Goal: Information Seeking & Learning: Learn about a topic

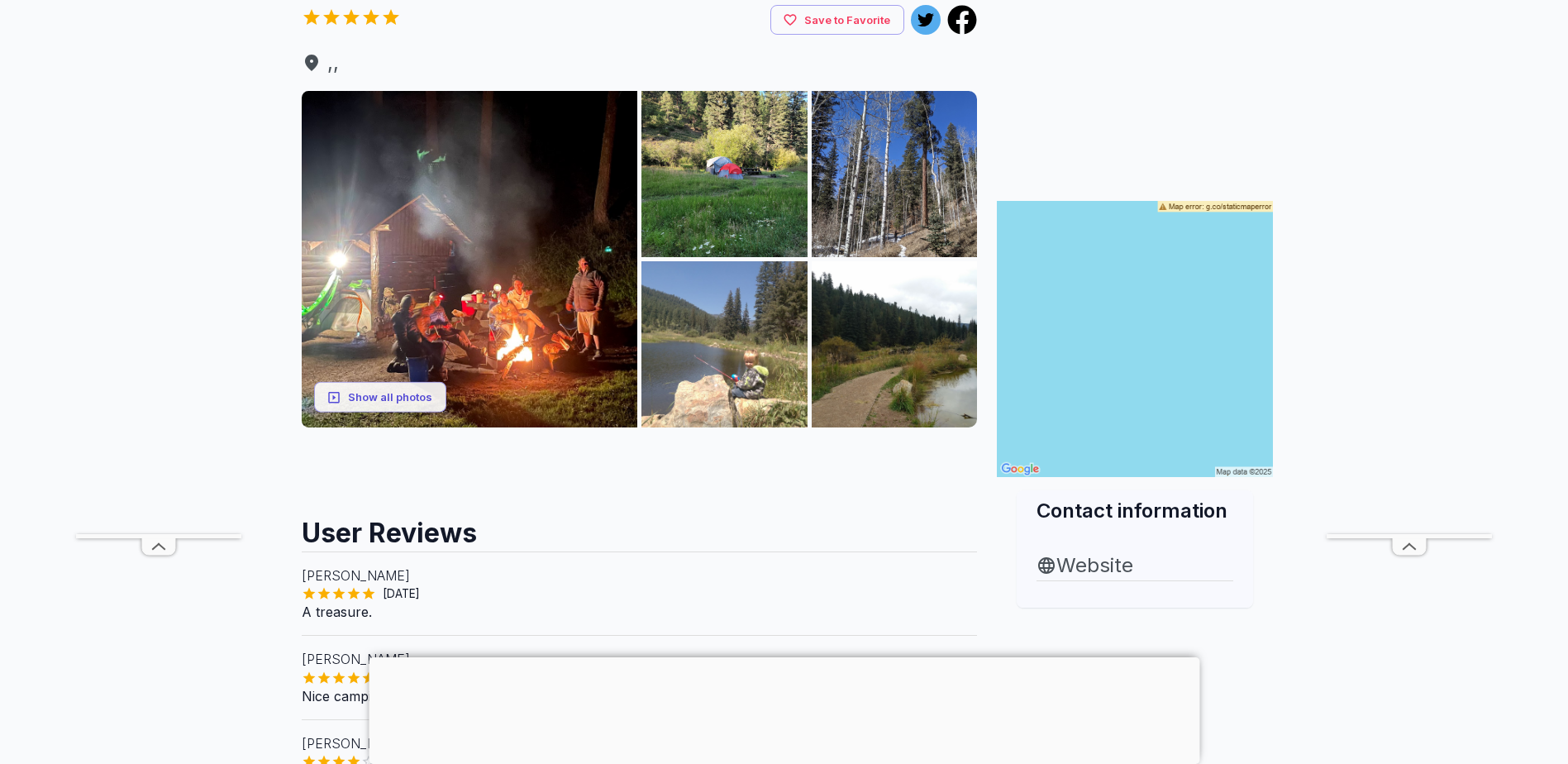
scroll to position [83, 0]
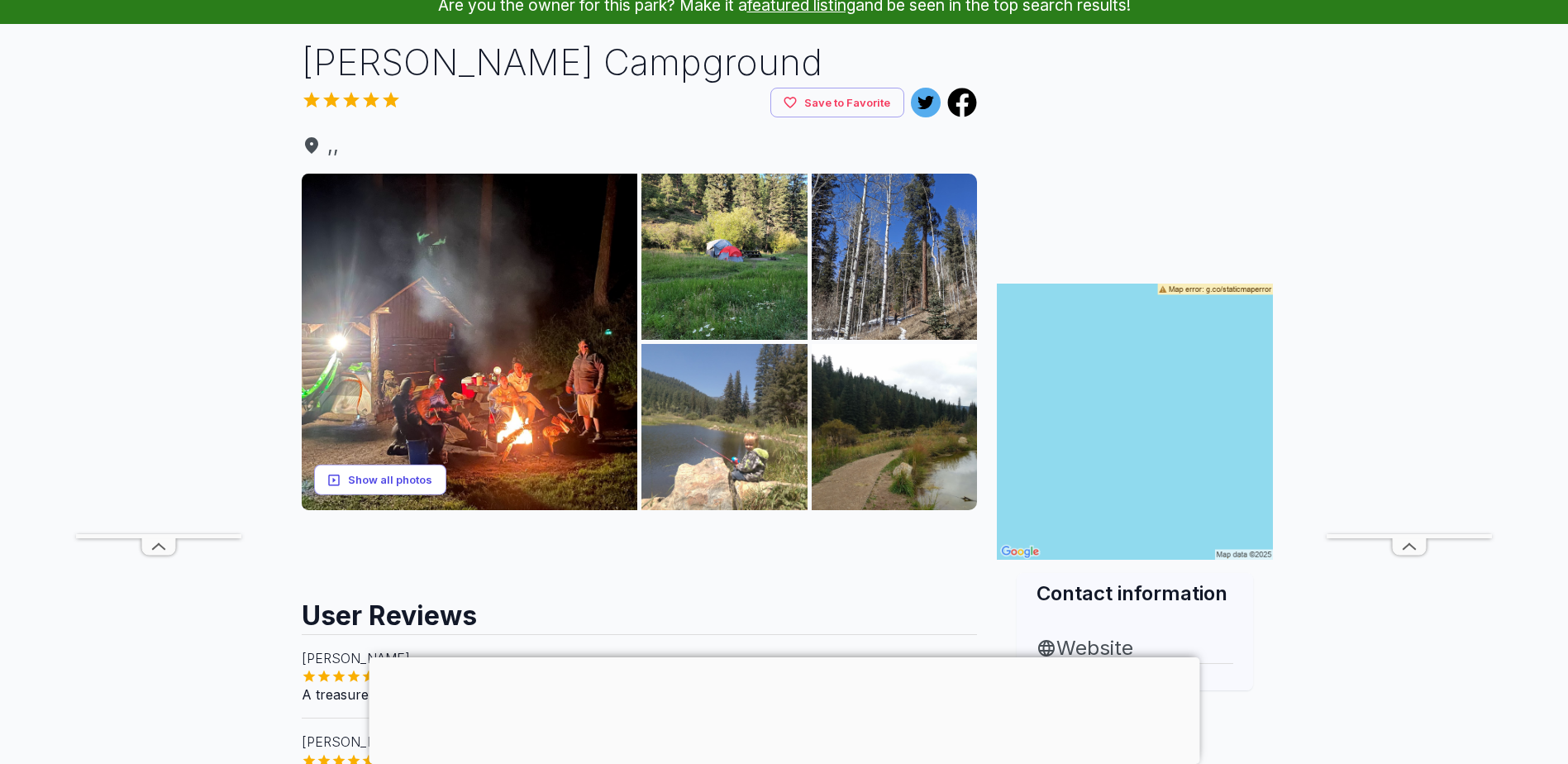
click at [414, 477] on button "Show all photos" at bounding box center [380, 479] width 132 height 31
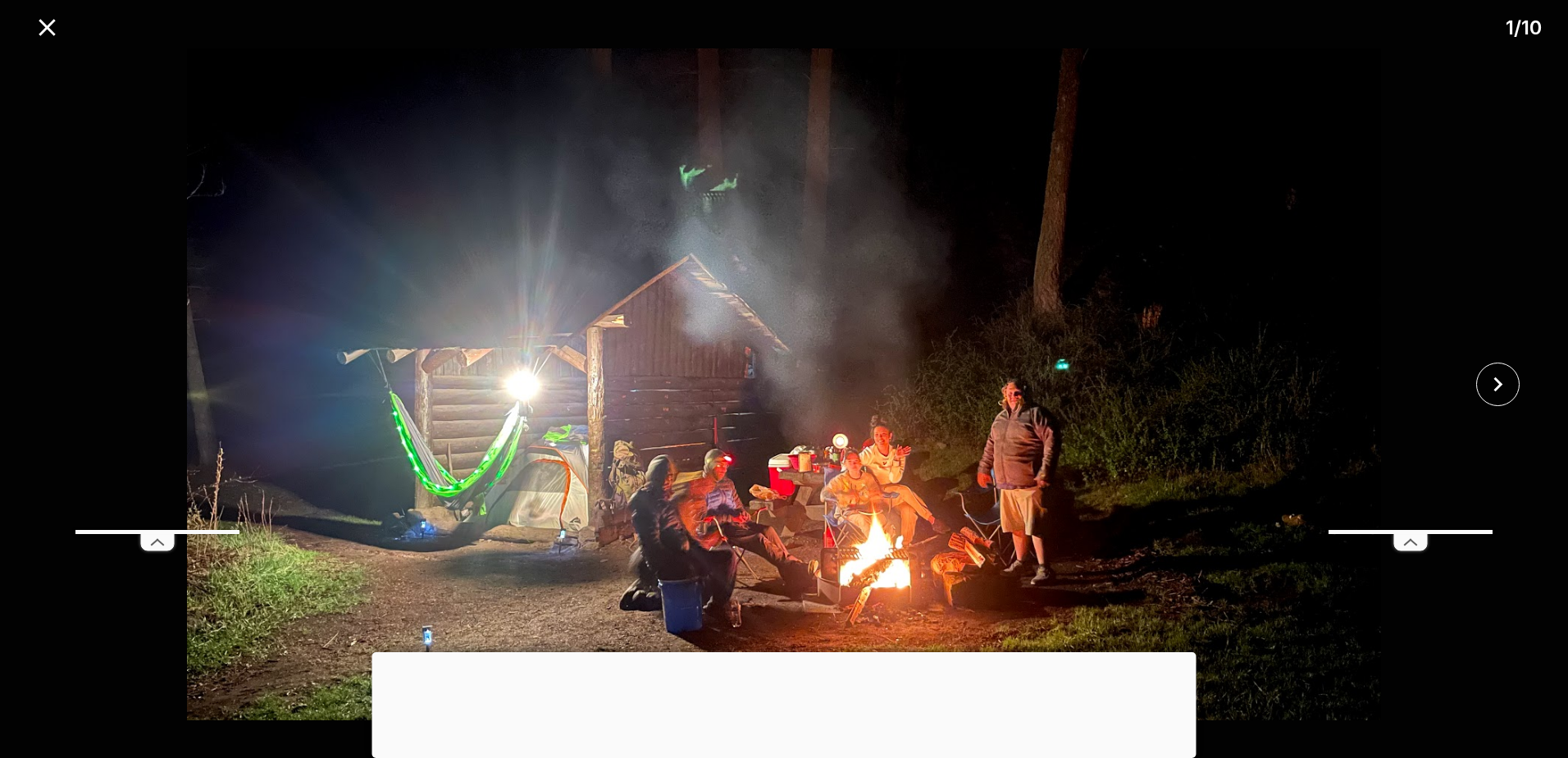
click at [1395, 537] on icon at bounding box center [1410, 542] width 33 height 17
click at [787, 652] on div at bounding box center [784, 652] width 825 height 0
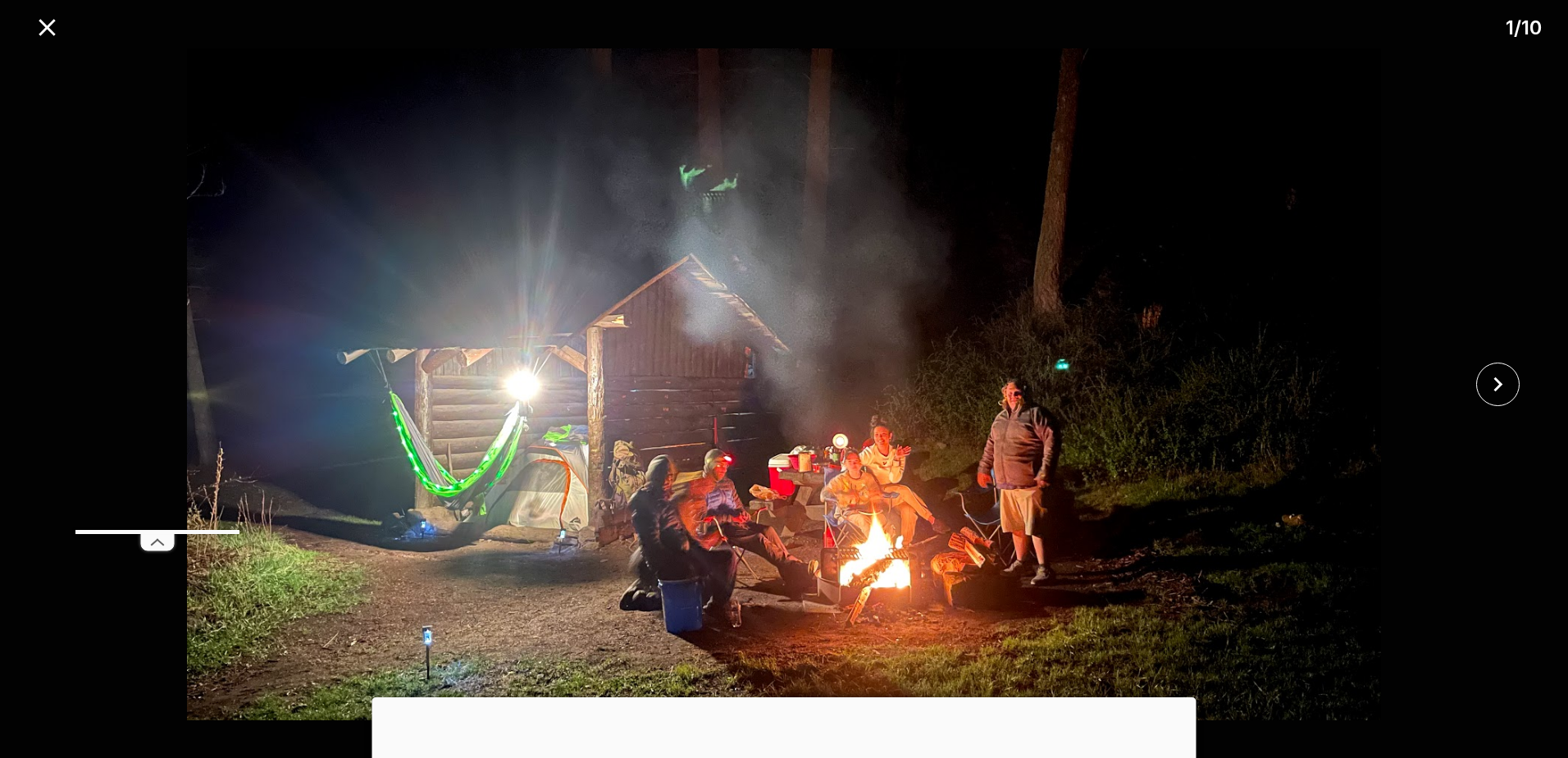
click at [150, 541] on icon at bounding box center [157, 542] width 33 height 17
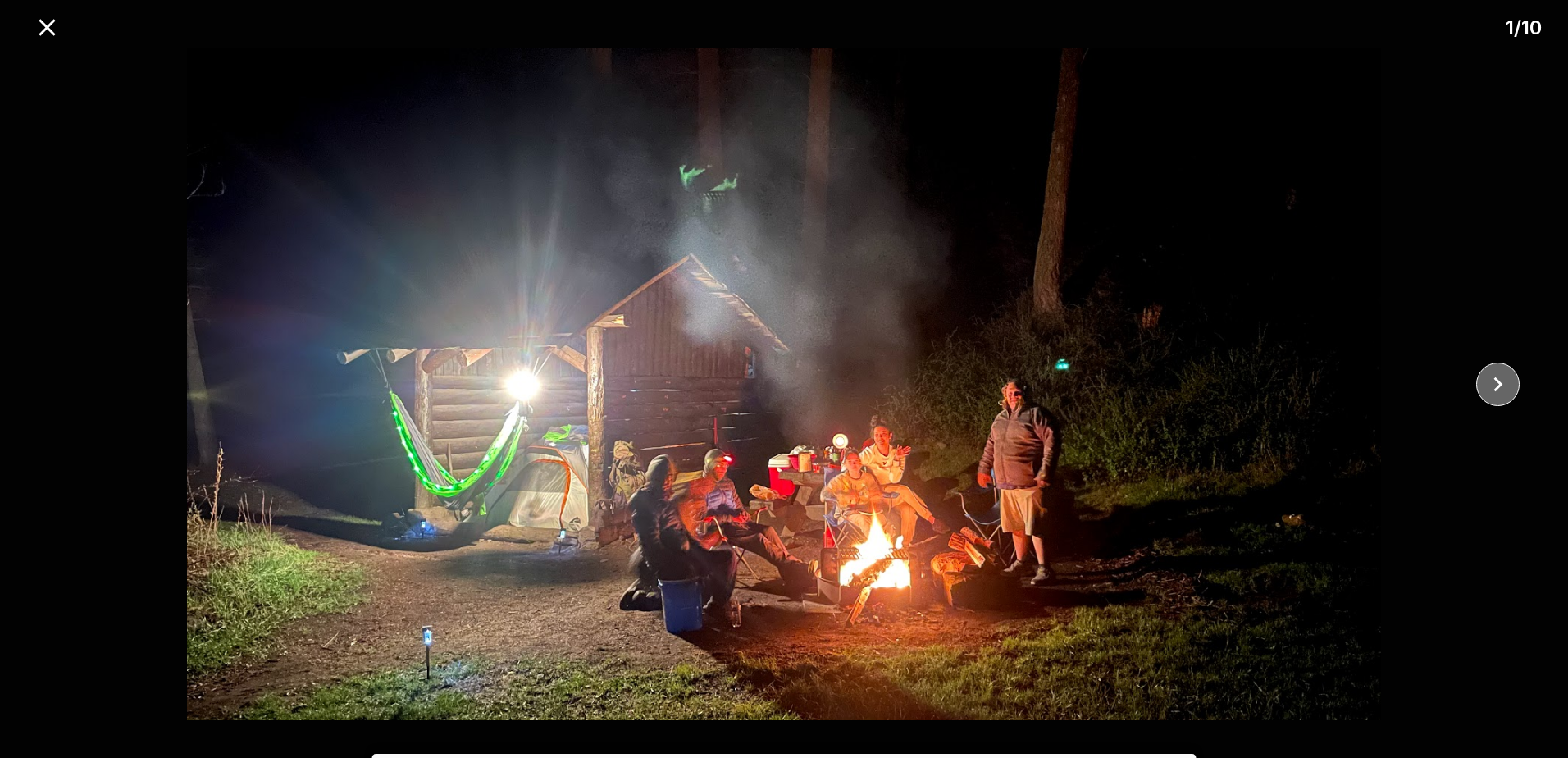
click at [1503, 389] on icon "close" at bounding box center [1498, 384] width 29 height 29
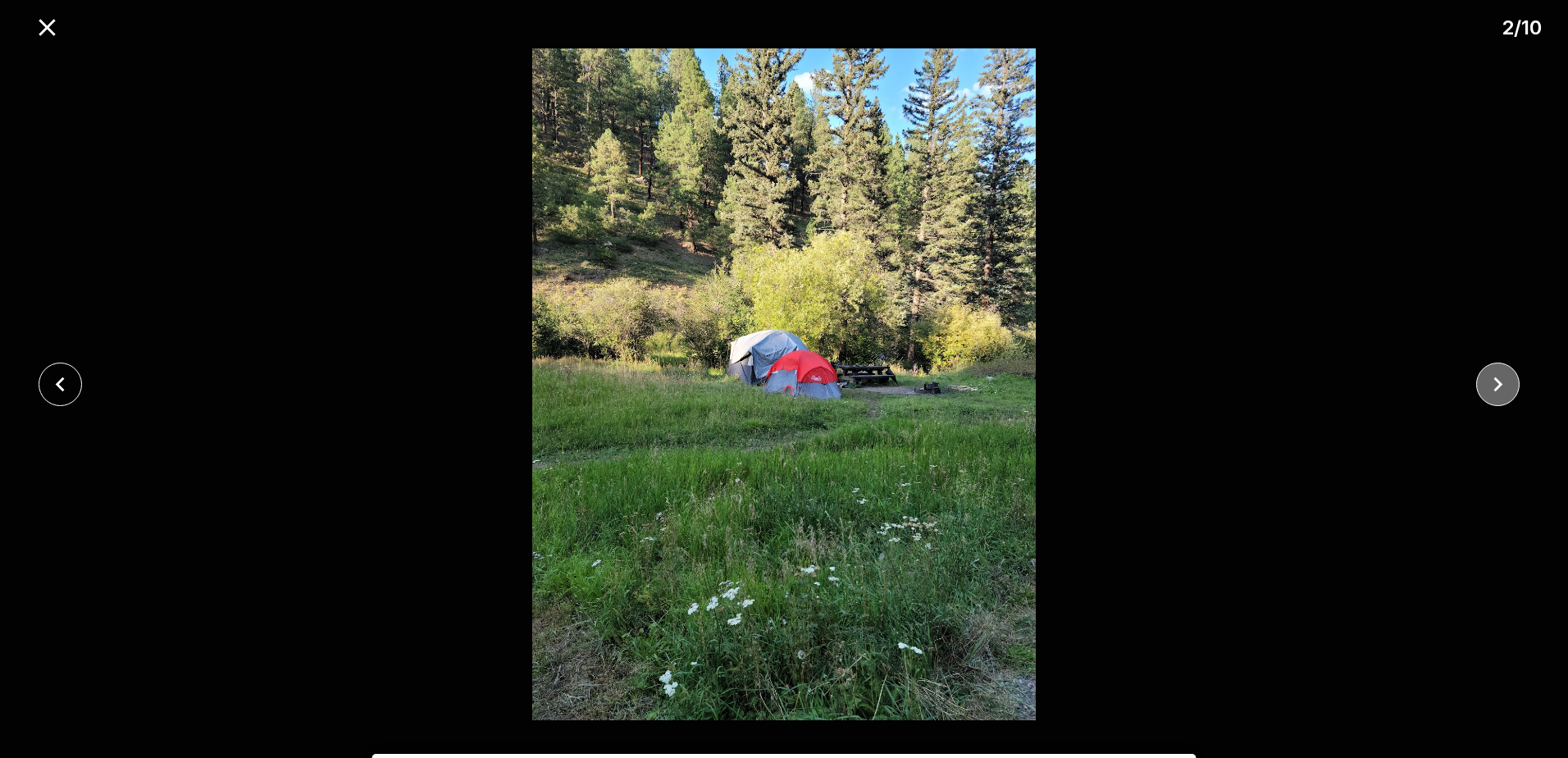
click at [1499, 389] on icon "close" at bounding box center [1498, 384] width 29 height 29
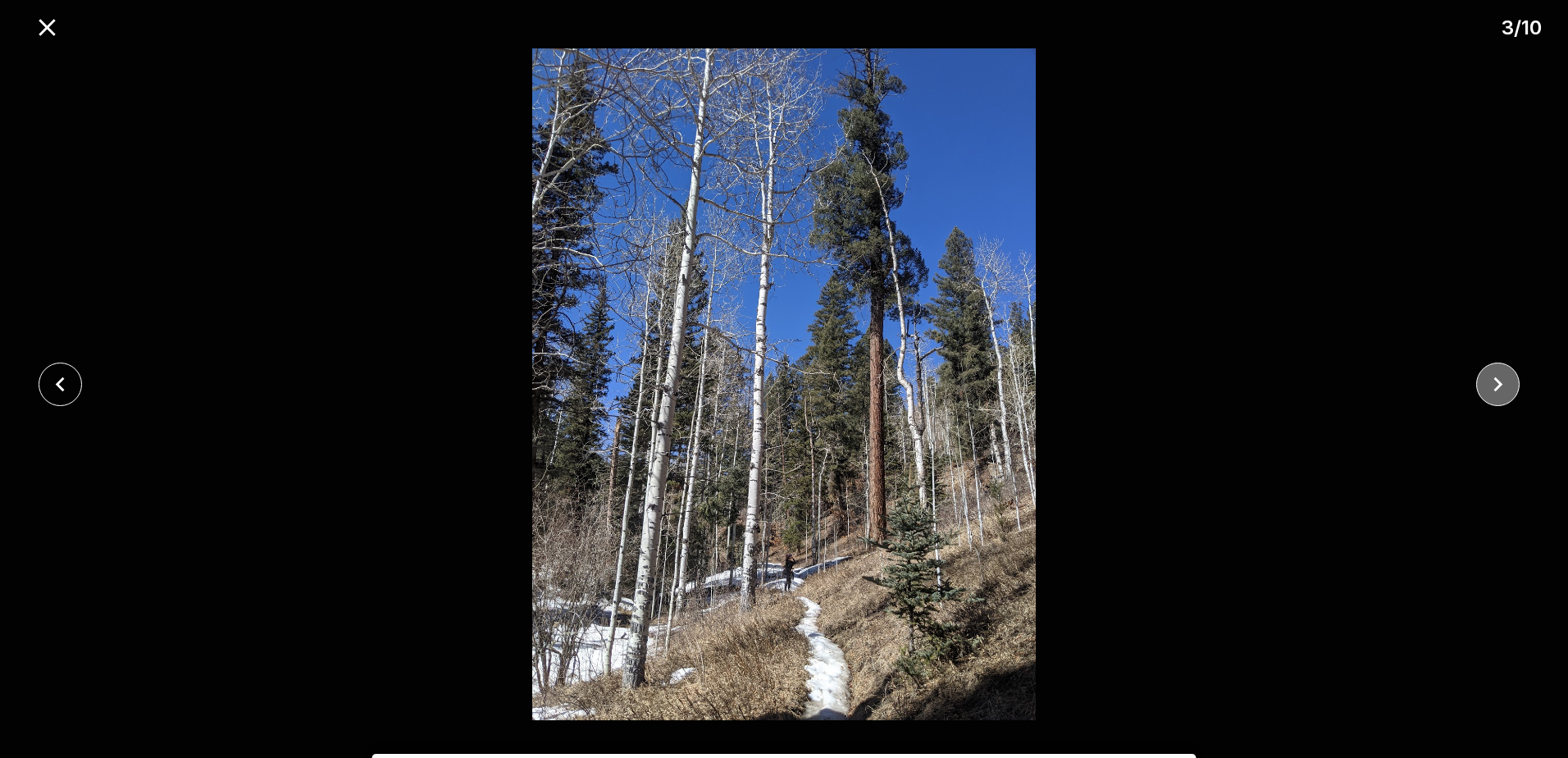
click at [1498, 388] on icon "close" at bounding box center [1498, 384] width 9 height 15
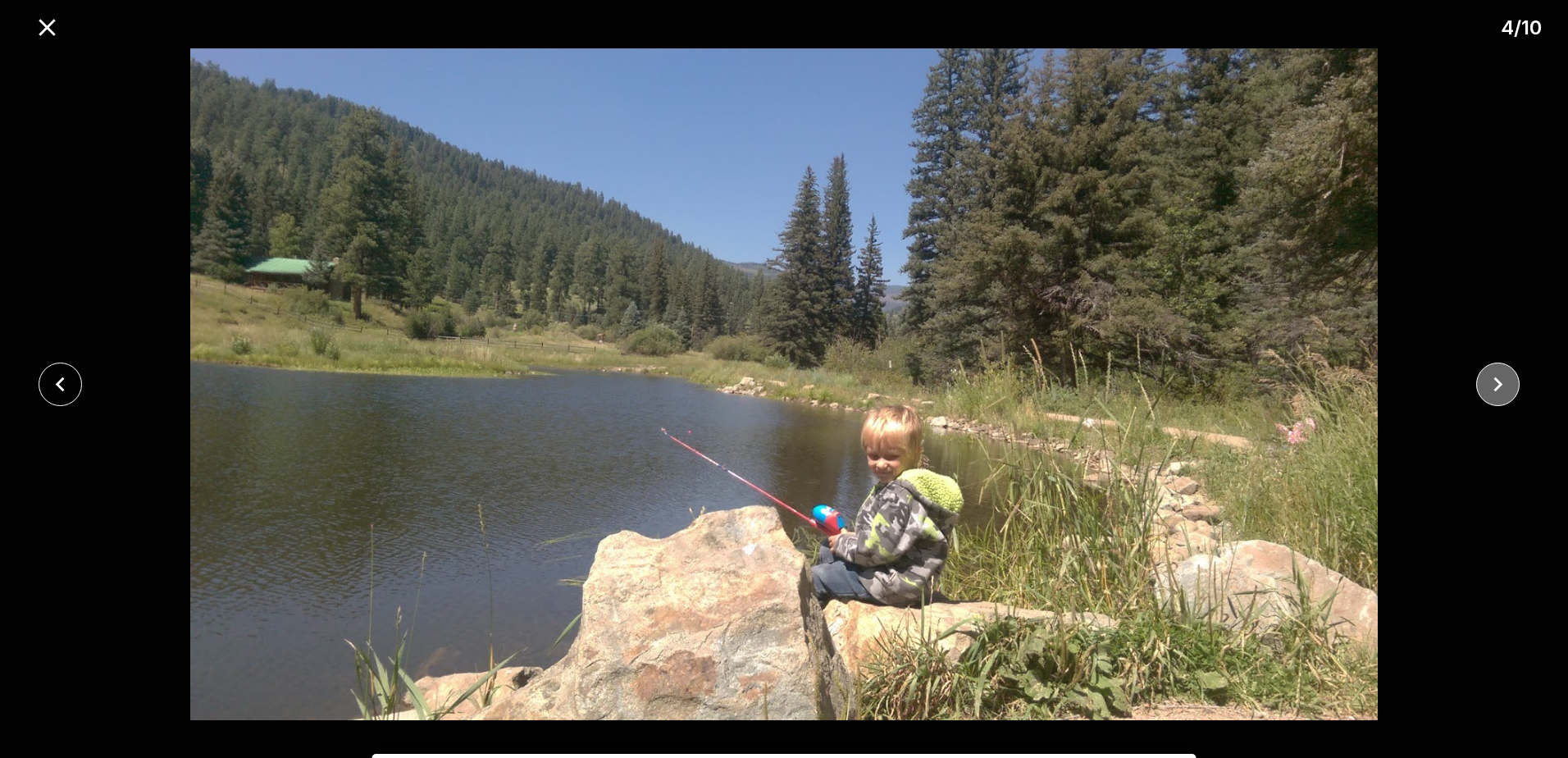
click at [1497, 388] on icon "close" at bounding box center [1498, 384] width 9 height 15
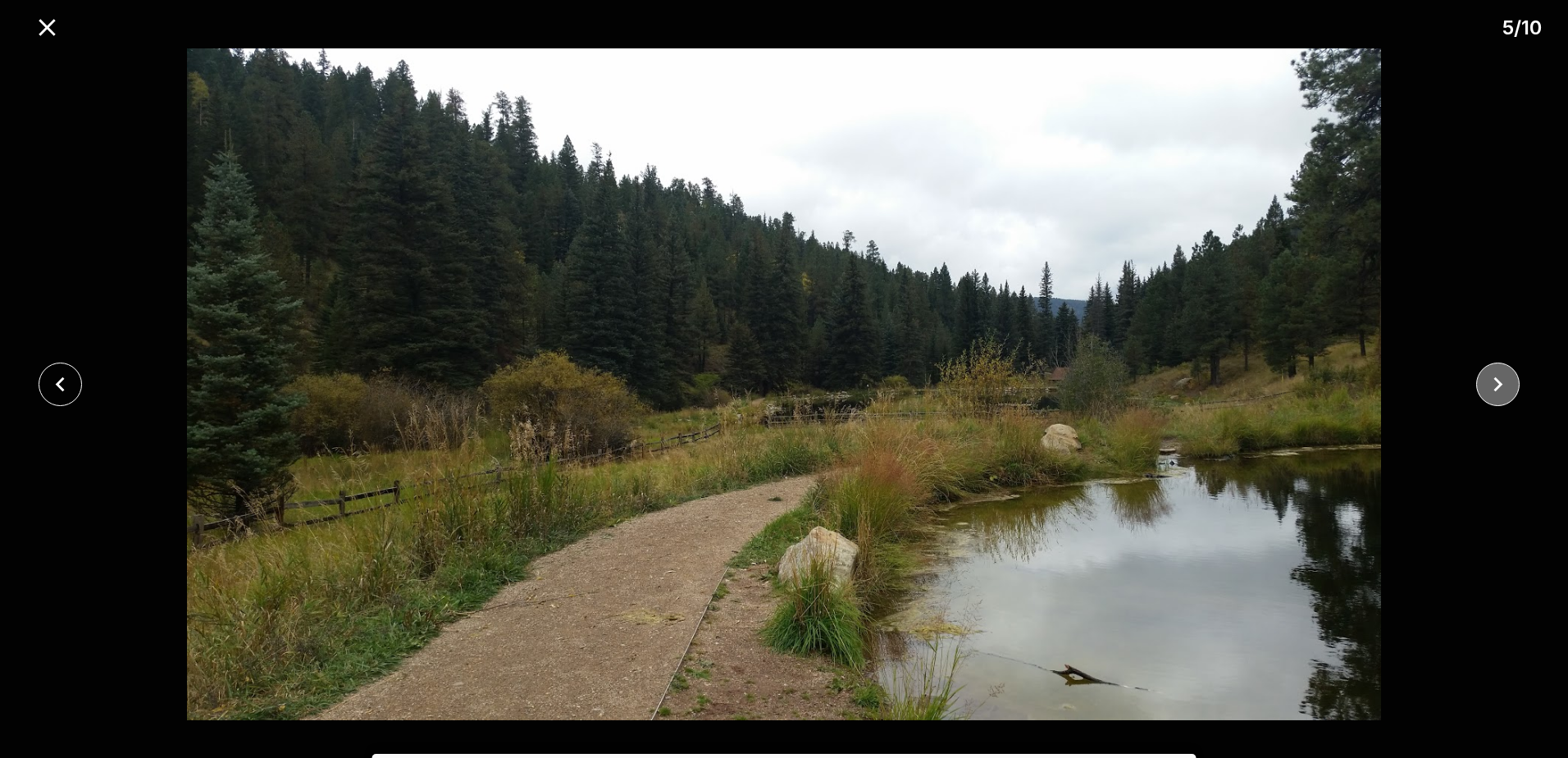
click at [1497, 388] on icon "close" at bounding box center [1498, 384] width 9 height 15
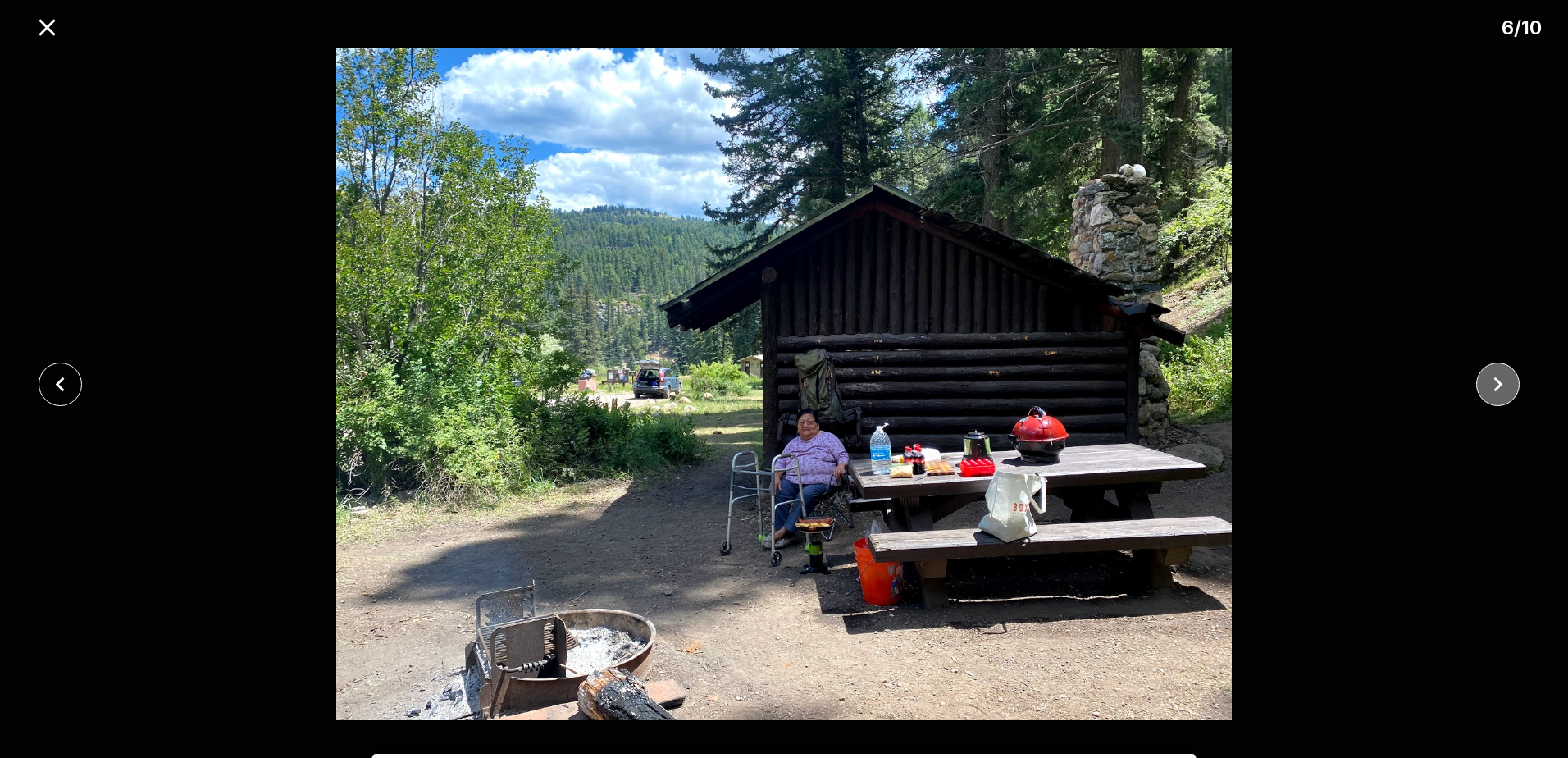
click at [1486, 392] on icon "close" at bounding box center [1498, 384] width 29 height 29
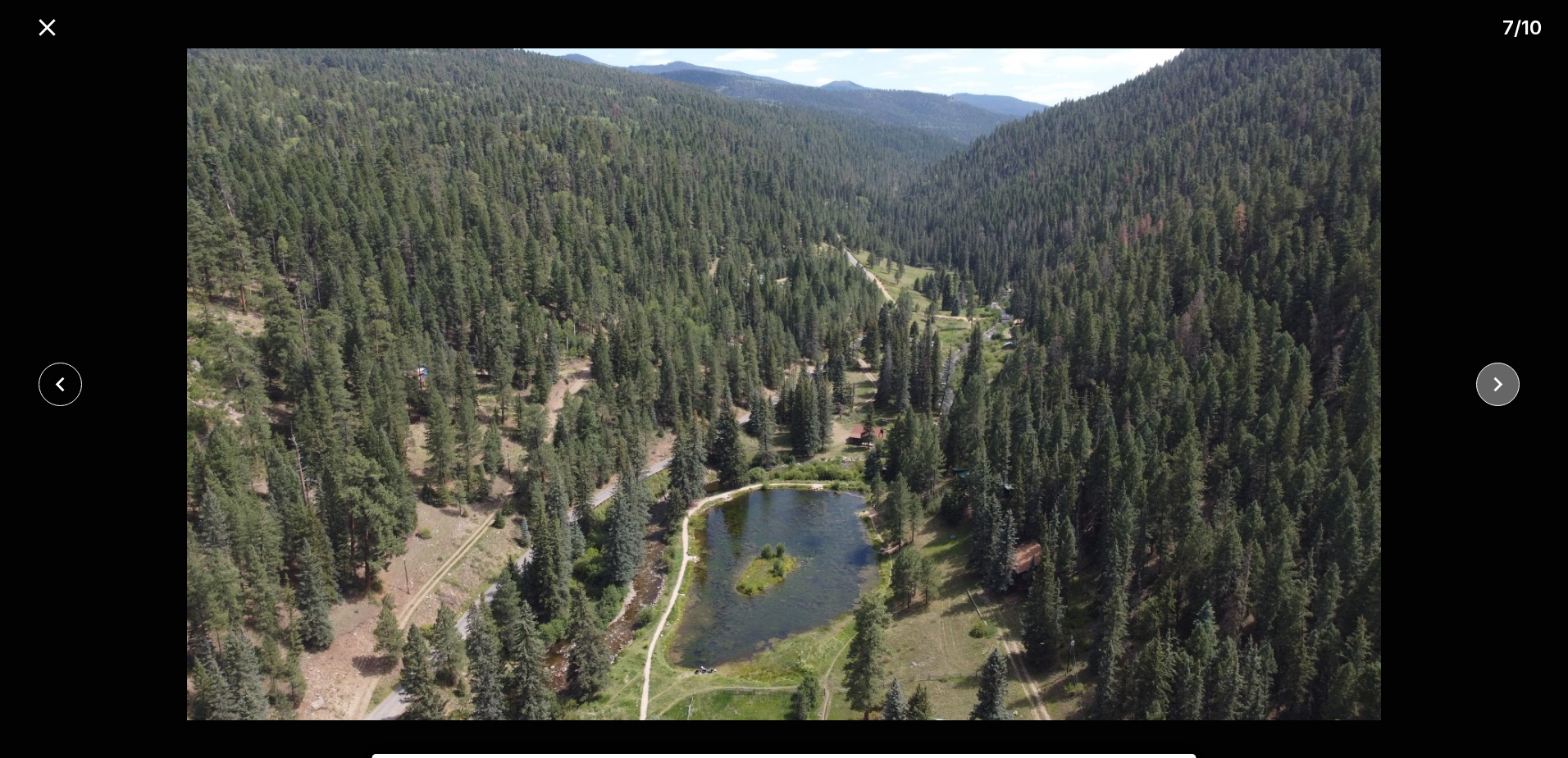
click at [1480, 394] on button "close" at bounding box center [1499, 384] width 44 height 44
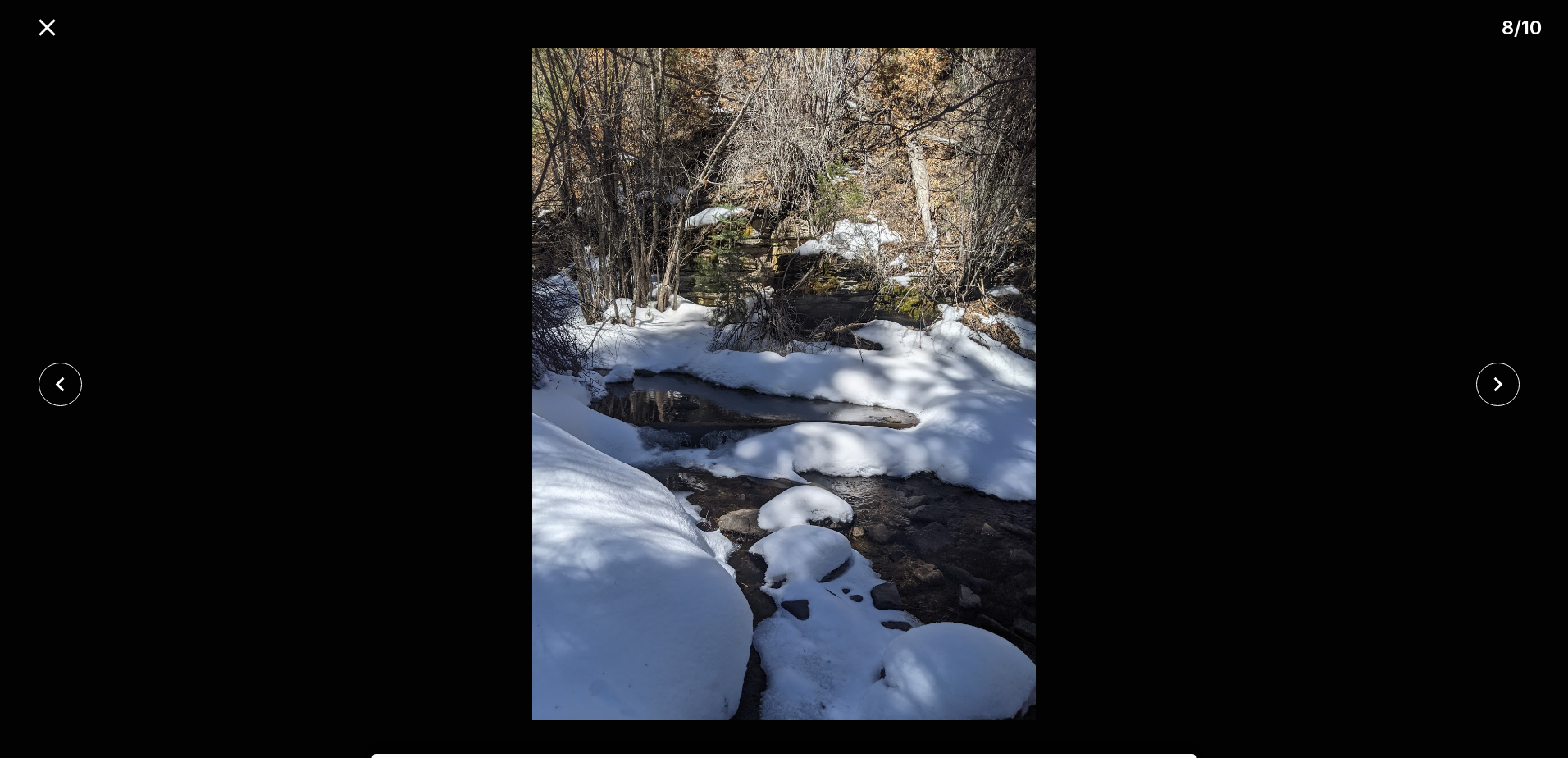
click at [1478, 394] on div at bounding box center [1503, 384] width 130 height 44
click at [1485, 375] on icon "close" at bounding box center [1498, 384] width 29 height 29
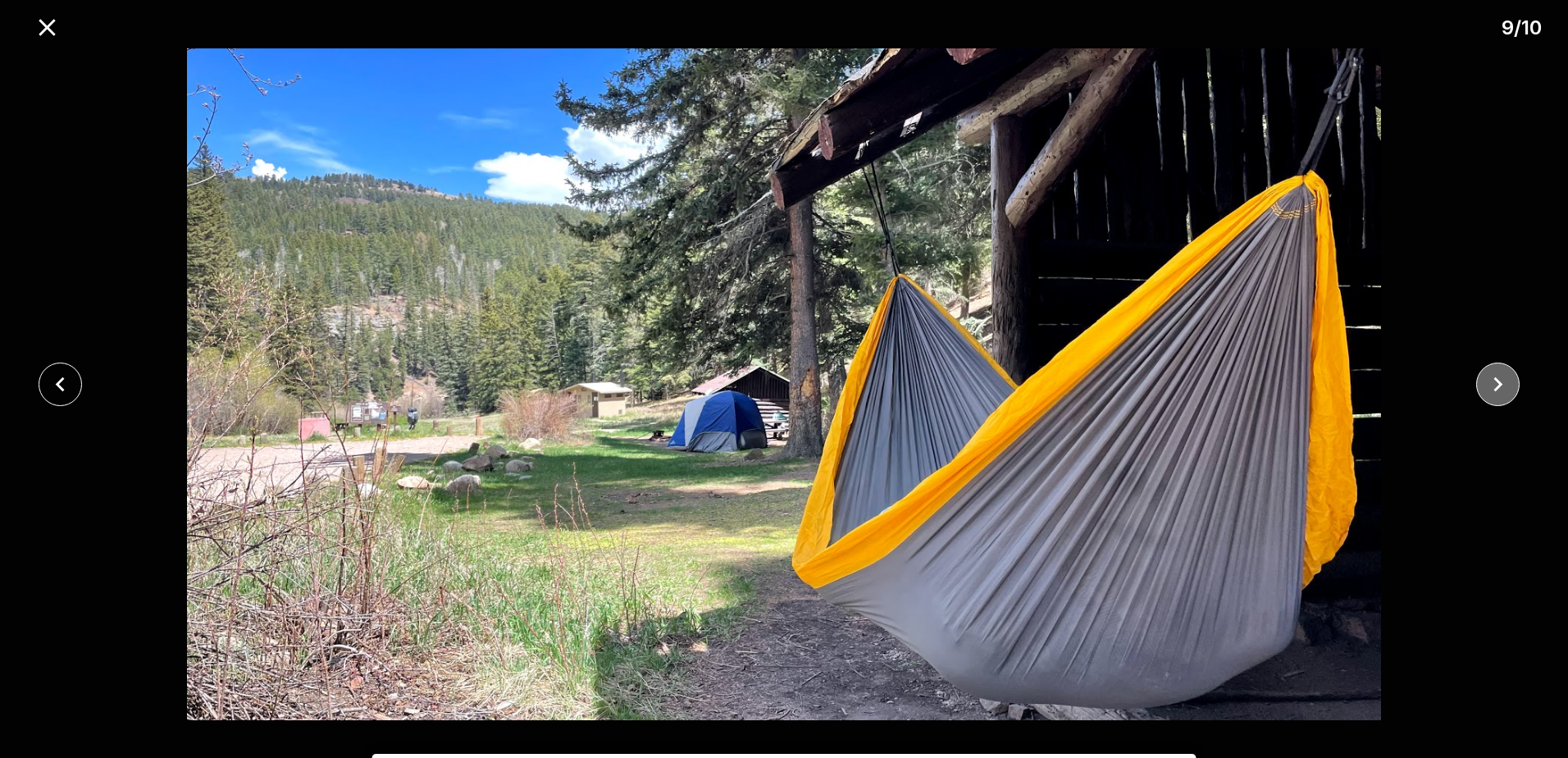
click at [1485, 394] on icon "close" at bounding box center [1498, 384] width 29 height 29
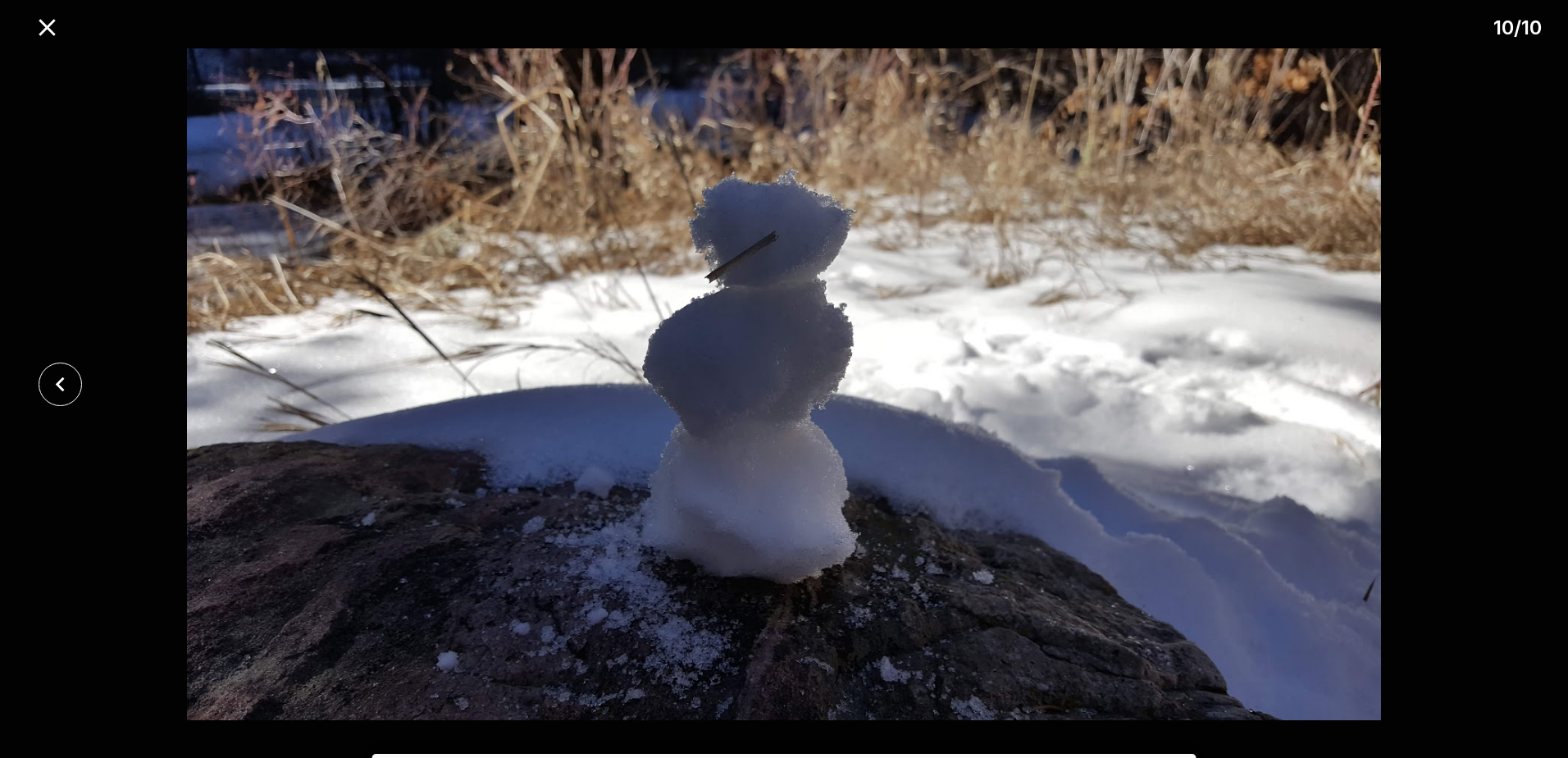
click at [1485, 394] on div at bounding box center [784, 384] width 1568 height 672
click at [76, 378] on button "close" at bounding box center [61, 384] width 44 height 44
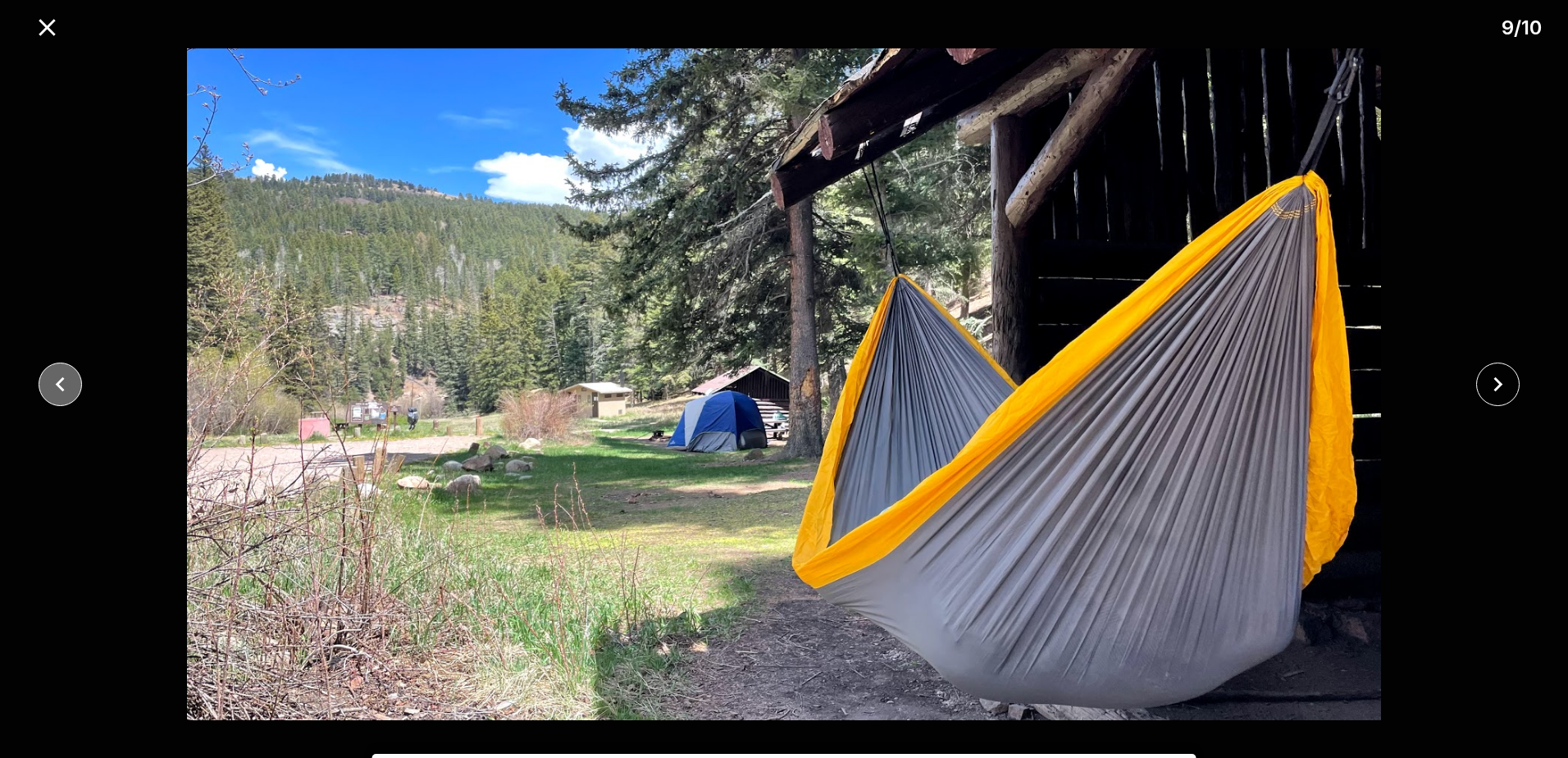
click at [75, 375] on button "close" at bounding box center [61, 384] width 44 height 44
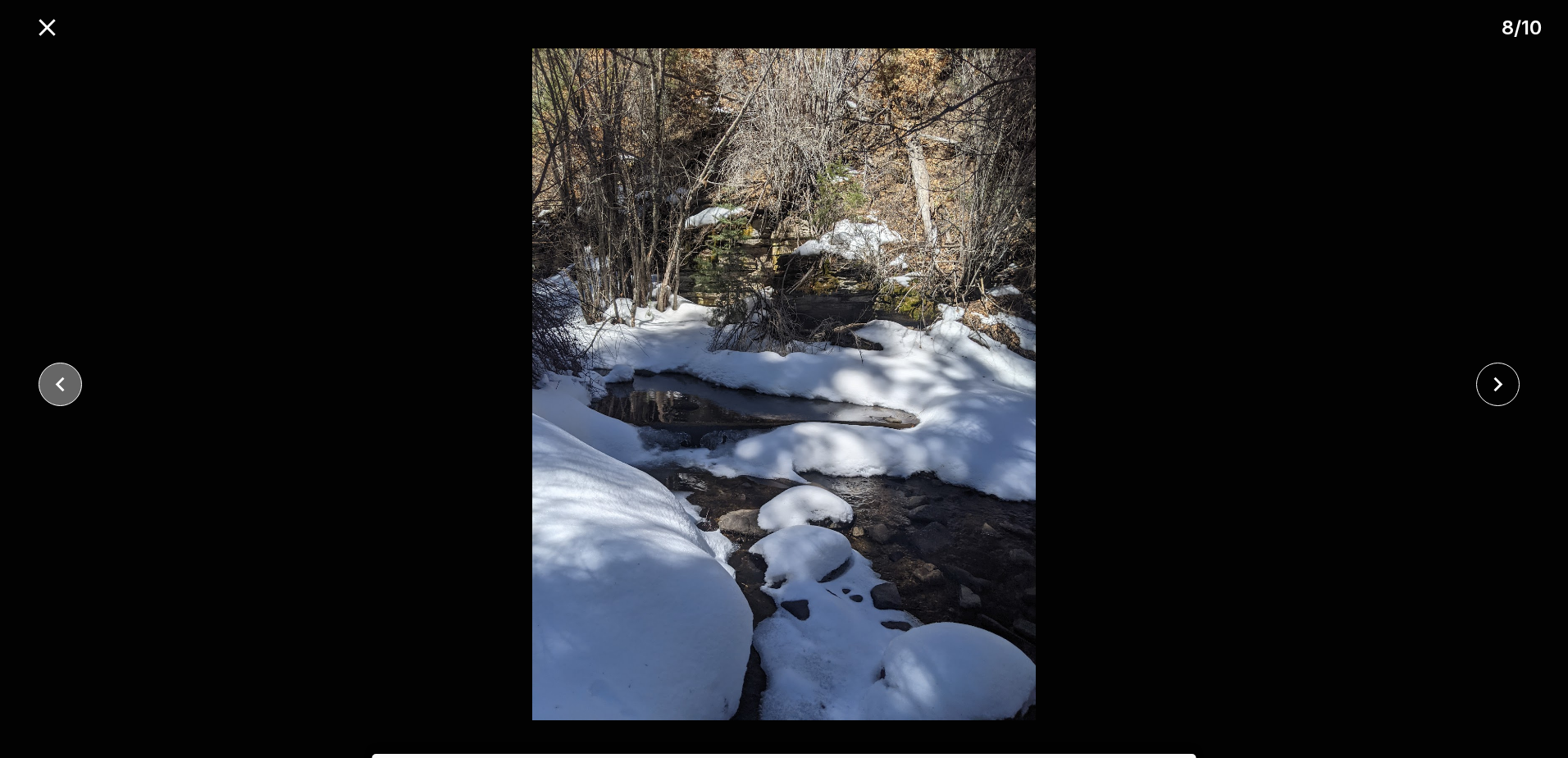
click at [73, 373] on icon "close" at bounding box center [60, 384] width 29 height 29
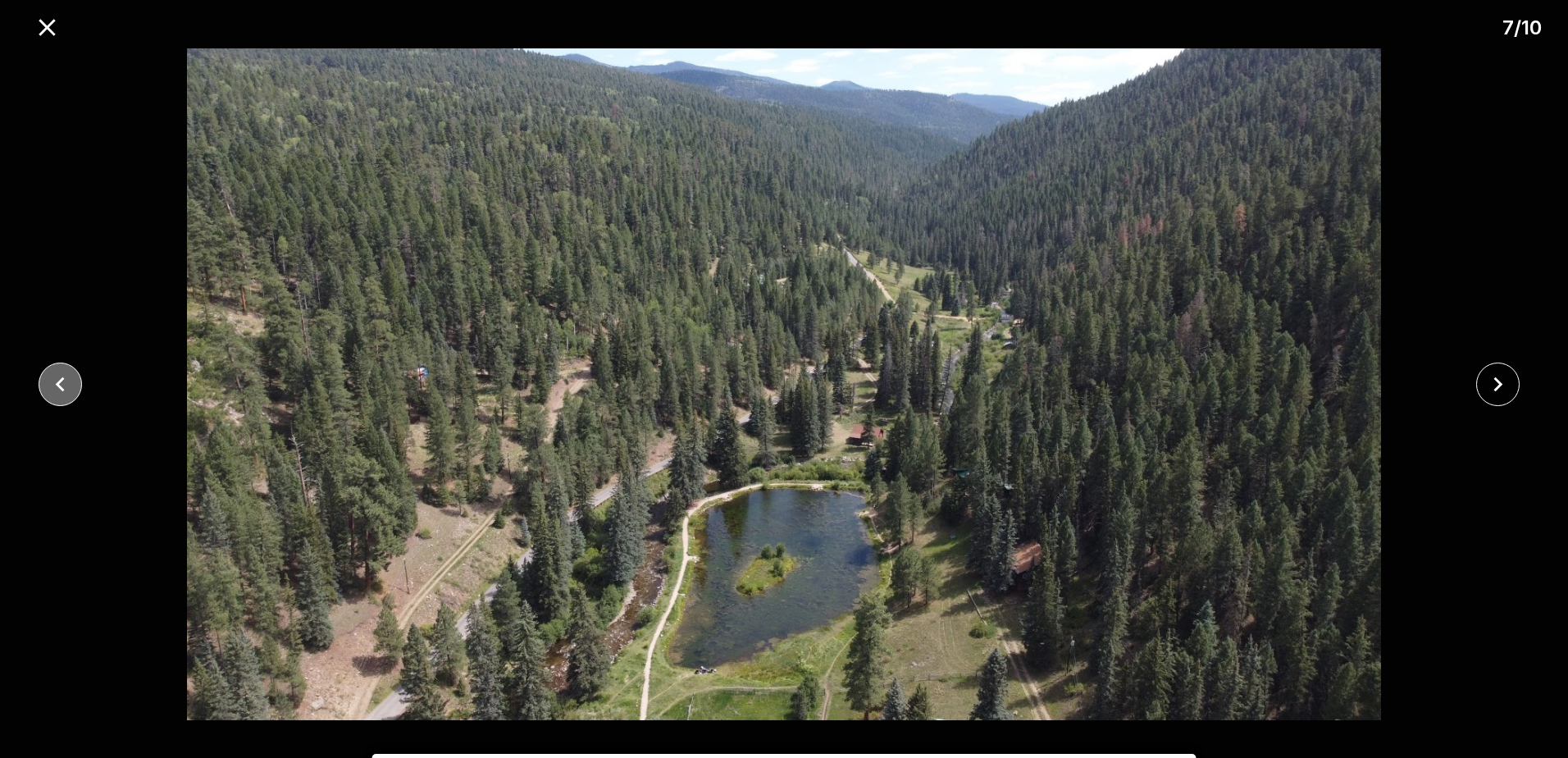
click at [73, 379] on icon "close" at bounding box center [60, 384] width 29 height 29
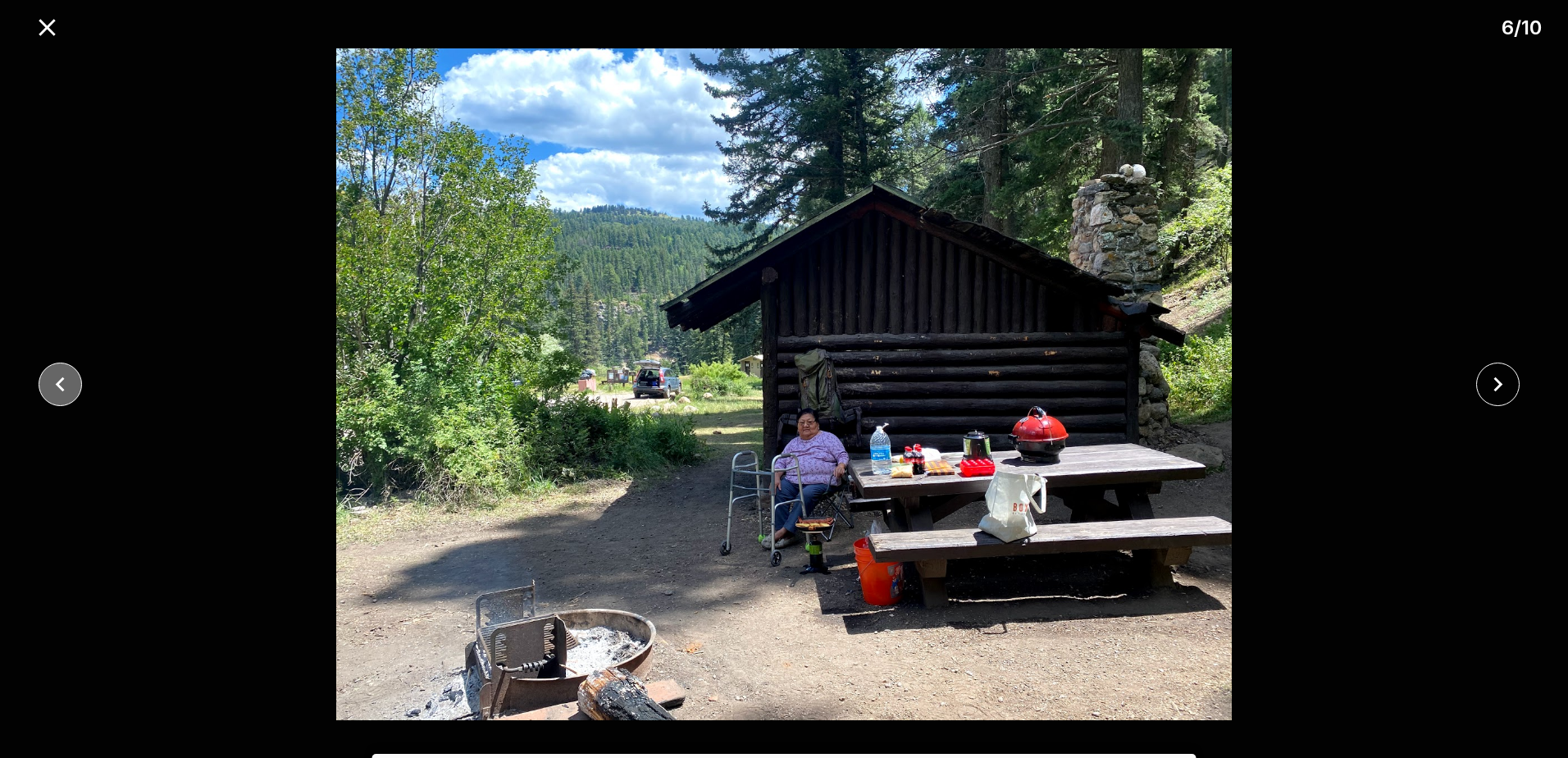
click at [78, 379] on button "close" at bounding box center [61, 384] width 44 height 44
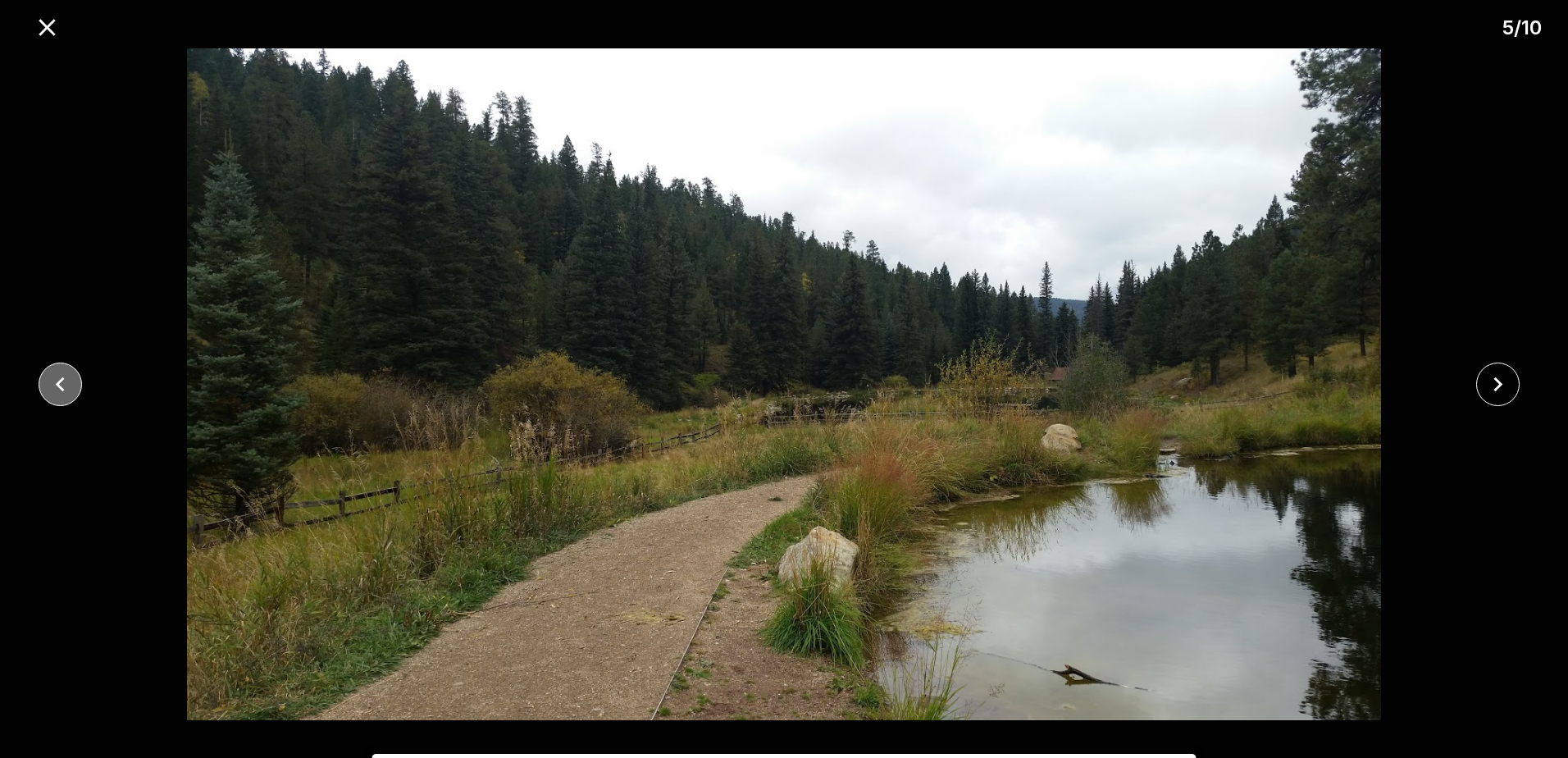
drag, startPoint x: 78, startPoint y: 379, endPoint x: 59, endPoint y: 379, distance: 19.0
click at [59, 379] on icon "close" at bounding box center [60, 384] width 29 height 29
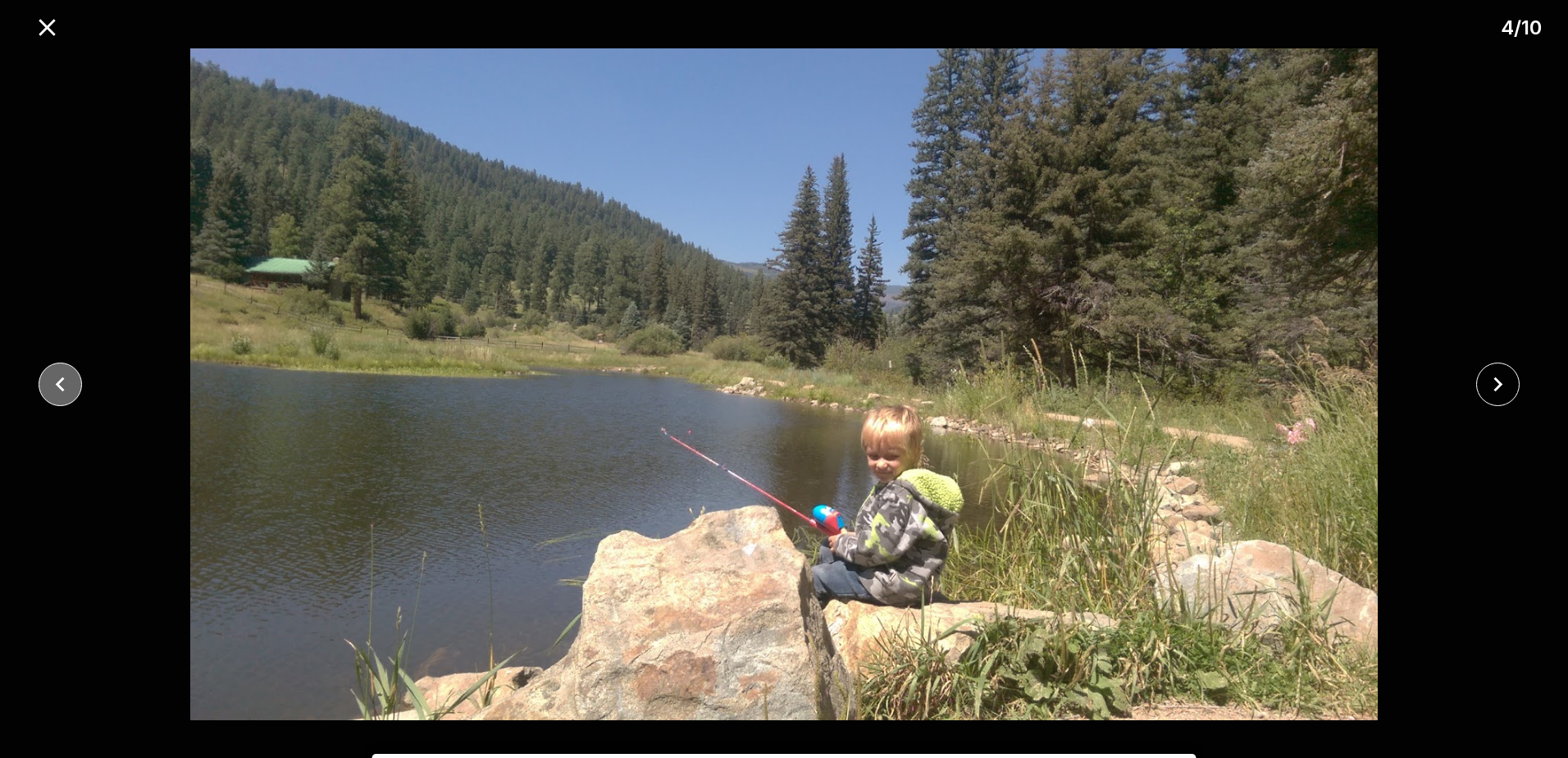
click at [59, 379] on icon "close" at bounding box center [60, 384] width 29 height 29
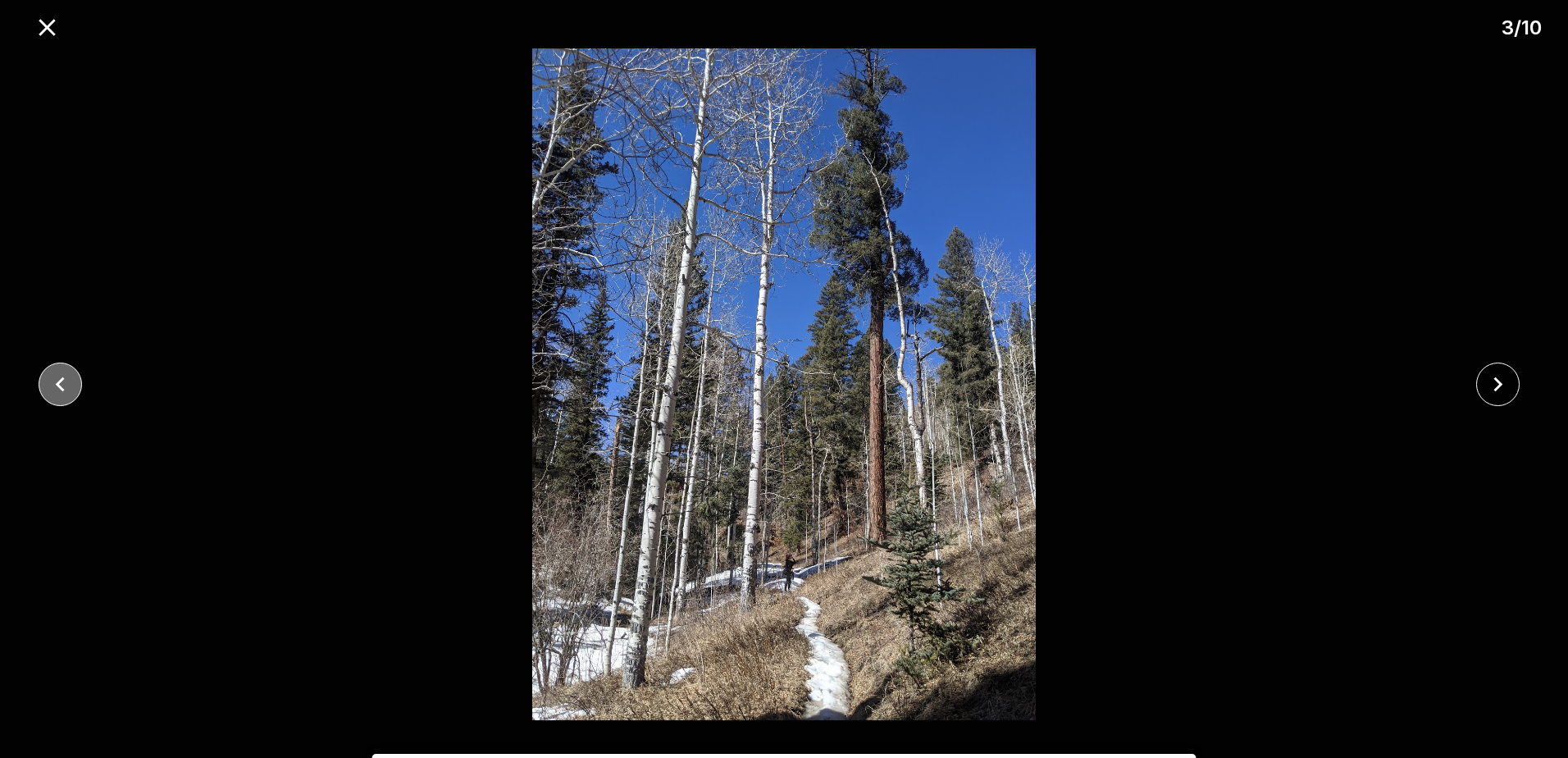
click at [59, 379] on icon "close" at bounding box center [60, 384] width 29 height 29
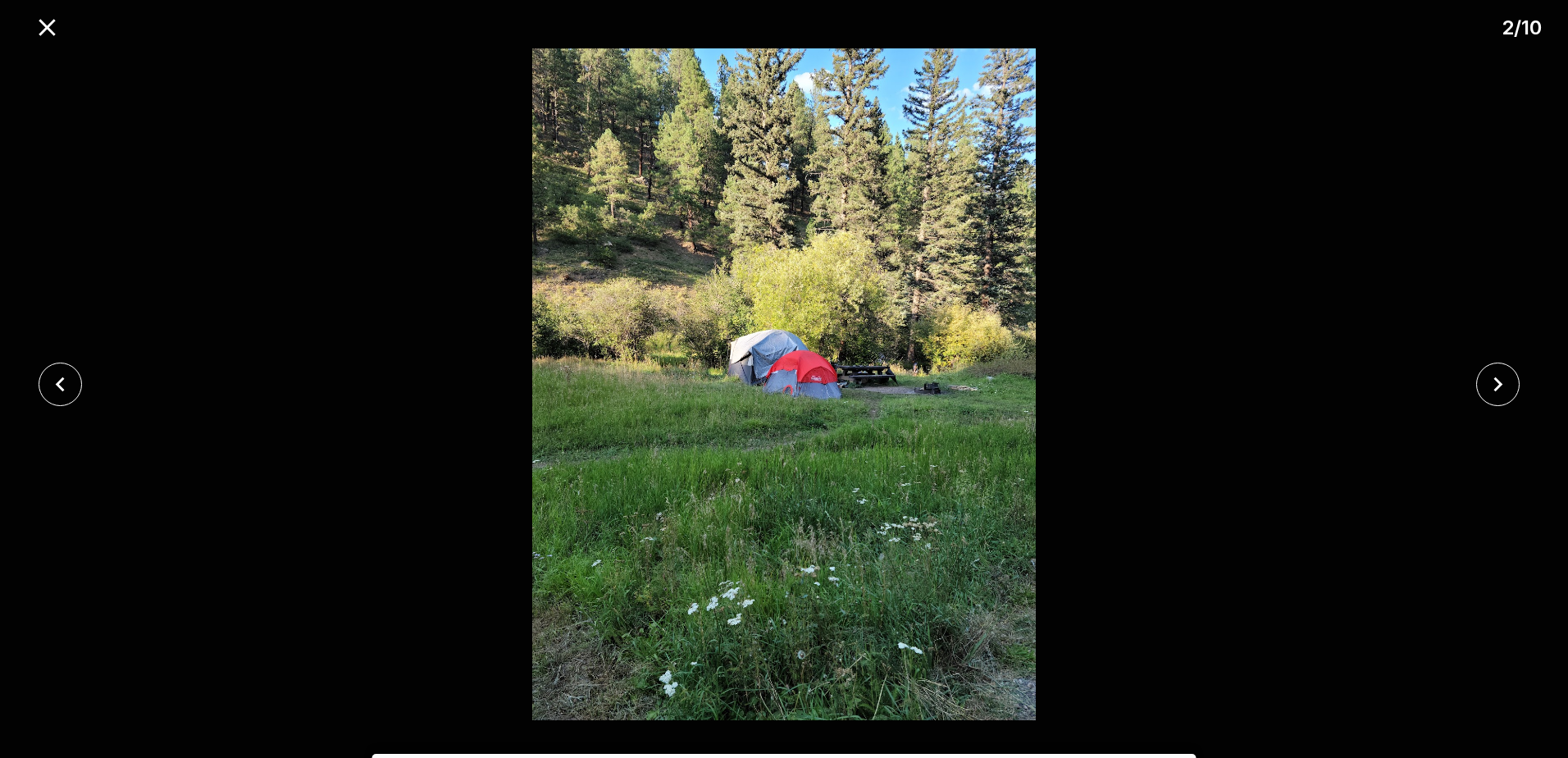
click at [60, 380] on icon "close" at bounding box center [60, 384] width 29 height 29
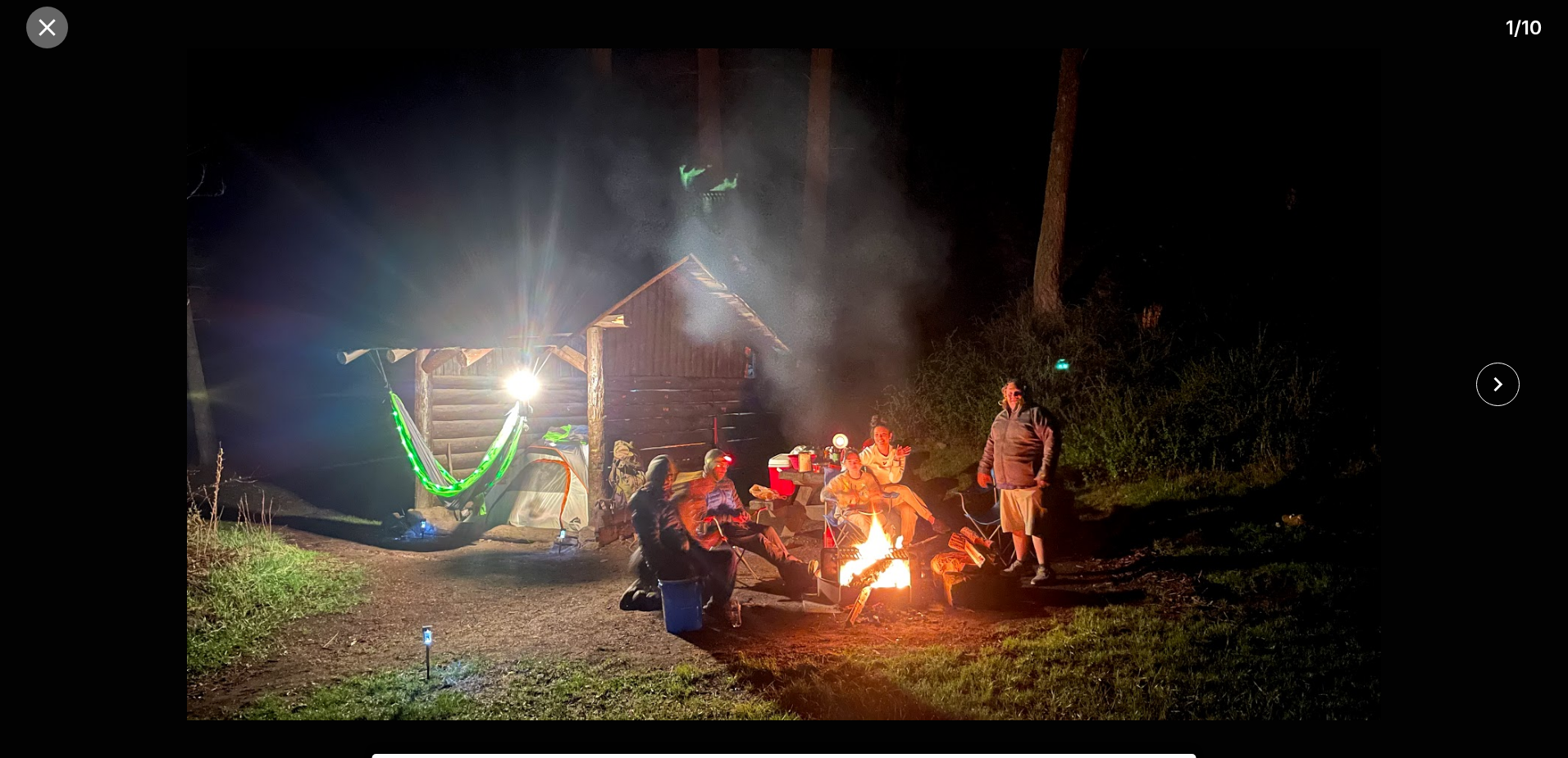
click at [36, 34] on icon "close" at bounding box center [47, 27] width 29 height 29
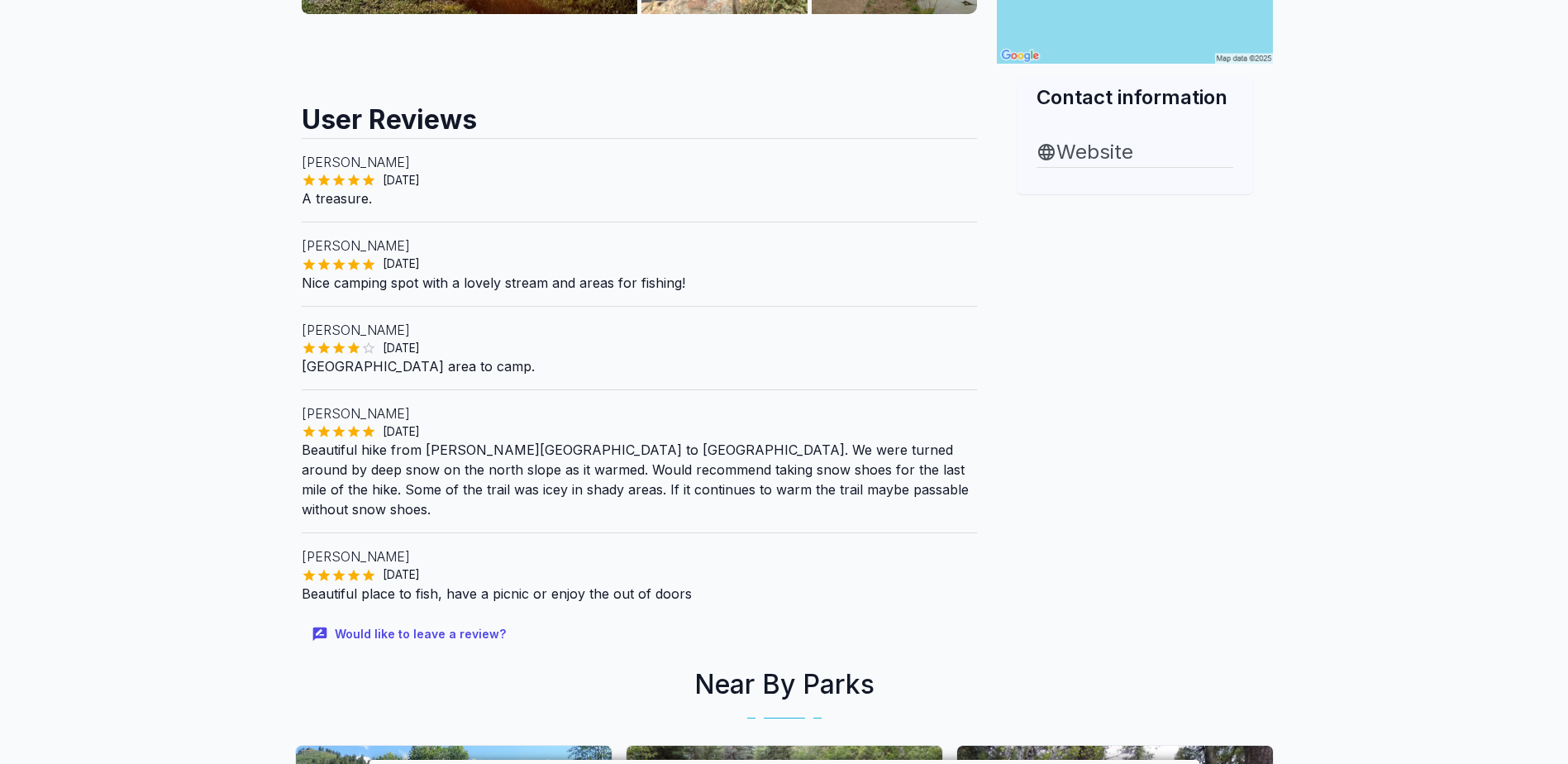
scroll to position [165, 0]
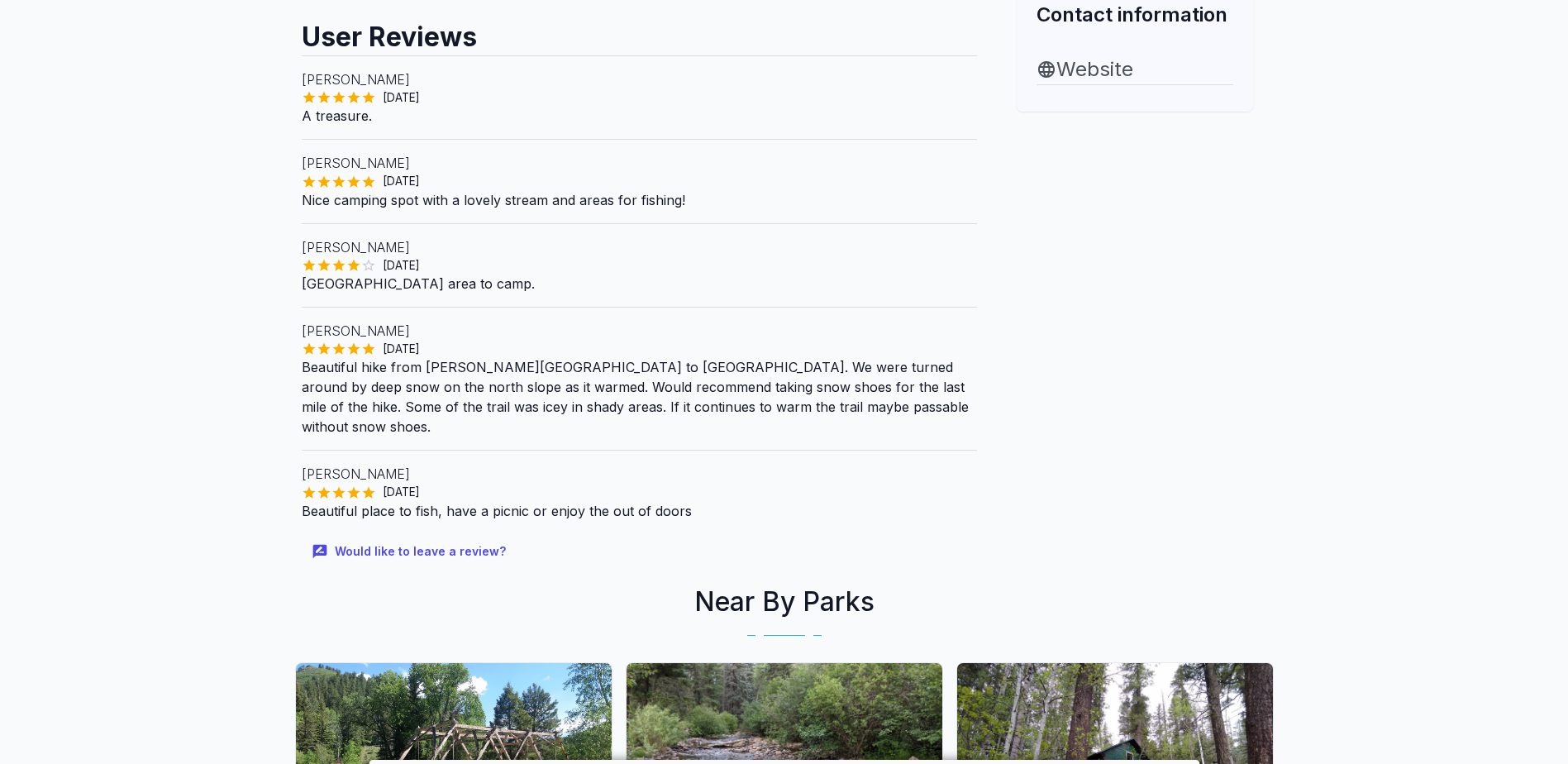
scroll to position [1074, 0]
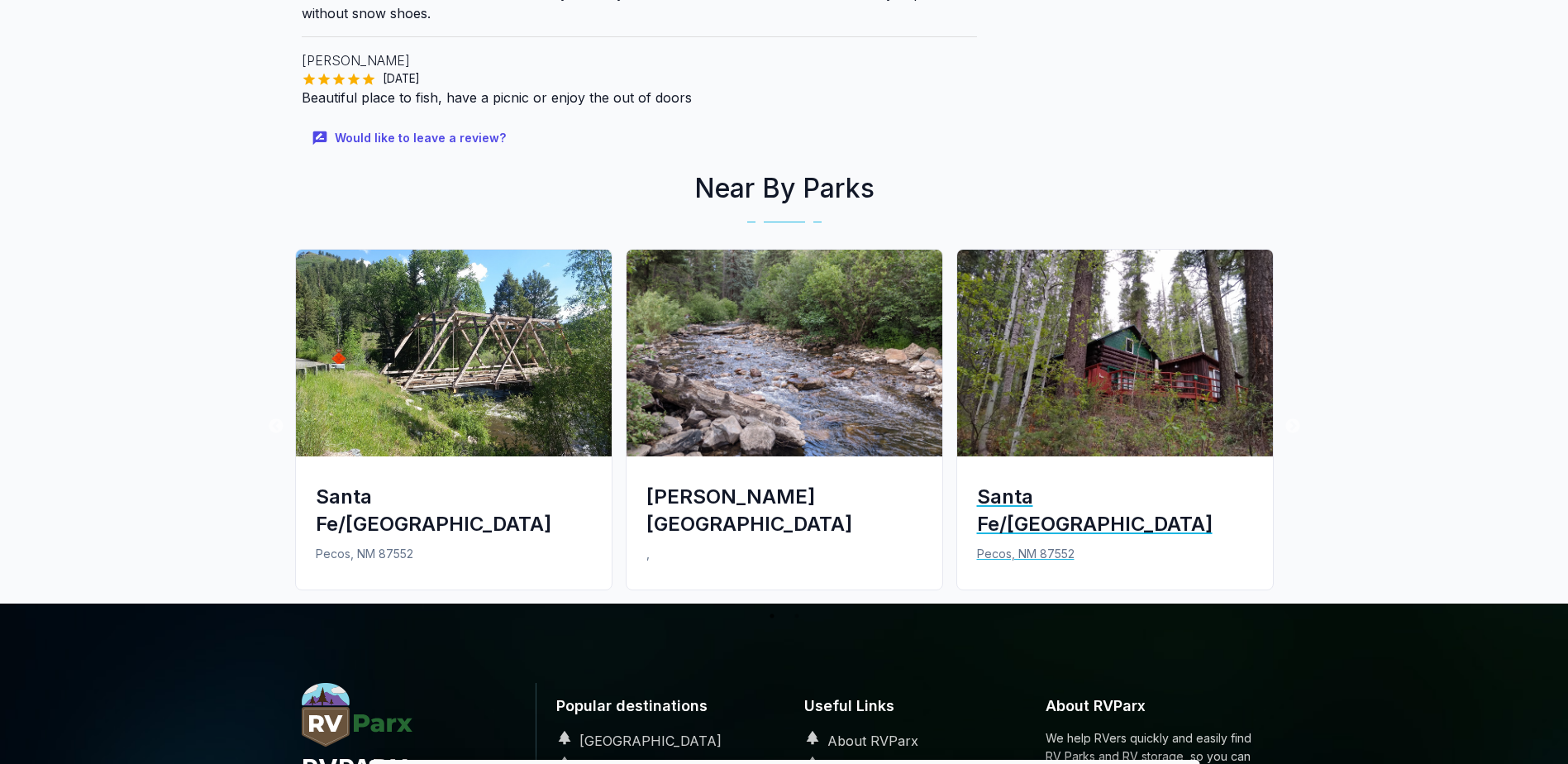
click at [1008, 483] on div "Santa Fe/[GEOGRAPHIC_DATA]" at bounding box center [1115, 510] width 276 height 55
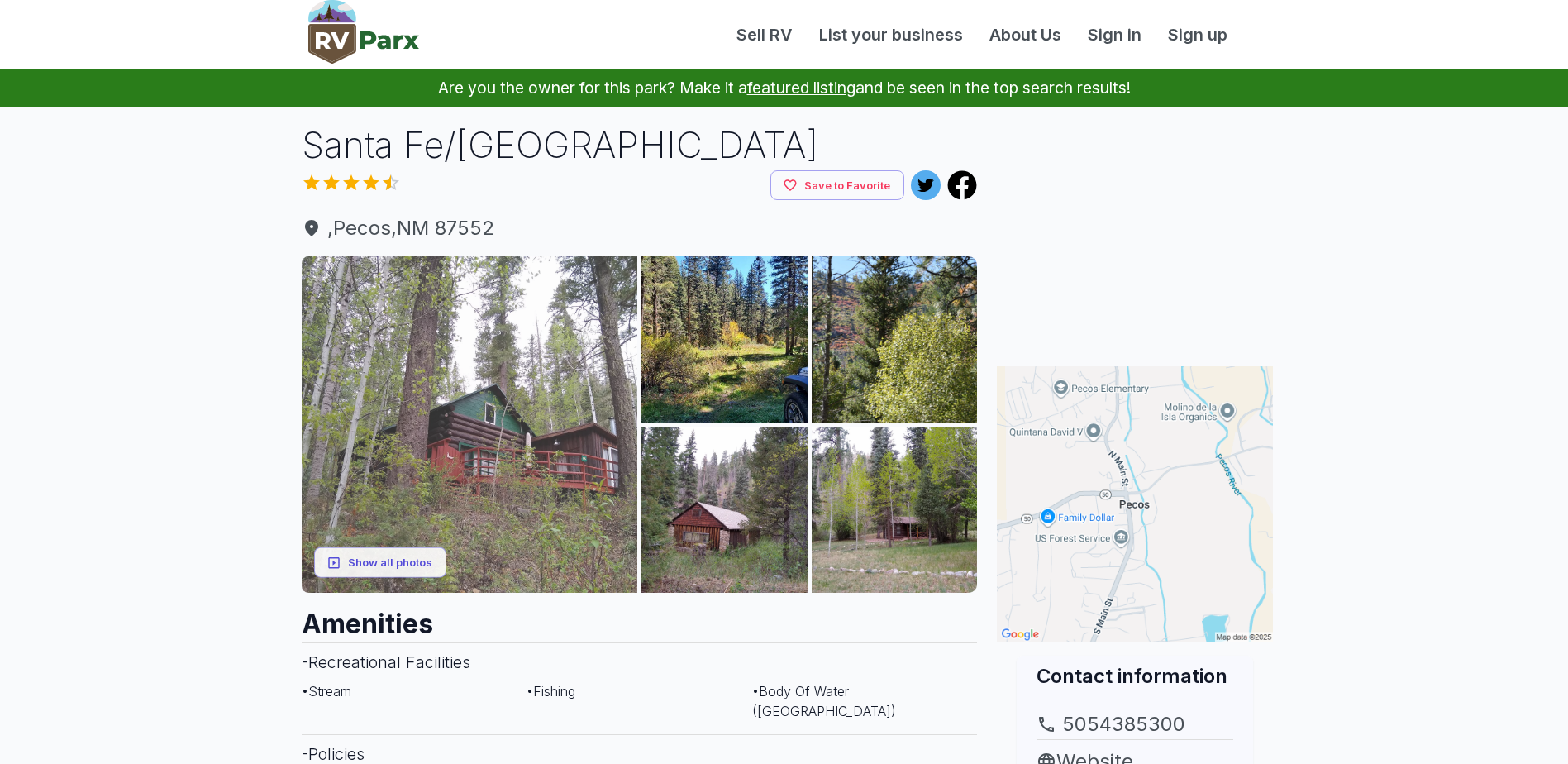
scroll to position [83, 0]
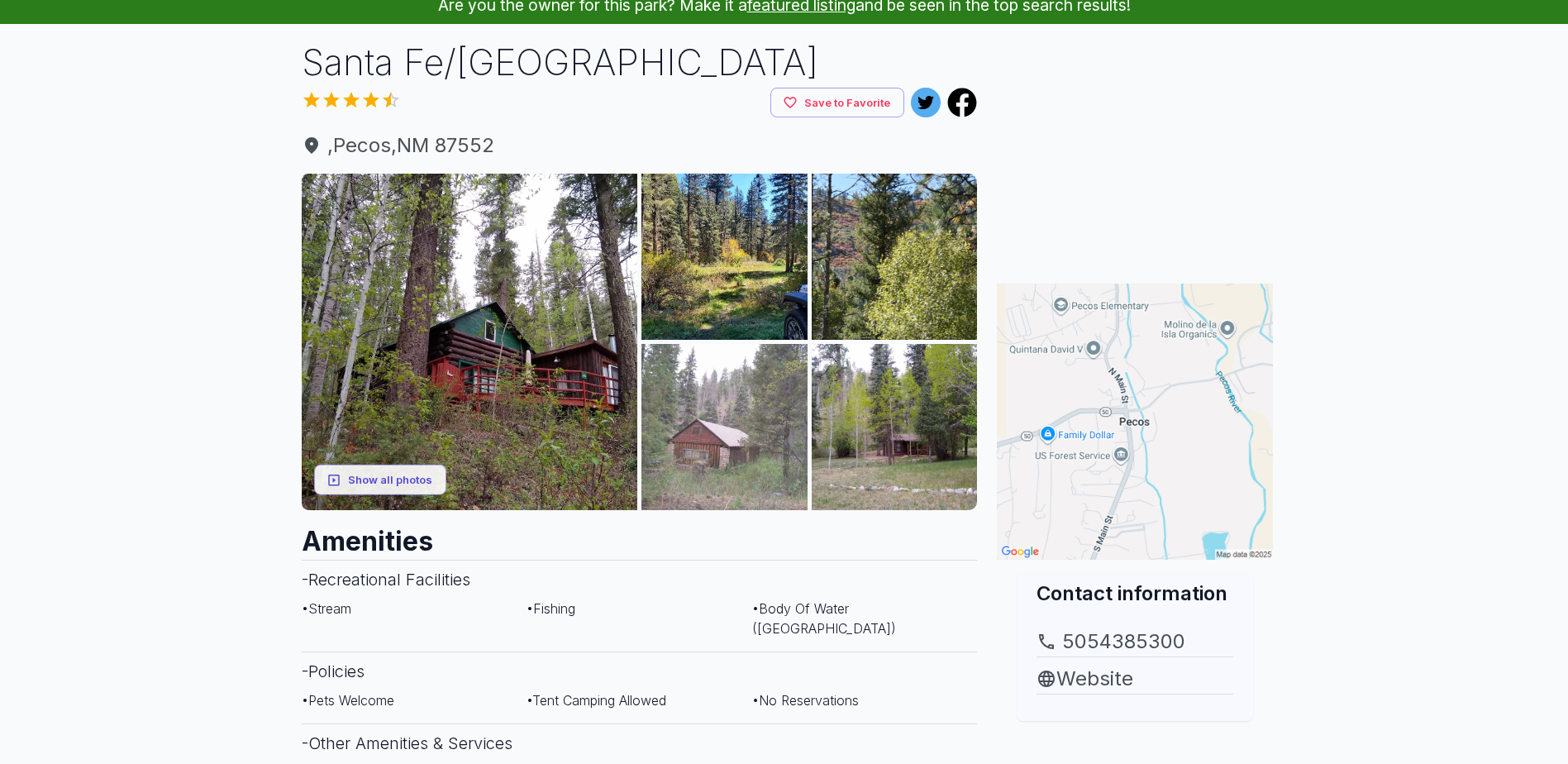
click at [737, 424] on img at bounding box center [724, 427] width 166 height 166
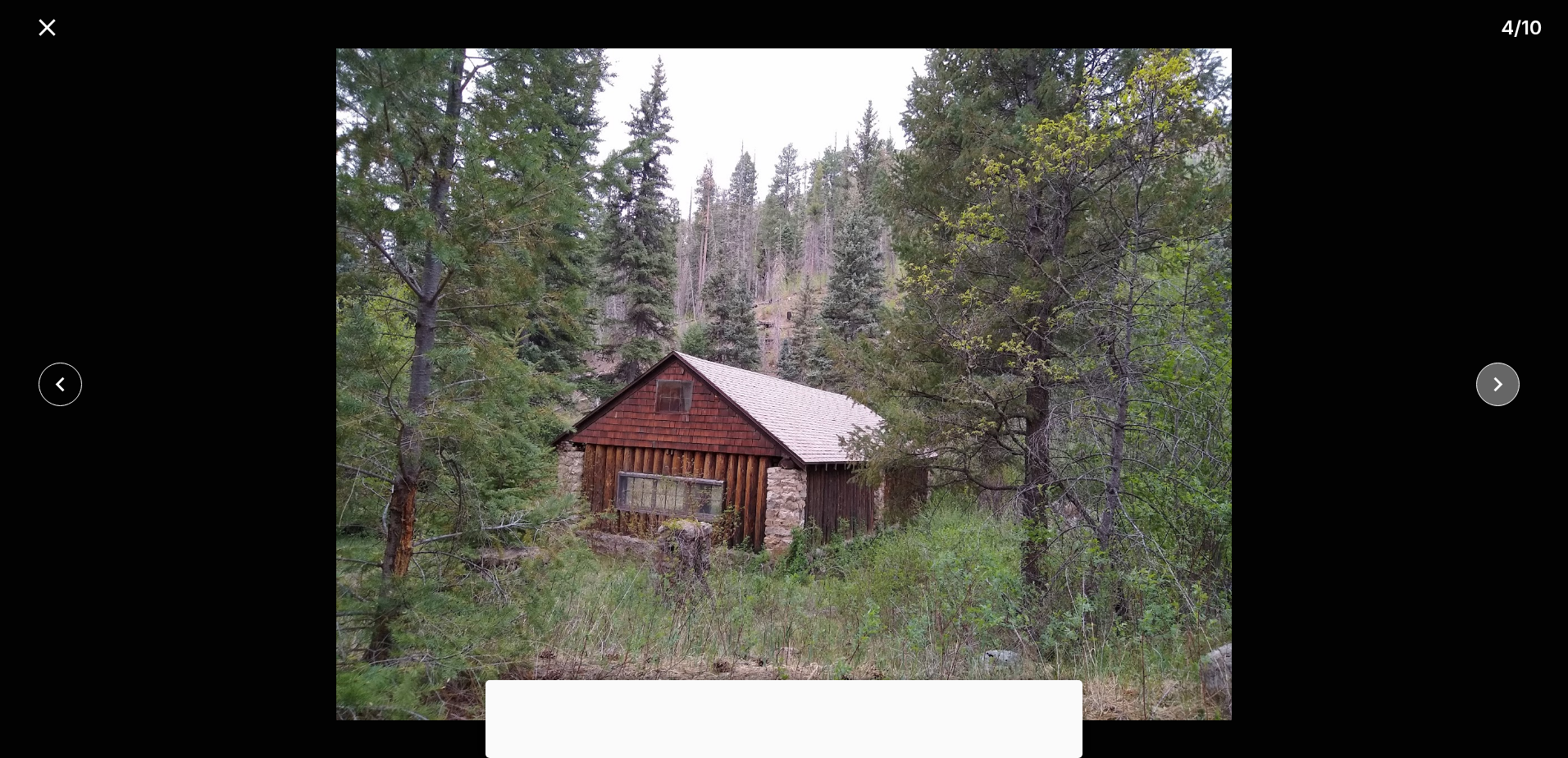
click at [1495, 393] on icon "close" at bounding box center [1498, 384] width 29 height 29
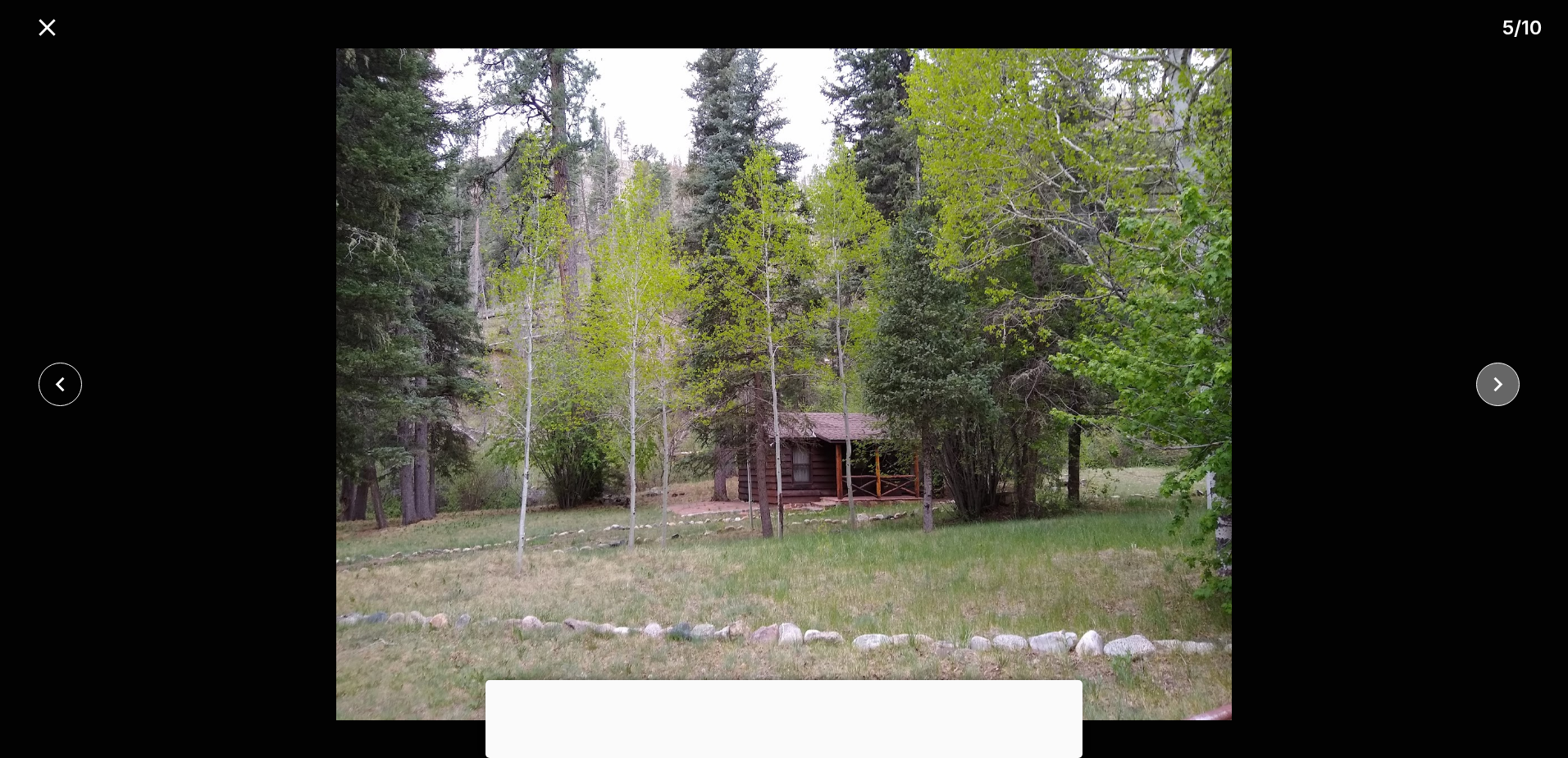
click at [1493, 397] on icon "close" at bounding box center [1498, 384] width 29 height 29
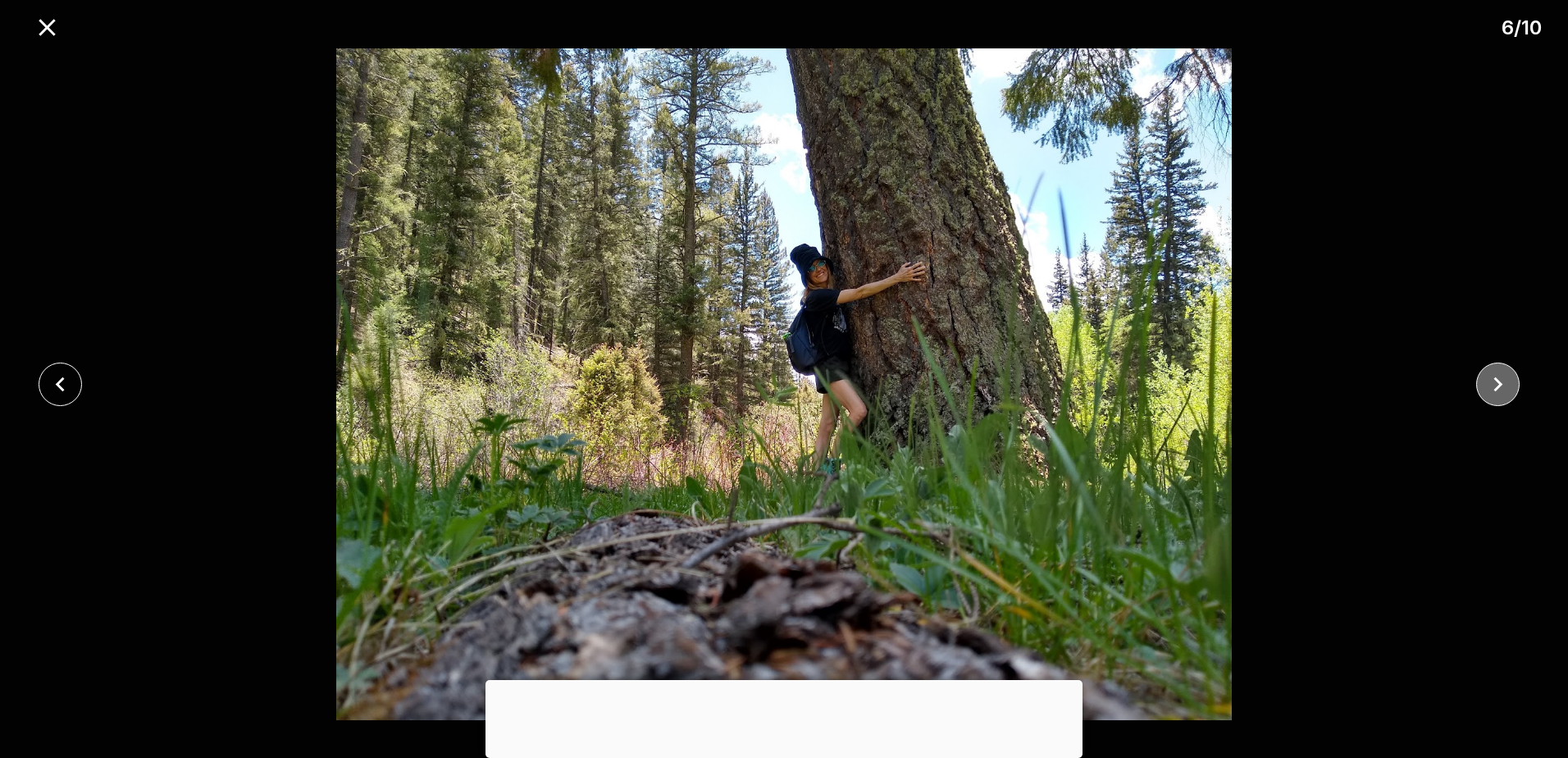
click at [1501, 395] on icon "close" at bounding box center [1498, 384] width 29 height 29
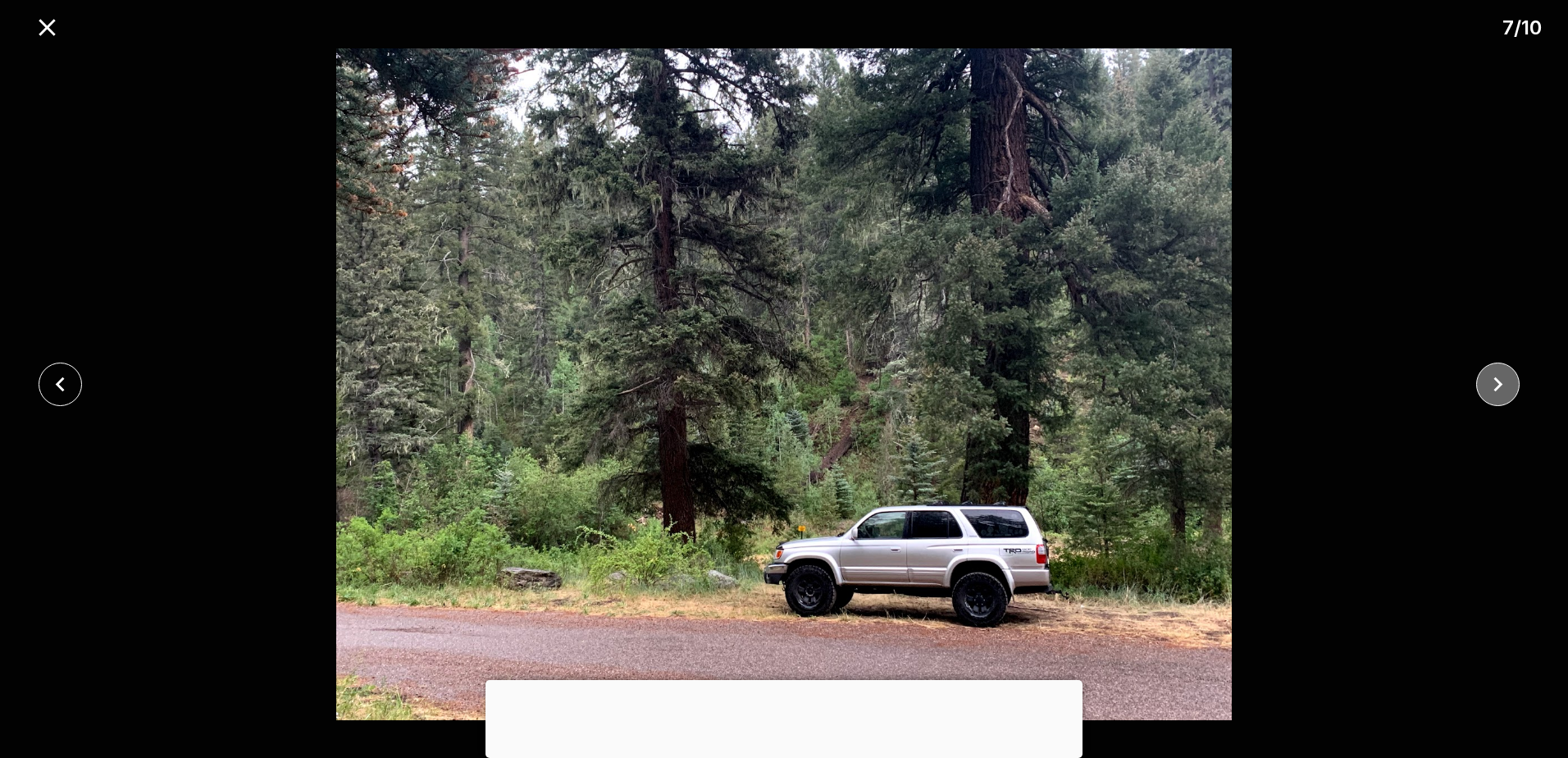
click at [1501, 395] on icon "close" at bounding box center [1498, 384] width 29 height 29
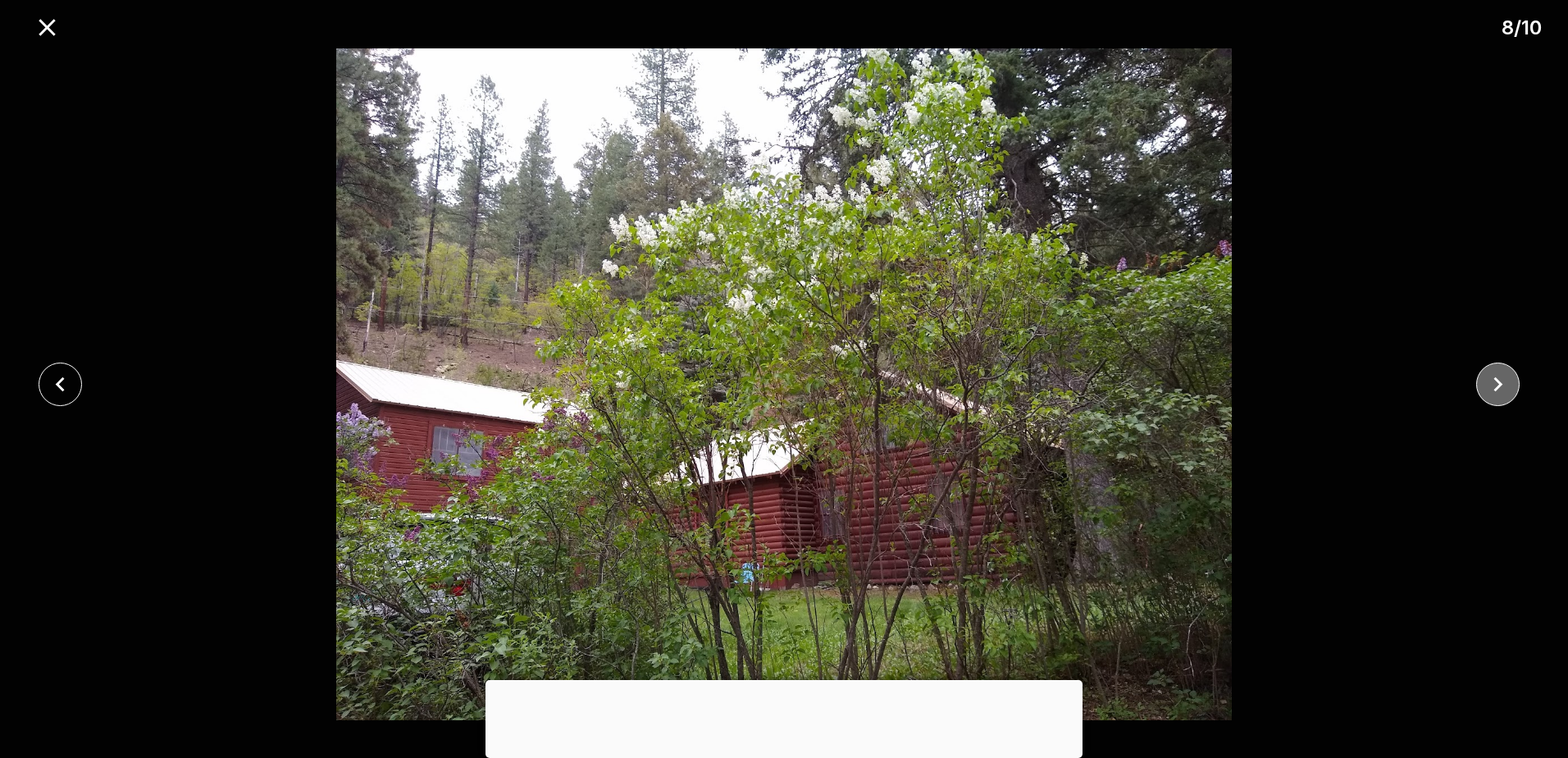
click at [1500, 395] on icon "close" at bounding box center [1498, 384] width 29 height 29
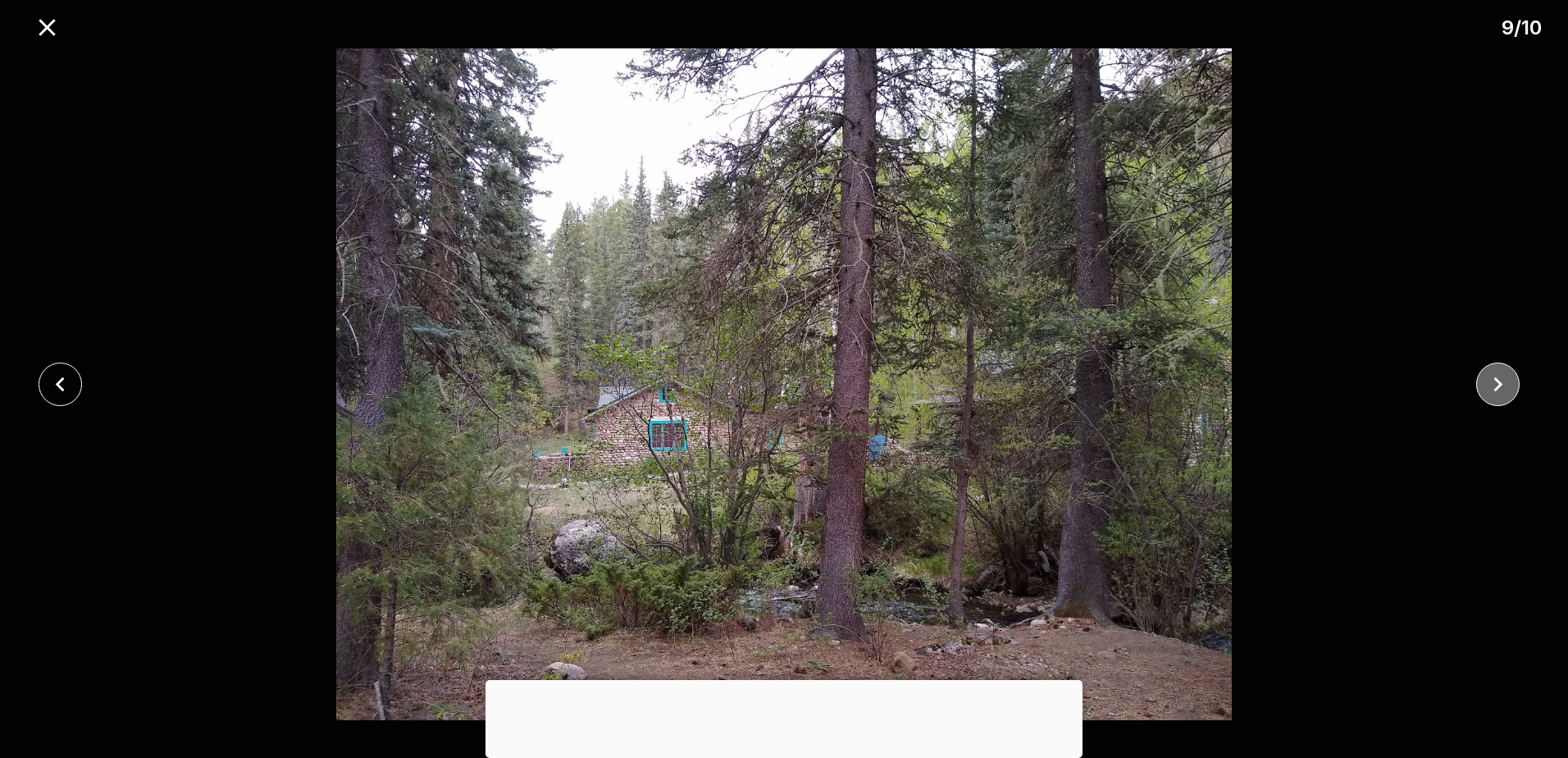
click at [1502, 395] on icon "close" at bounding box center [1498, 384] width 29 height 29
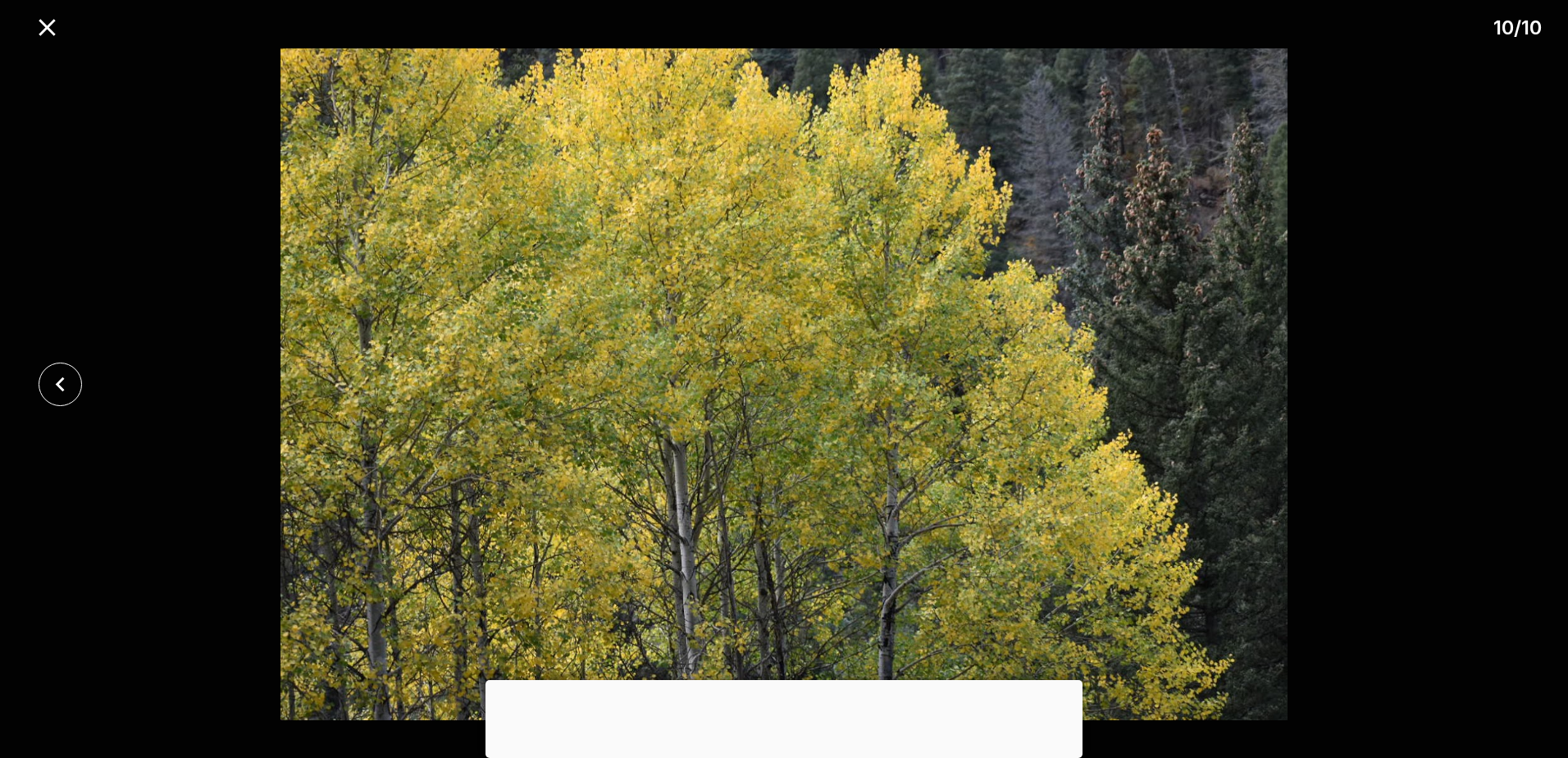
click at [1502, 395] on div at bounding box center [784, 384] width 1568 height 672
click at [1502, 385] on div at bounding box center [784, 384] width 1568 height 672
click at [53, 382] on icon "close" at bounding box center [60, 384] width 29 height 29
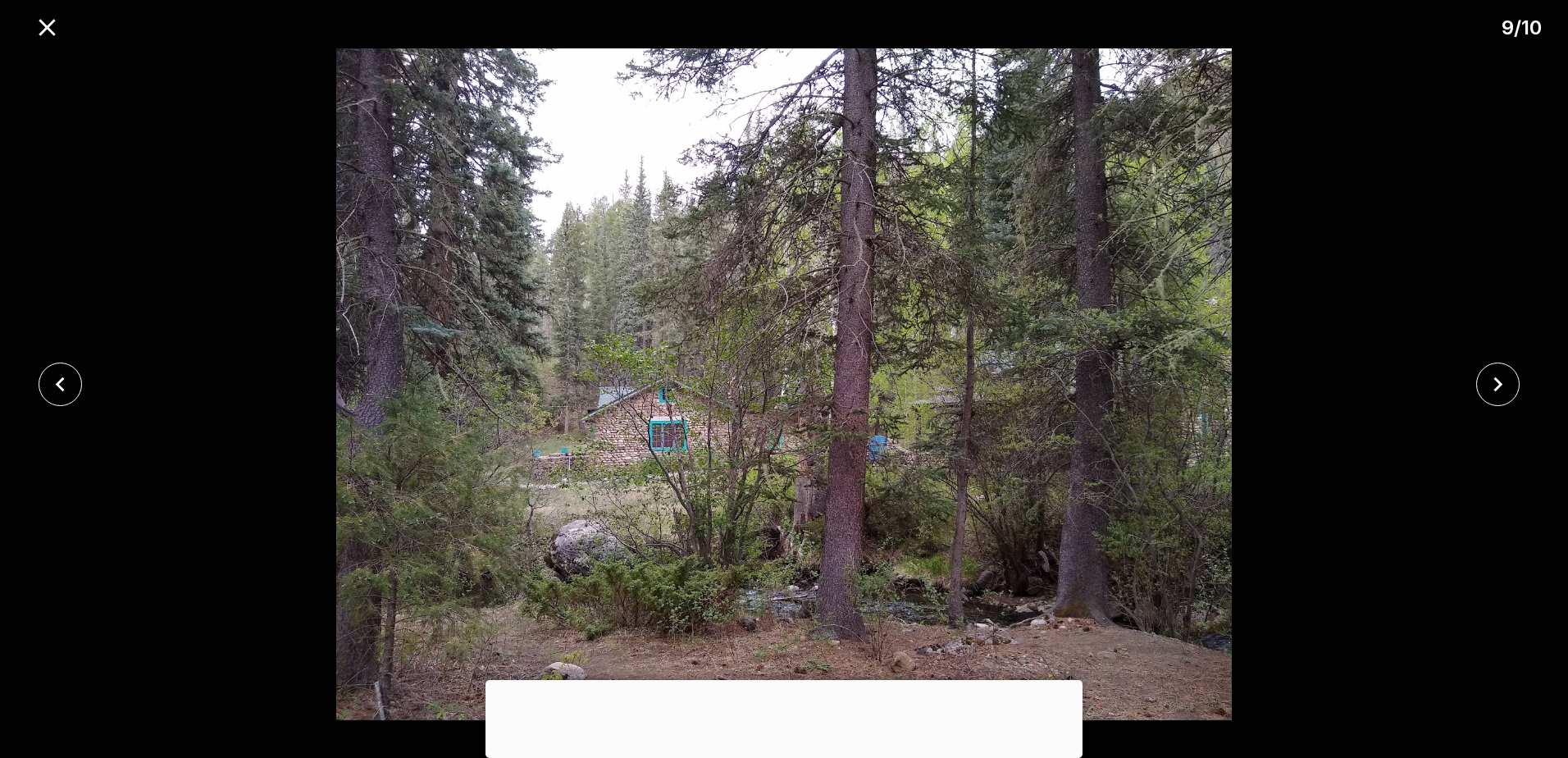
drag, startPoint x: 53, startPoint y: 382, endPoint x: 65, endPoint y: 342, distance: 41.8
click at [65, 342] on div at bounding box center [784, 384] width 1568 height 672
click at [58, 371] on icon "close" at bounding box center [60, 384] width 29 height 29
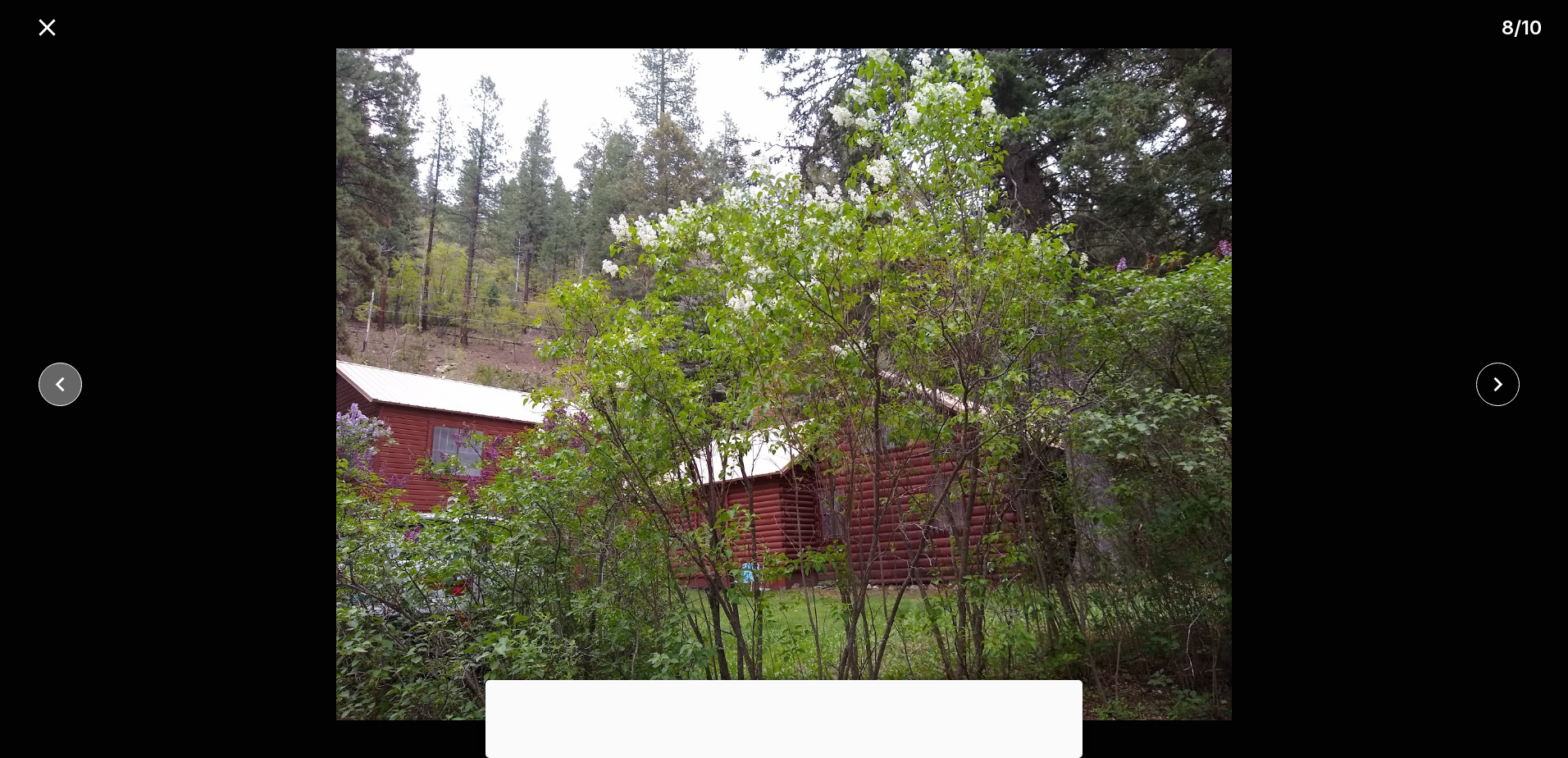
click at [58, 372] on icon "close" at bounding box center [60, 384] width 29 height 29
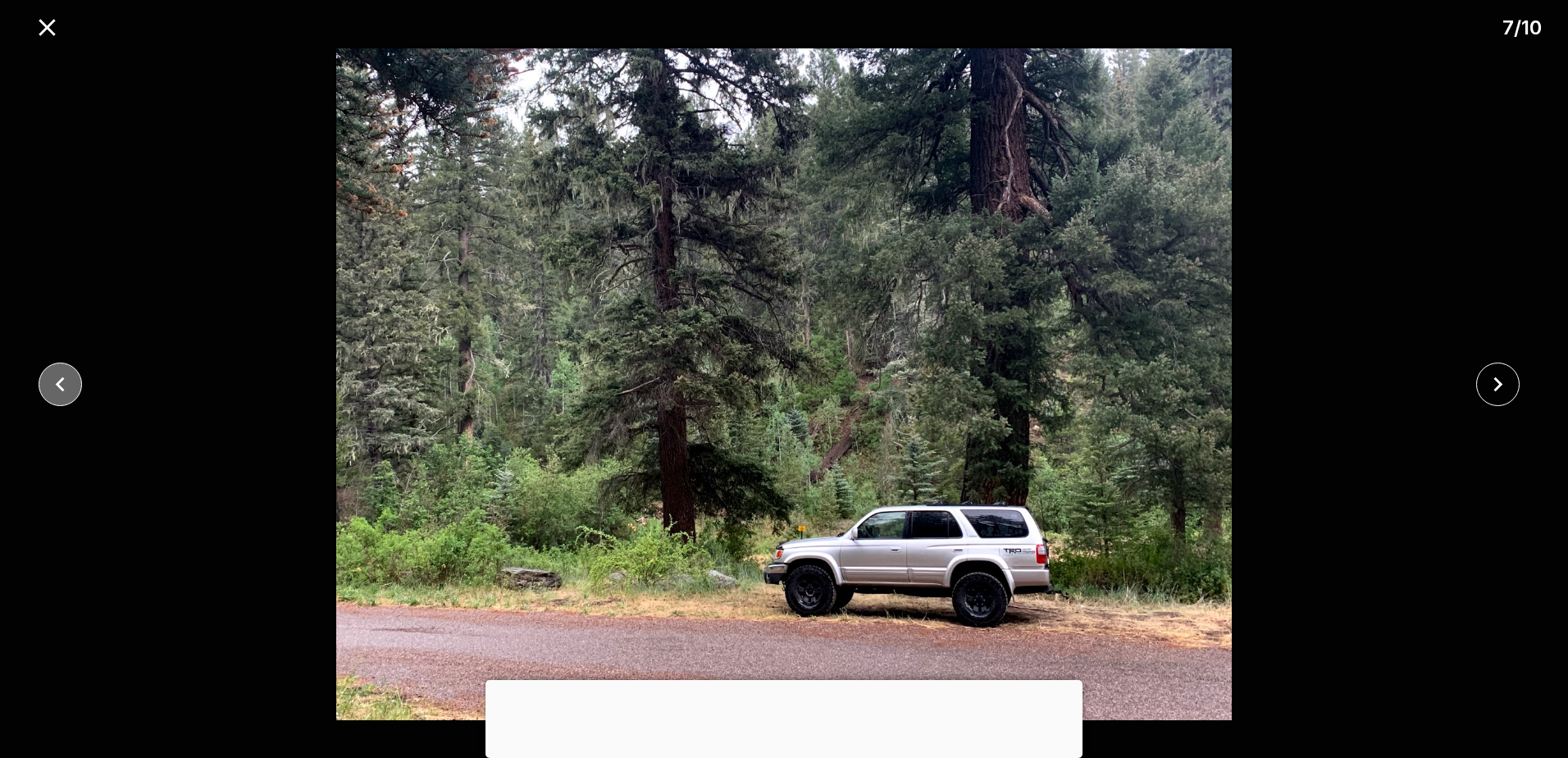
click at [58, 372] on icon "close" at bounding box center [60, 384] width 29 height 29
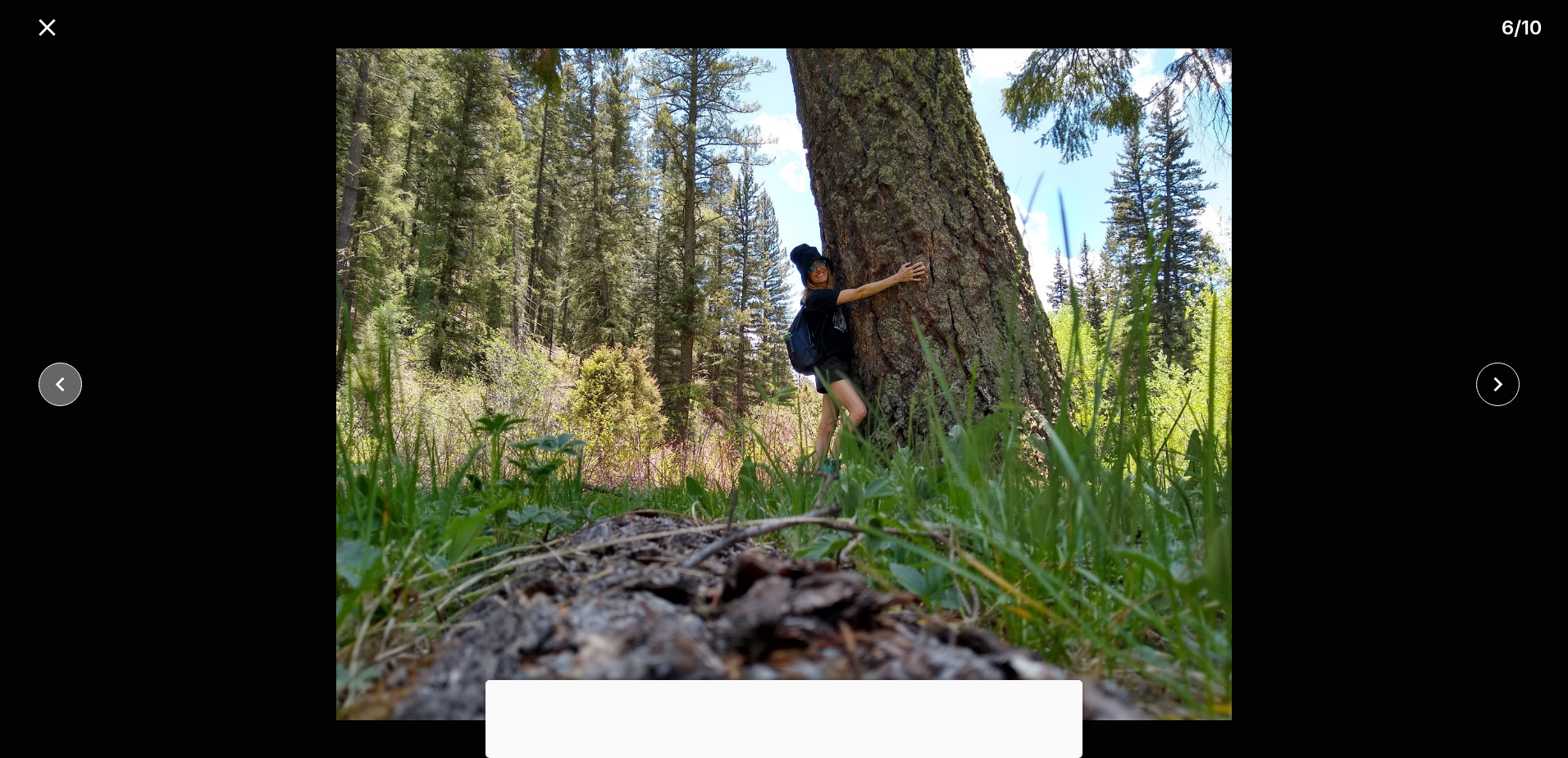
click at [58, 372] on icon "close" at bounding box center [60, 384] width 29 height 29
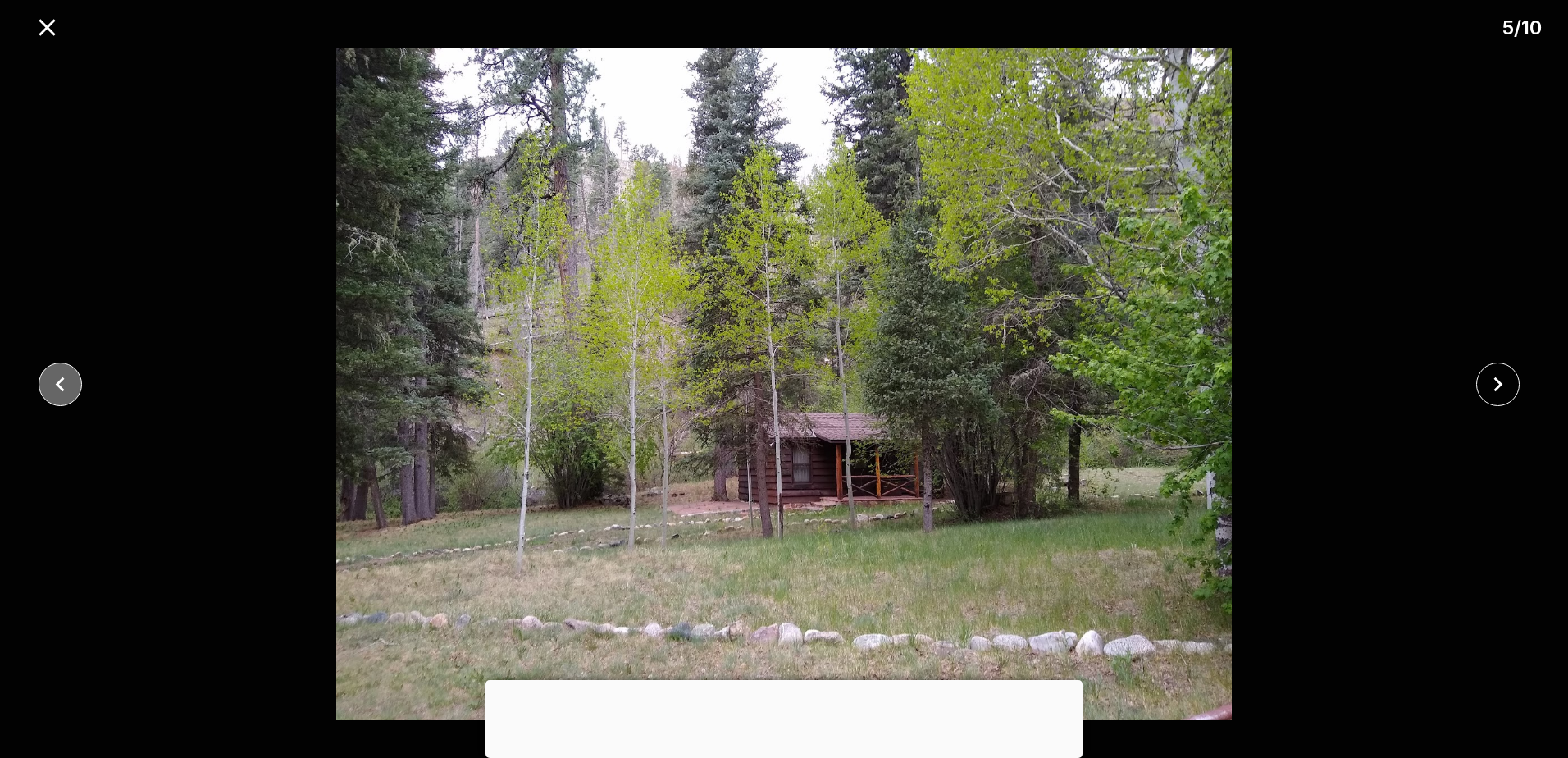
click at [58, 372] on icon "close" at bounding box center [60, 384] width 29 height 29
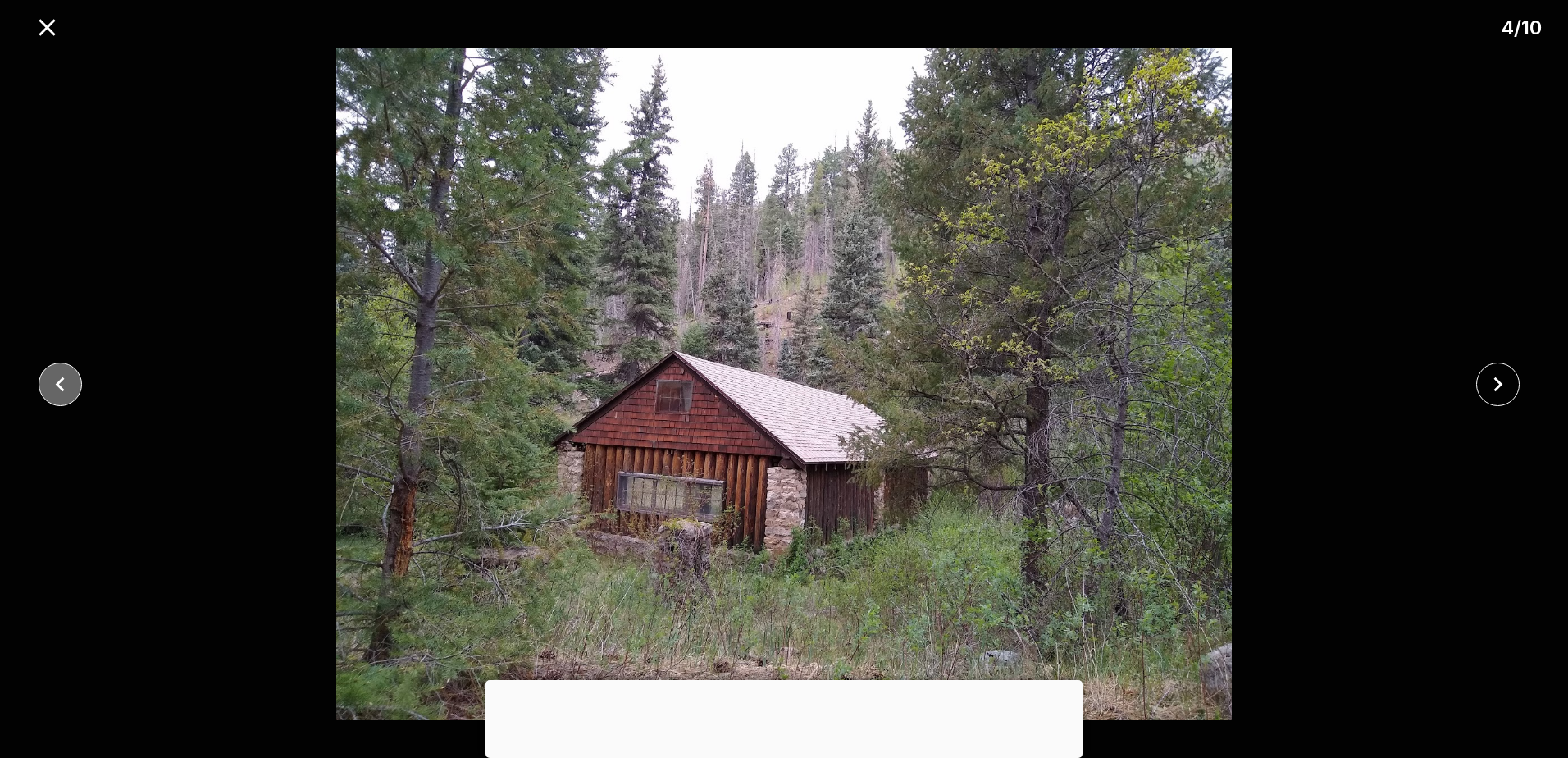
click at [58, 372] on icon "close" at bounding box center [60, 384] width 29 height 29
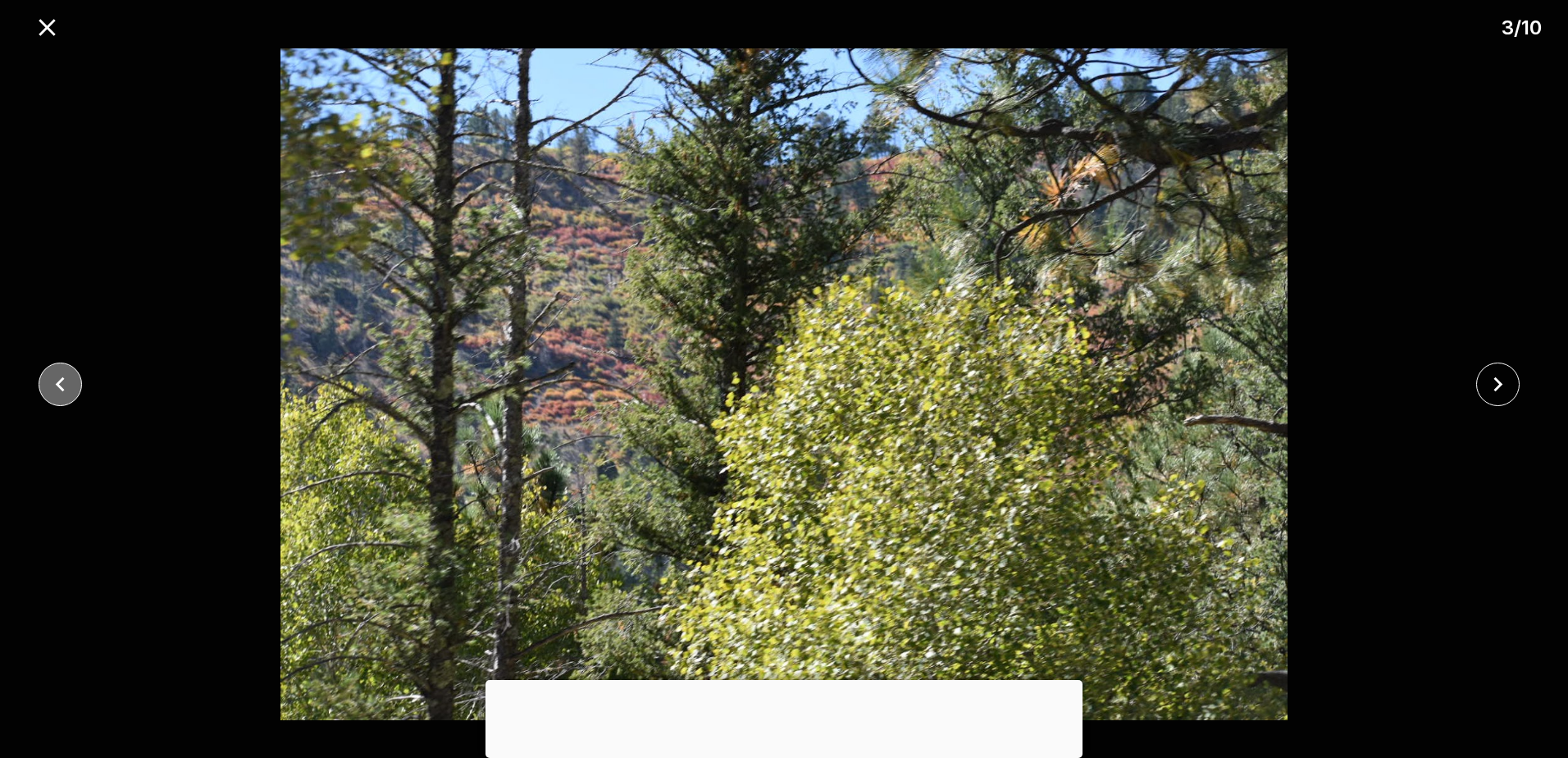
click at [58, 372] on icon "close" at bounding box center [60, 384] width 29 height 29
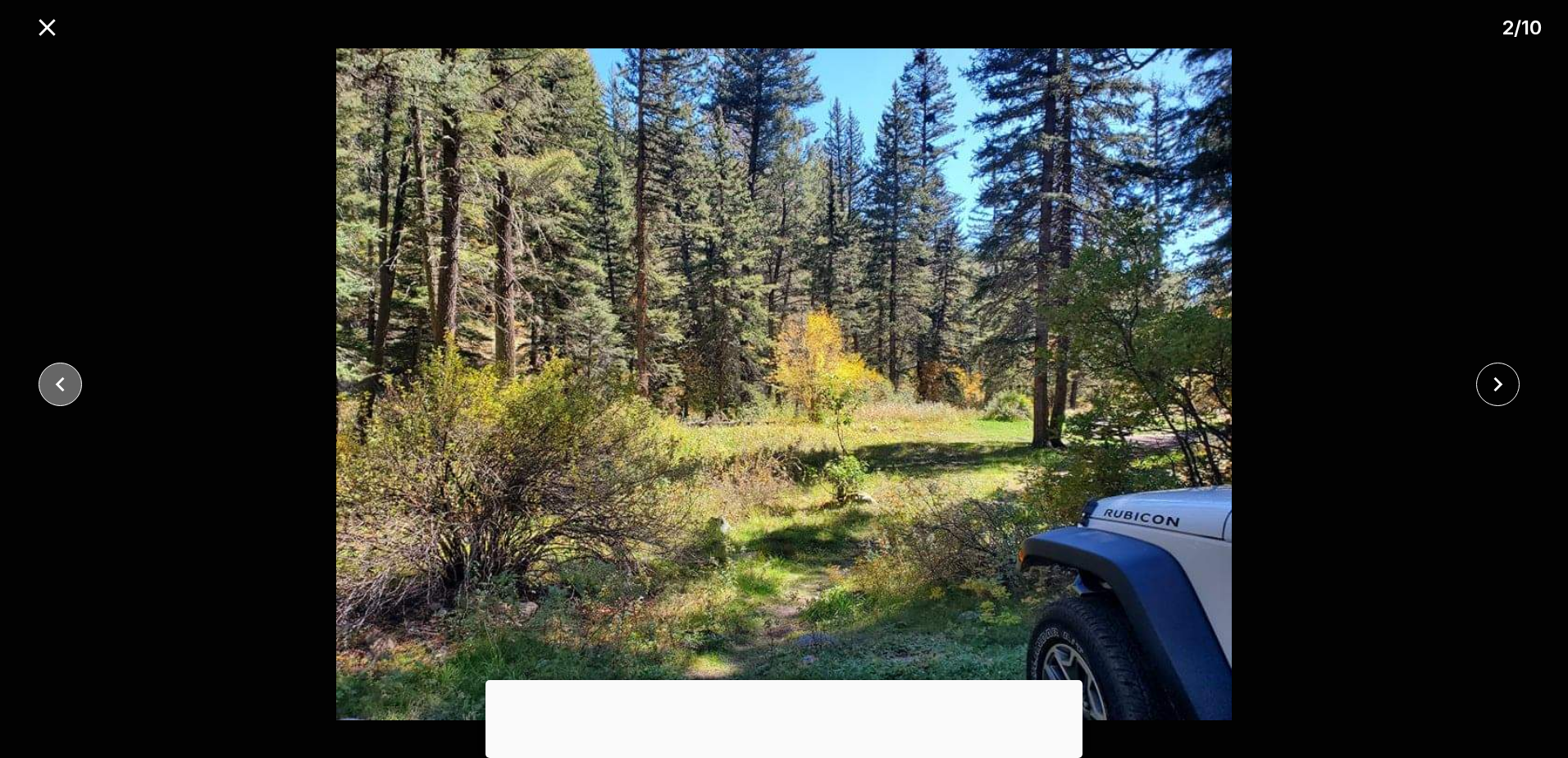
click at [58, 372] on icon "close" at bounding box center [60, 384] width 29 height 29
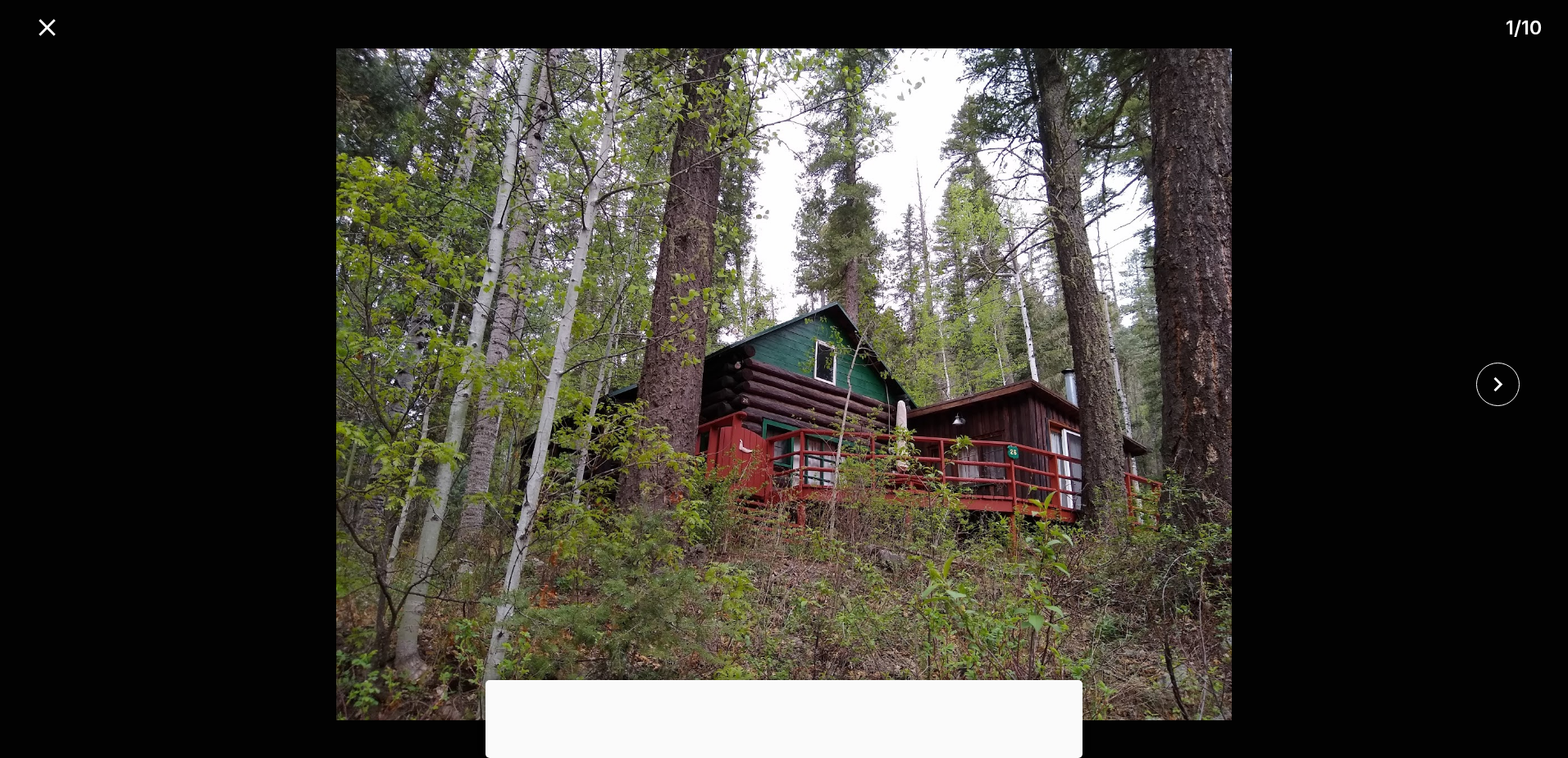
click at [58, 372] on div at bounding box center [784, 384] width 1568 height 672
click at [39, 36] on icon "close" at bounding box center [47, 27] width 29 height 29
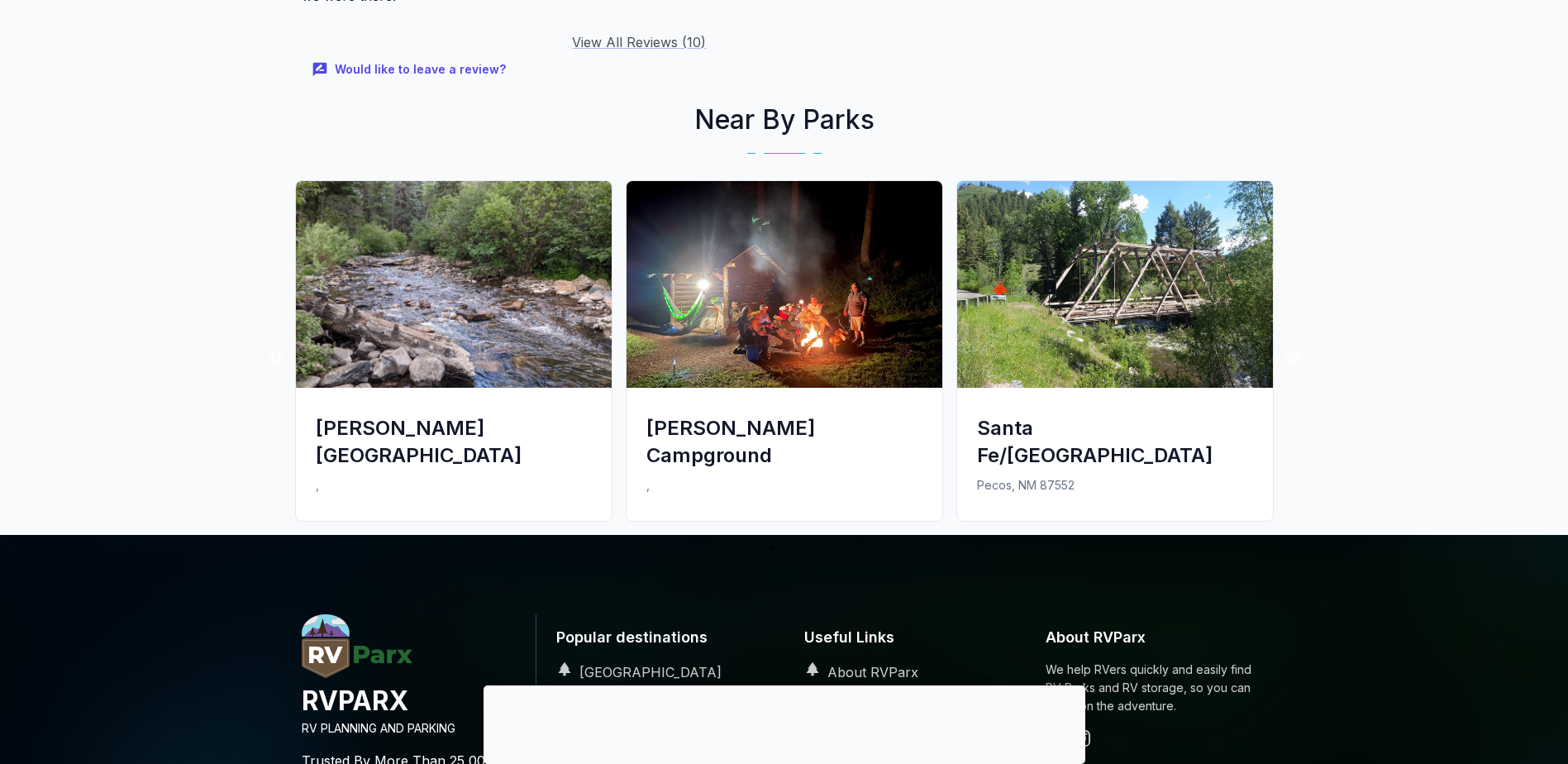
scroll to position [2149, 0]
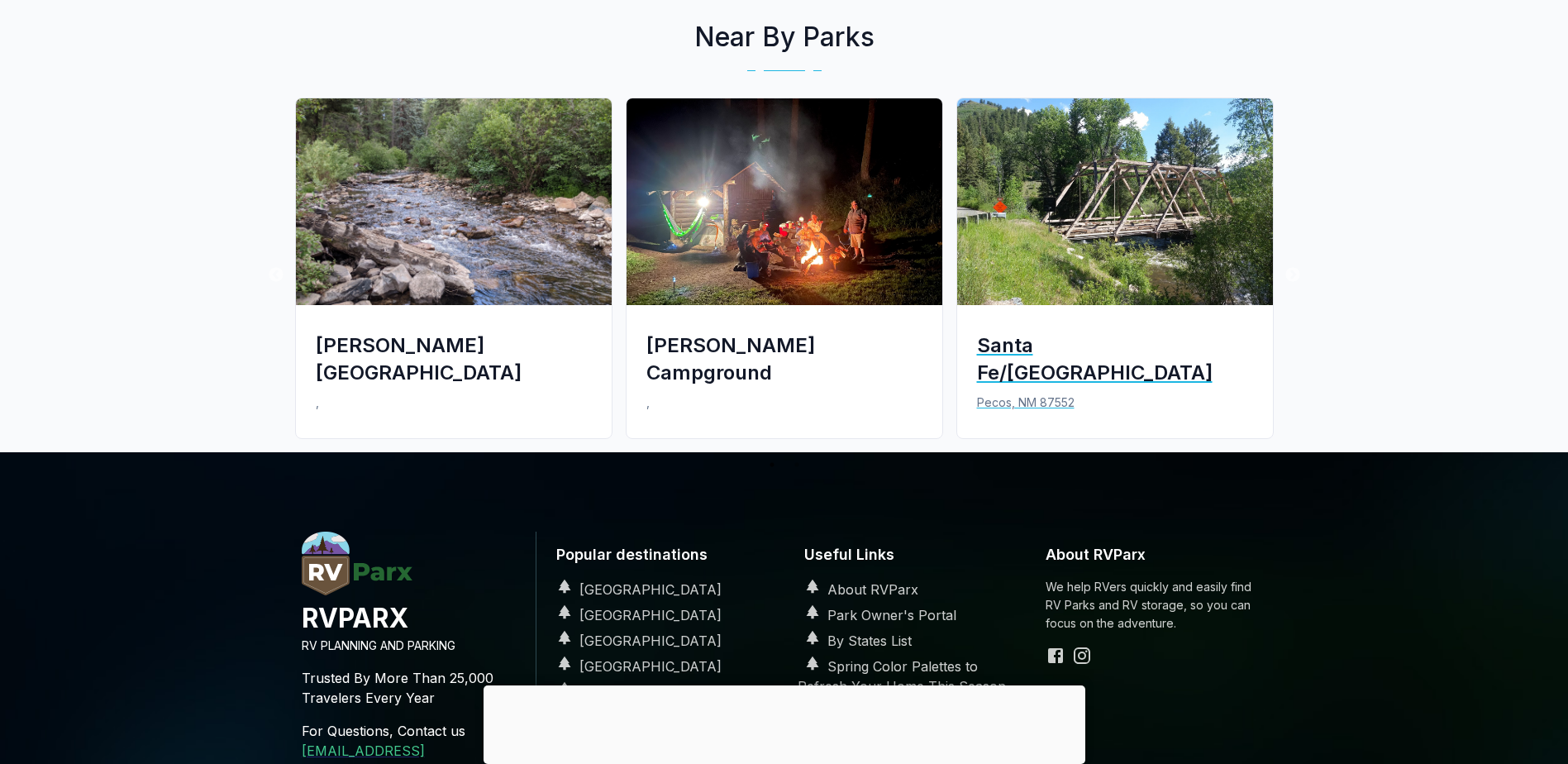
click at [1124, 331] on div "Santa Fe/[GEOGRAPHIC_DATA]" at bounding box center [1115, 358] width 276 height 55
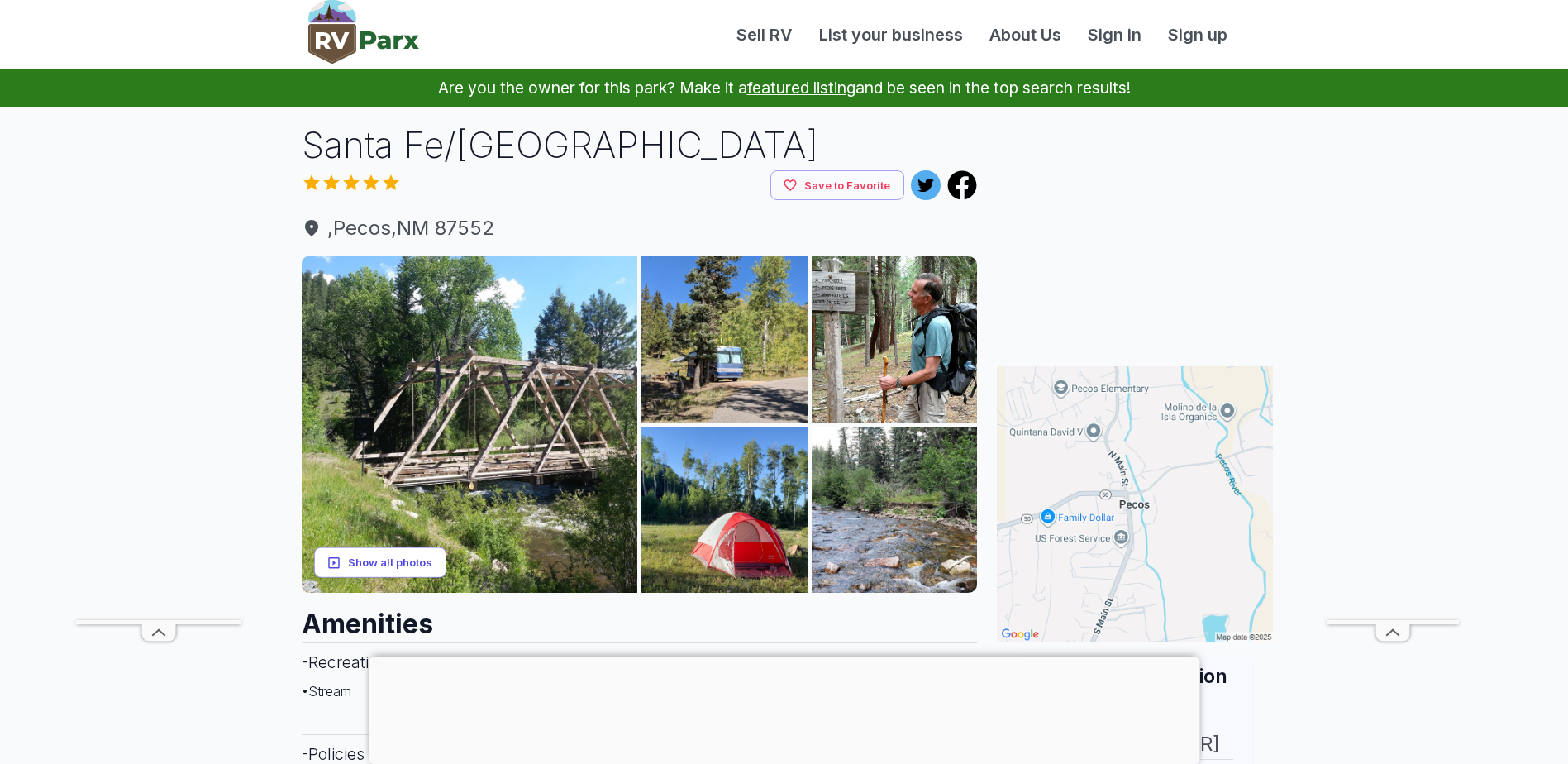
click at [368, 552] on button "Show all photos" at bounding box center [380, 562] width 132 height 31
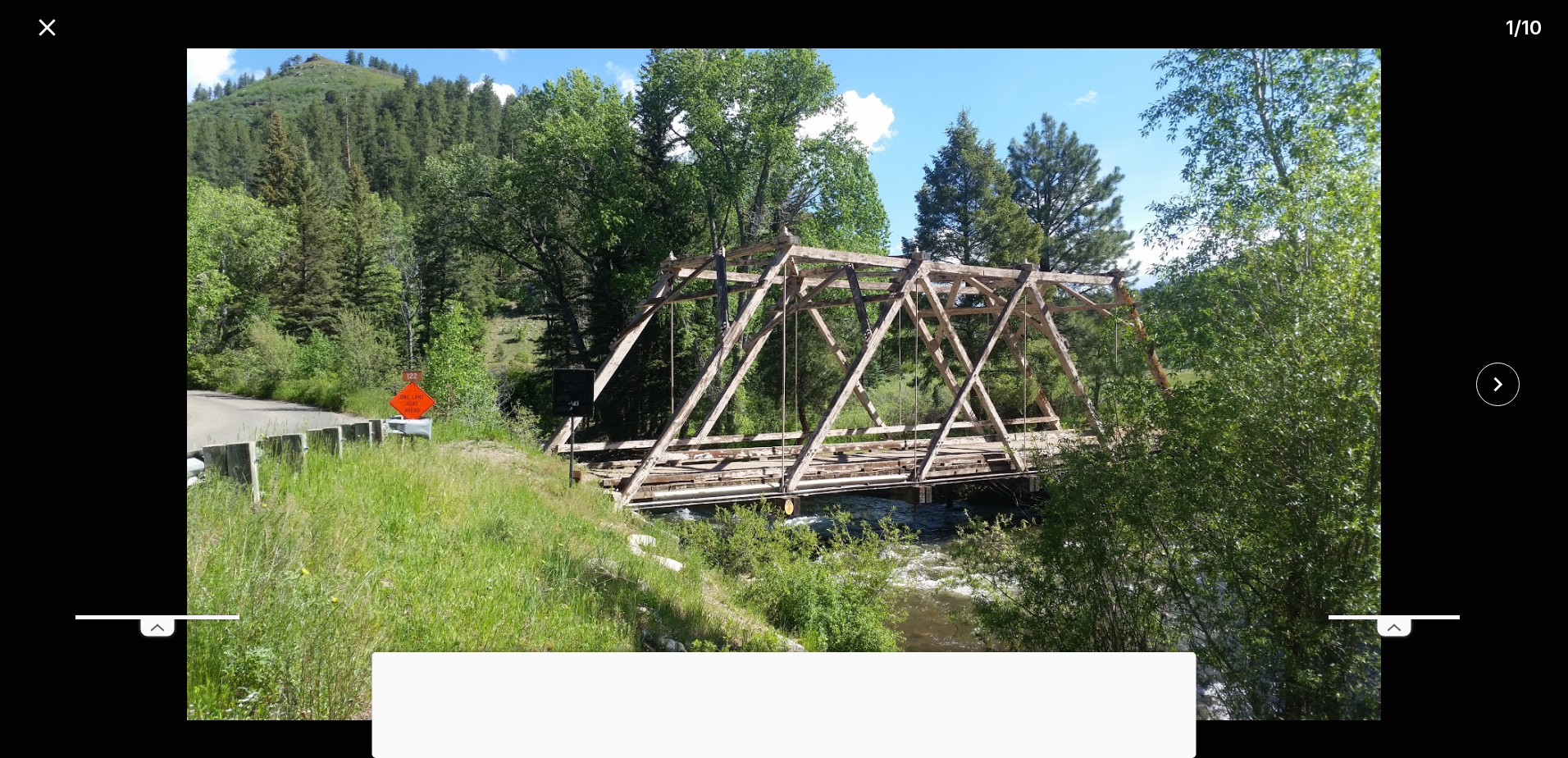
click at [154, 634] on icon at bounding box center [157, 627] width 33 height 17
drag, startPoint x: 769, startPoint y: 644, endPoint x: 784, endPoint y: 649, distance: 15.8
click at [770, 652] on div at bounding box center [784, 652] width 825 height 0
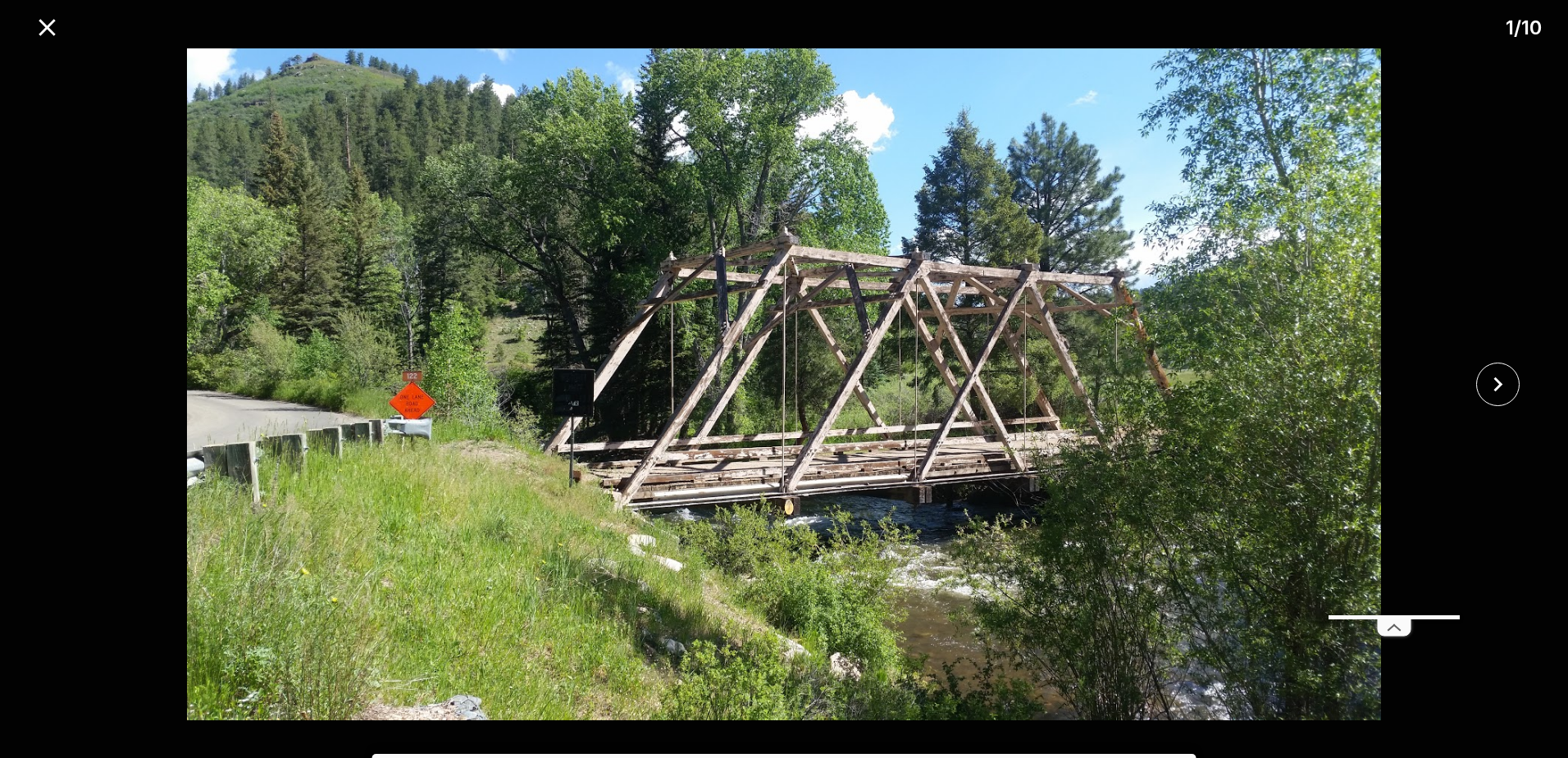
click at [1386, 630] on icon at bounding box center [1393, 627] width 33 height 17
click at [1485, 372] on icon "close" at bounding box center [1498, 384] width 29 height 29
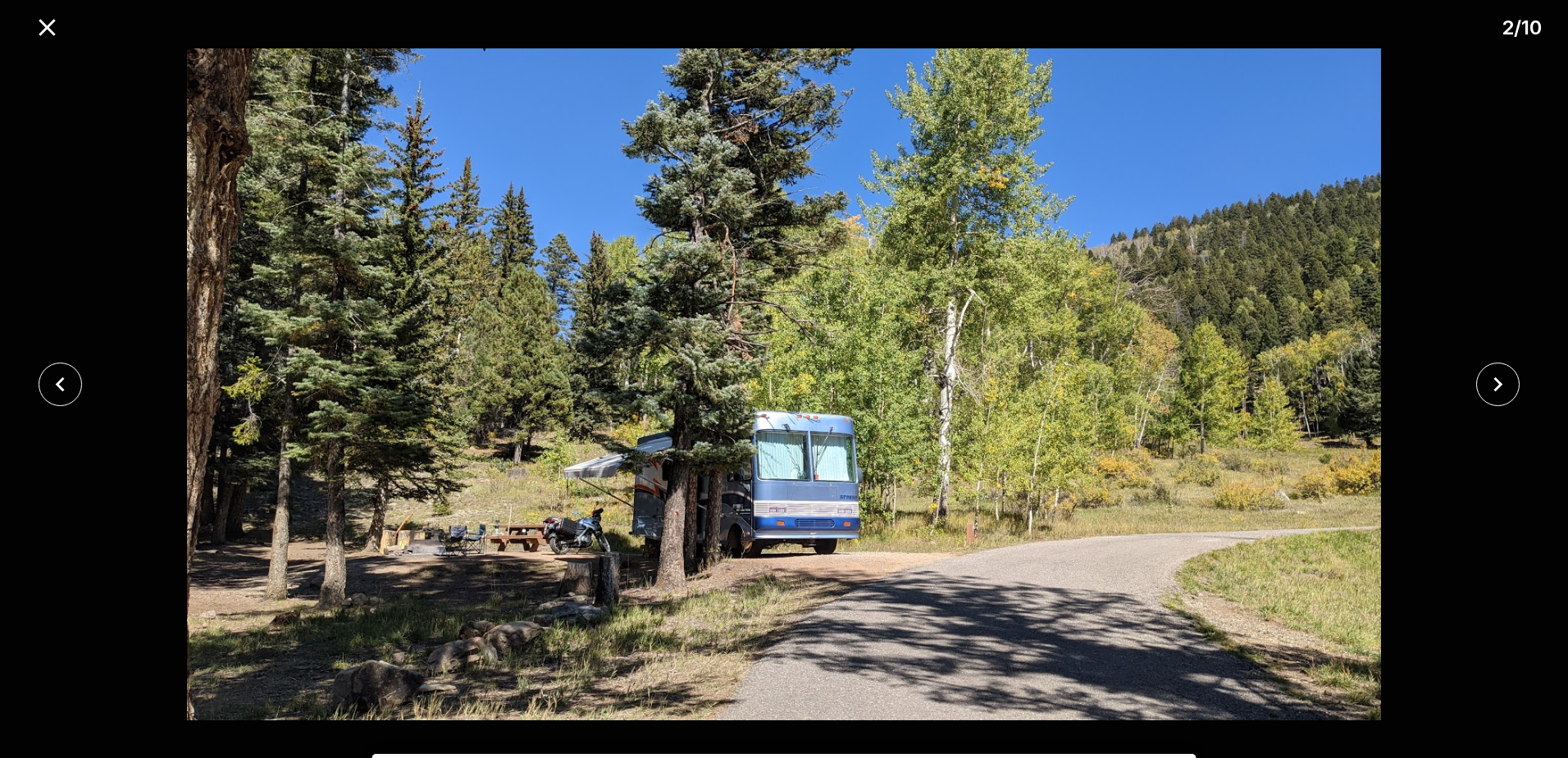
click at [1484, 414] on div at bounding box center [784, 384] width 1568 height 672
click at [1491, 385] on icon "close" at bounding box center [1498, 384] width 29 height 29
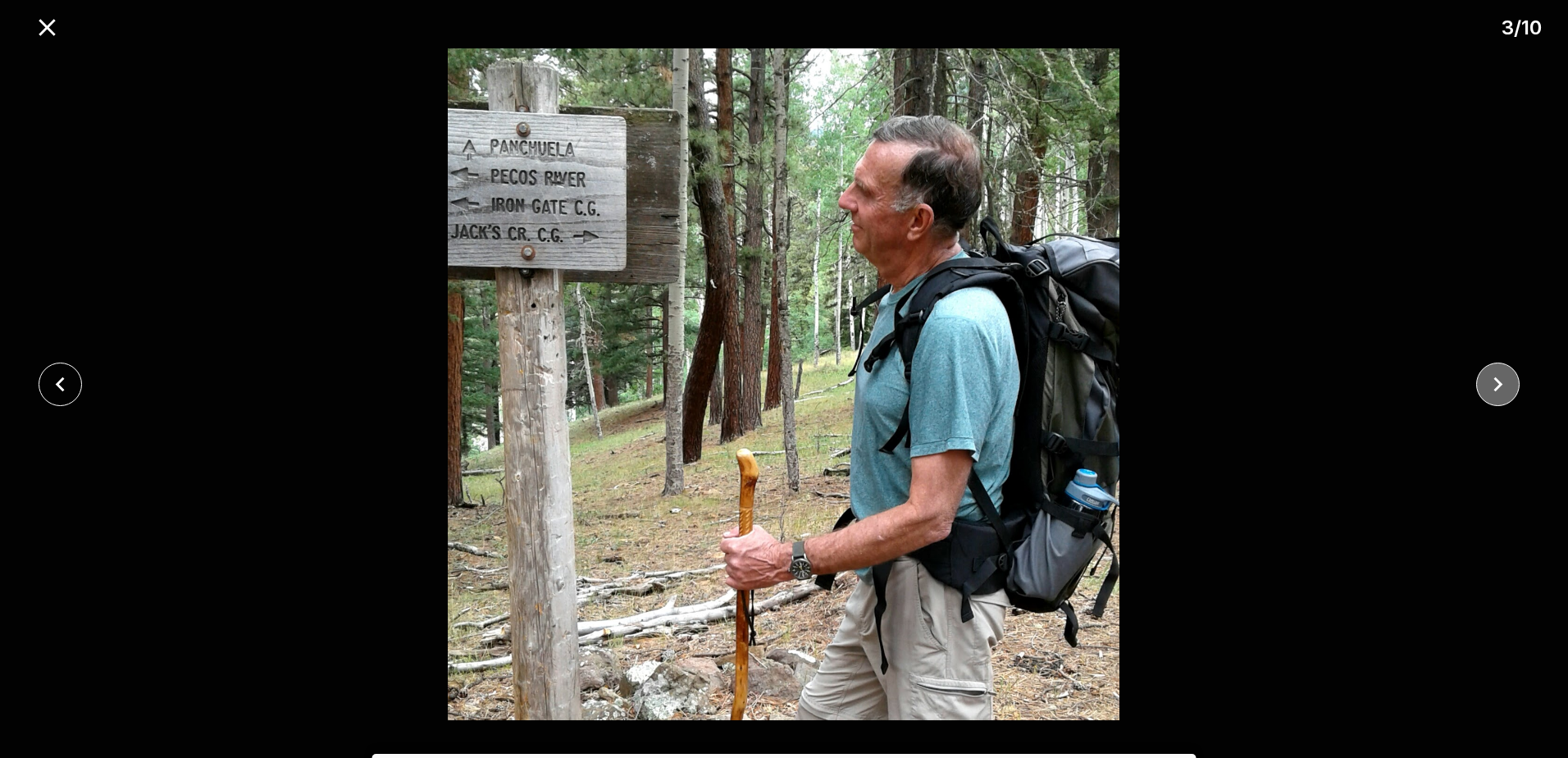
click at [1490, 384] on icon "close" at bounding box center [1498, 384] width 29 height 29
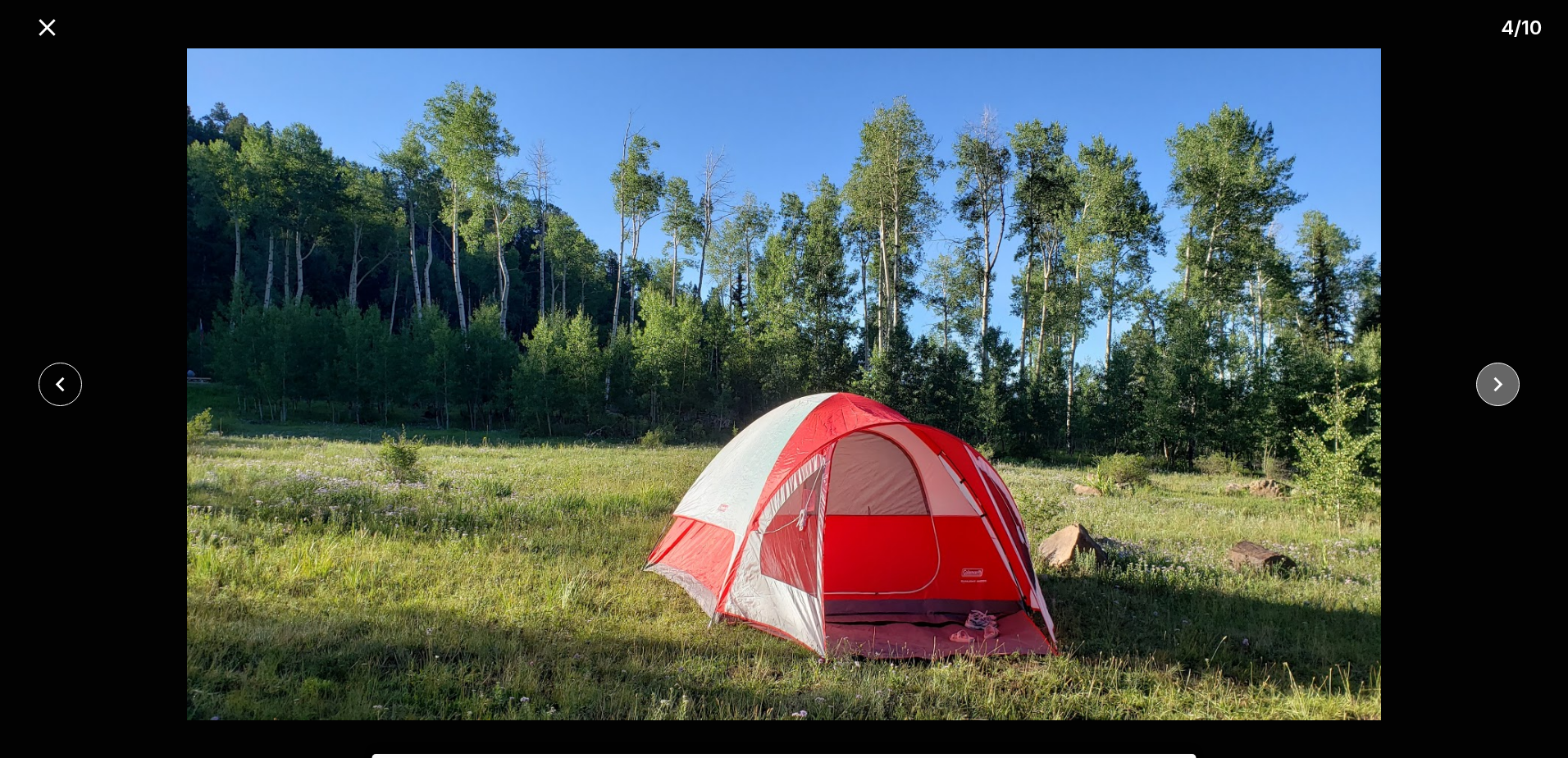
click at [1490, 381] on icon "close" at bounding box center [1498, 384] width 29 height 29
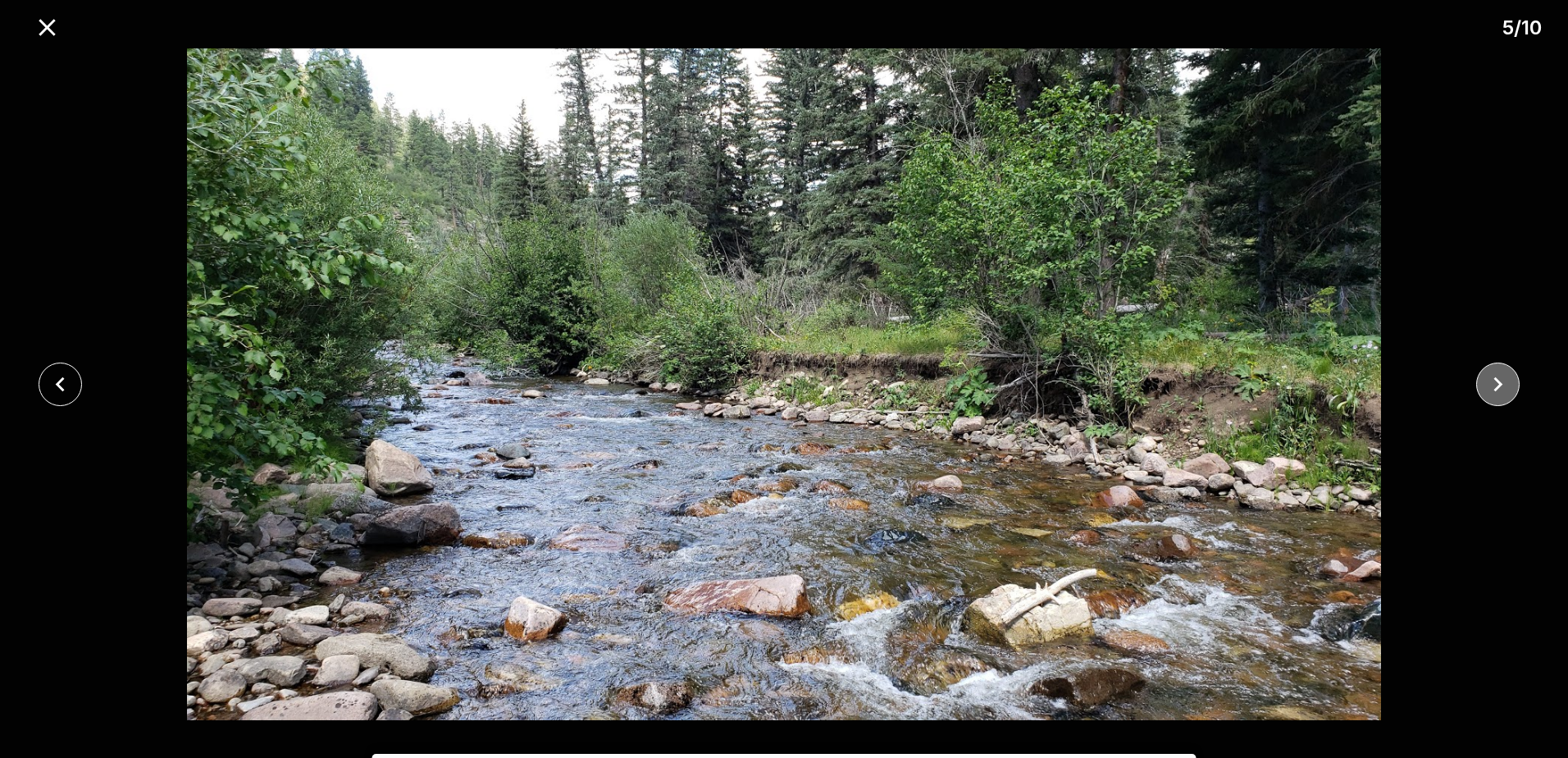
click at [1494, 378] on icon "close" at bounding box center [1498, 384] width 29 height 29
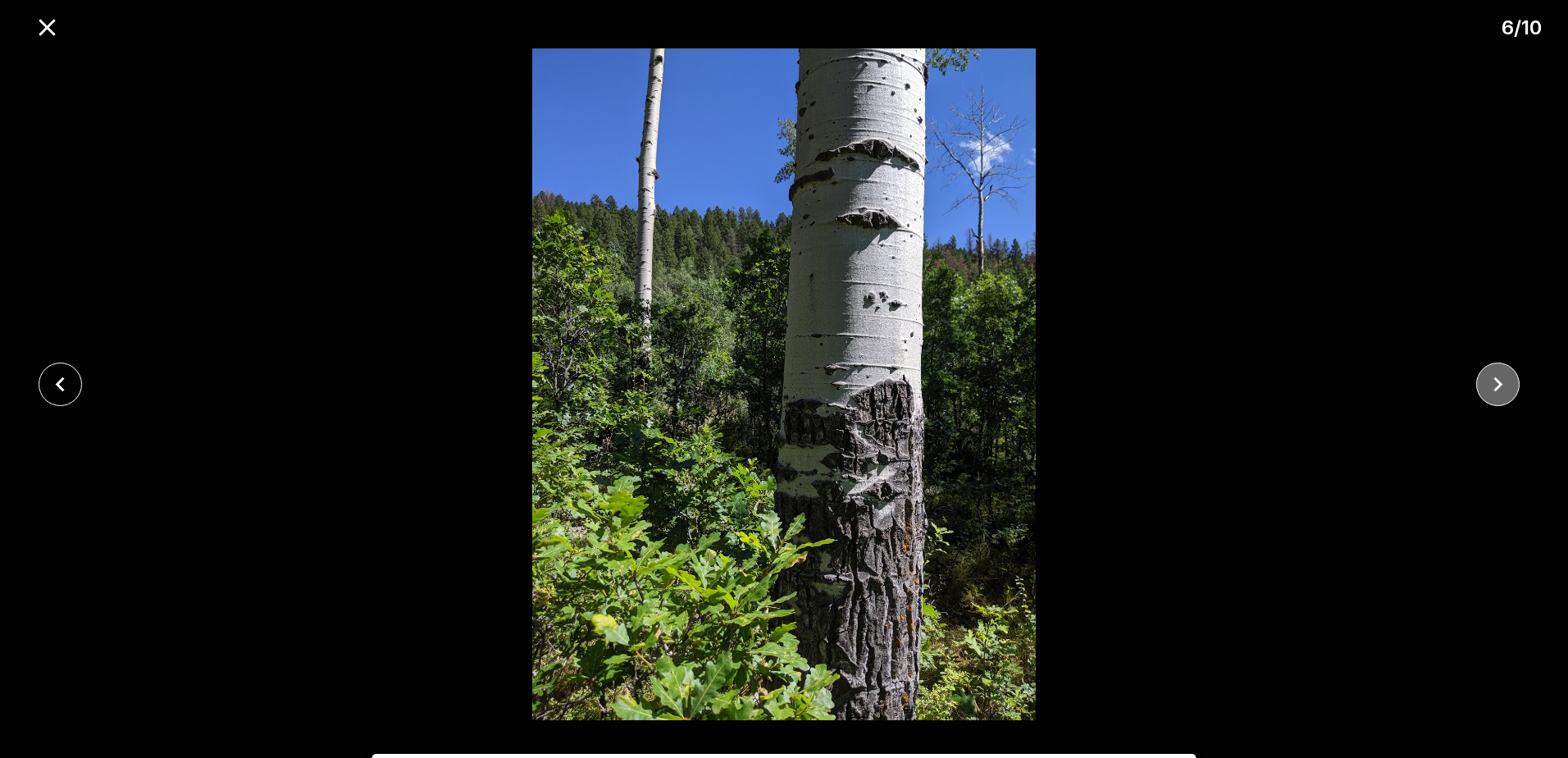
click at [1486, 379] on icon "close" at bounding box center [1498, 384] width 29 height 29
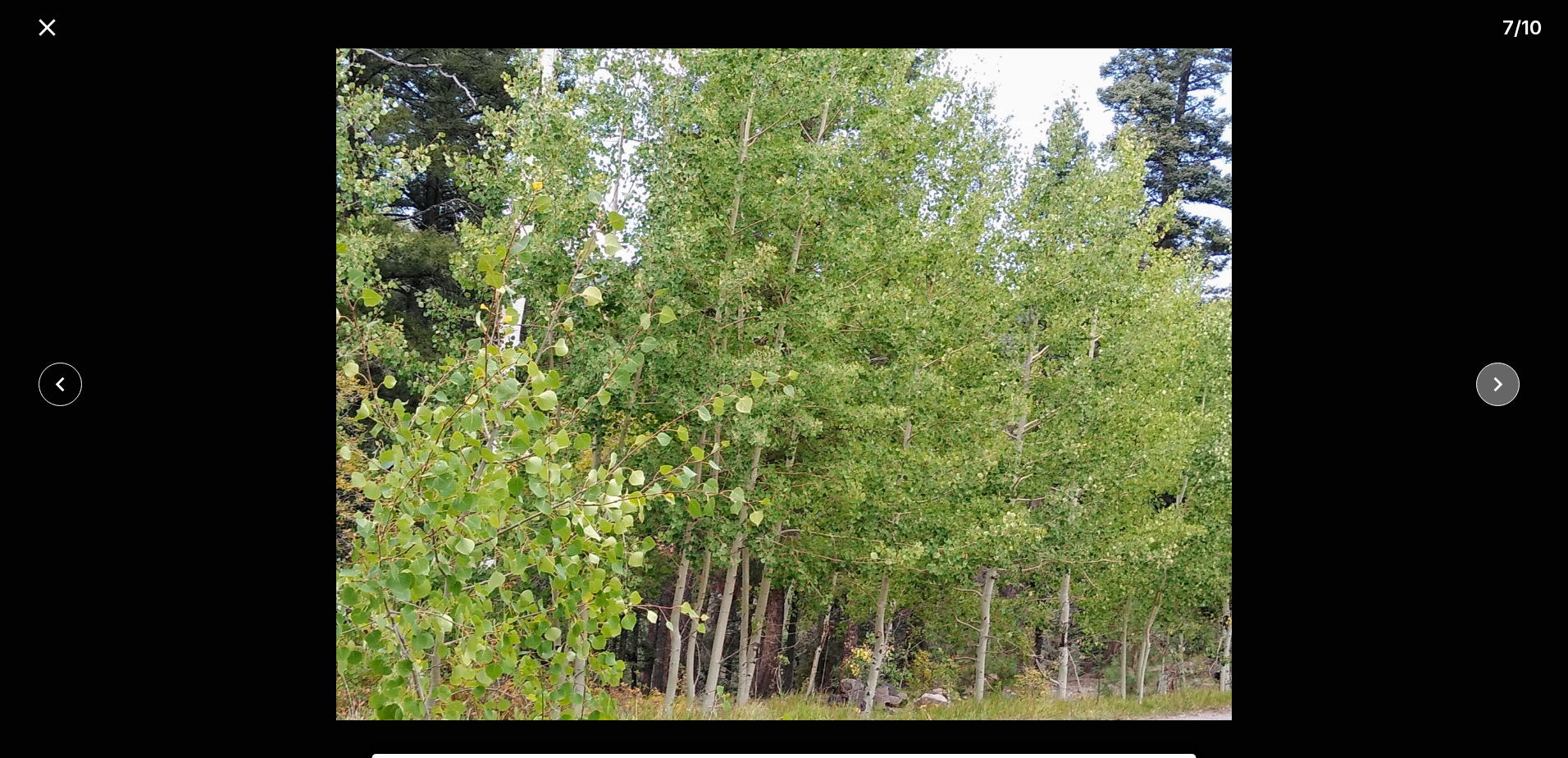
drag, startPoint x: 1482, startPoint y: 367, endPoint x: 1480, endPoint y: 380, distance: 13.2
click at [1481, 376] on div at bounding box center [1503, 384] width 130 height 44
click at [1480, 382] on button "close" at bounding box center [1499, 384] width 44 height 44
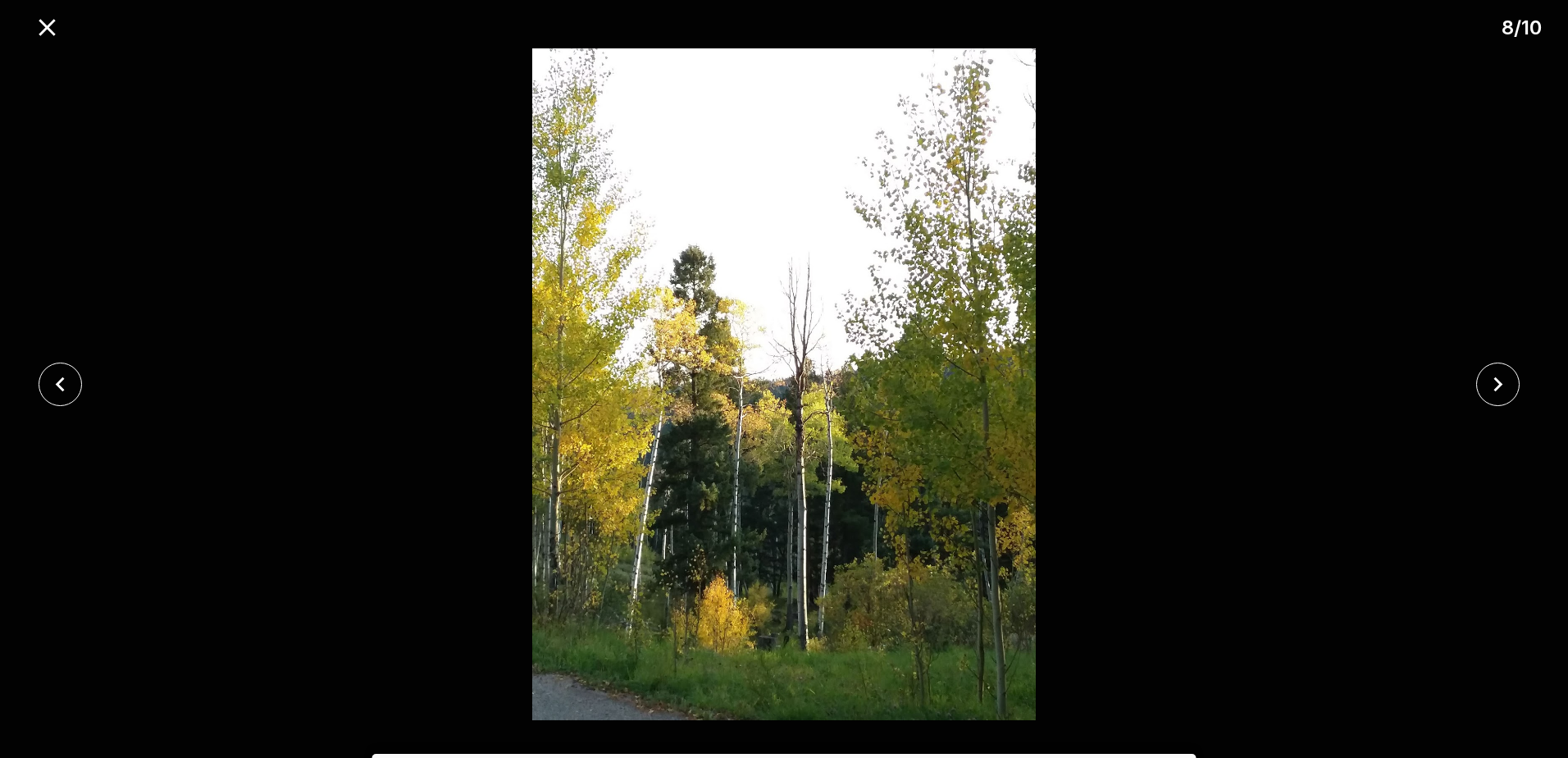
click at [1479, 394] on button "close" at bounding box center [1499, 384] width 44 height 44
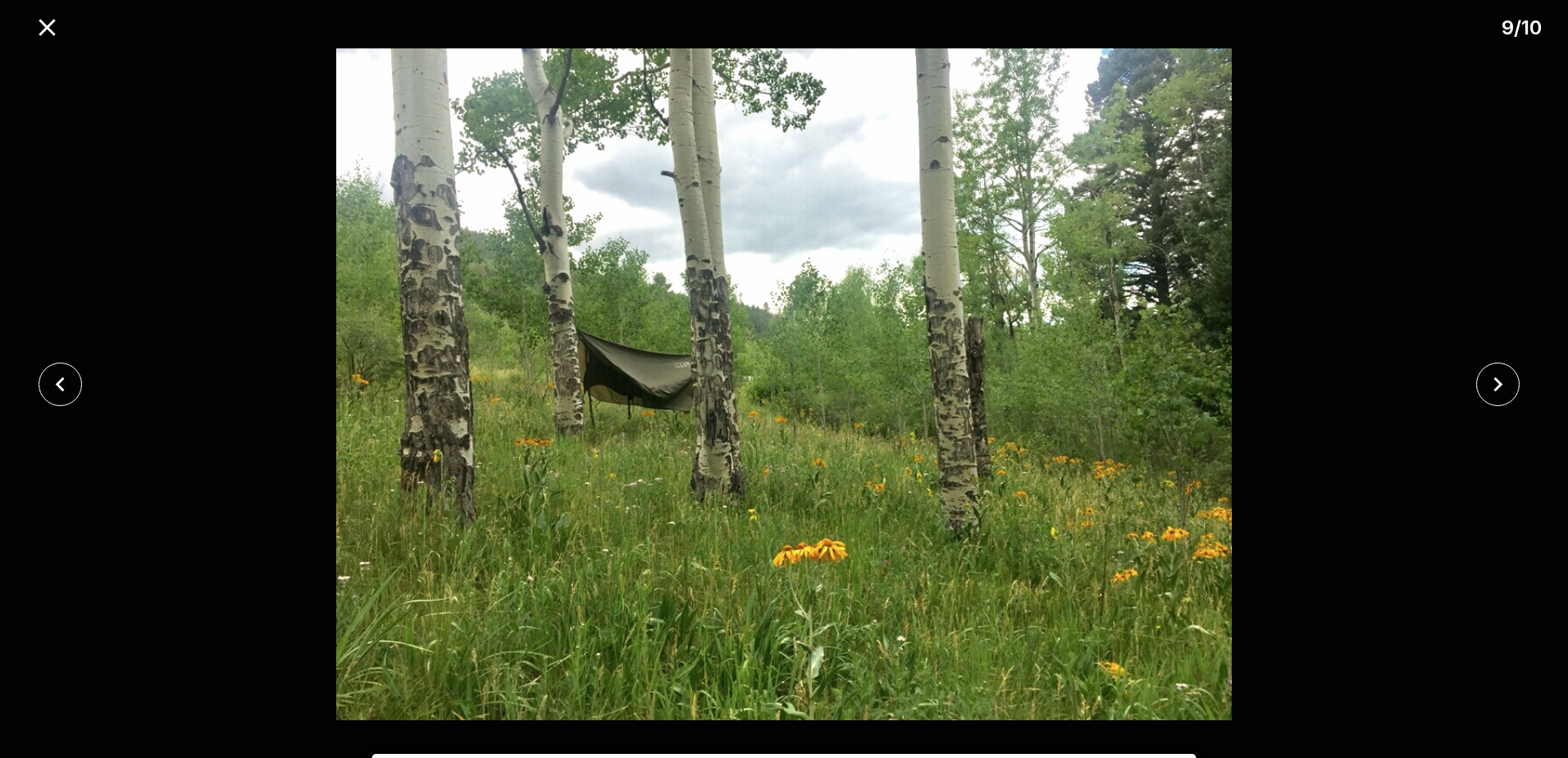
drag, startPoint x: 1477, startPoint y: 394, endPoint x: 1496, endPoint y: 376, distance: 26.2
click at [1496, 376] on icon "close" at bounding box center [1498, 384] width 29 height 29
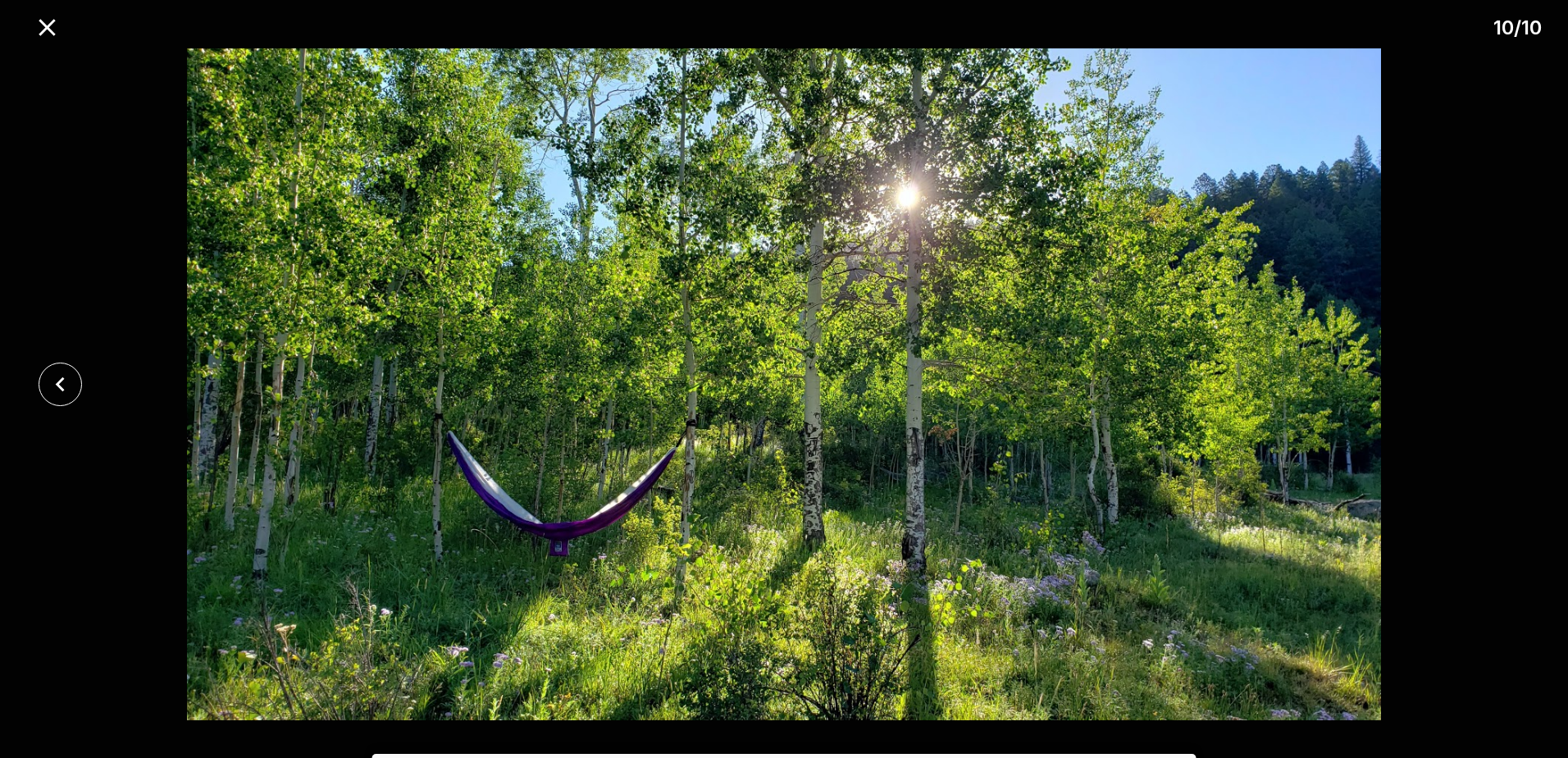
drag, startPoint x: 1496, startPoint y: 378, endPoint x: 1489, endPoint y: 385, distance: 9.9
click at [1496, 379] on div at bounding box center [784, 384] width 1568 height 672
click at [72, 393] on icon "close" at bounding box center [60, 384] width 29 height 29
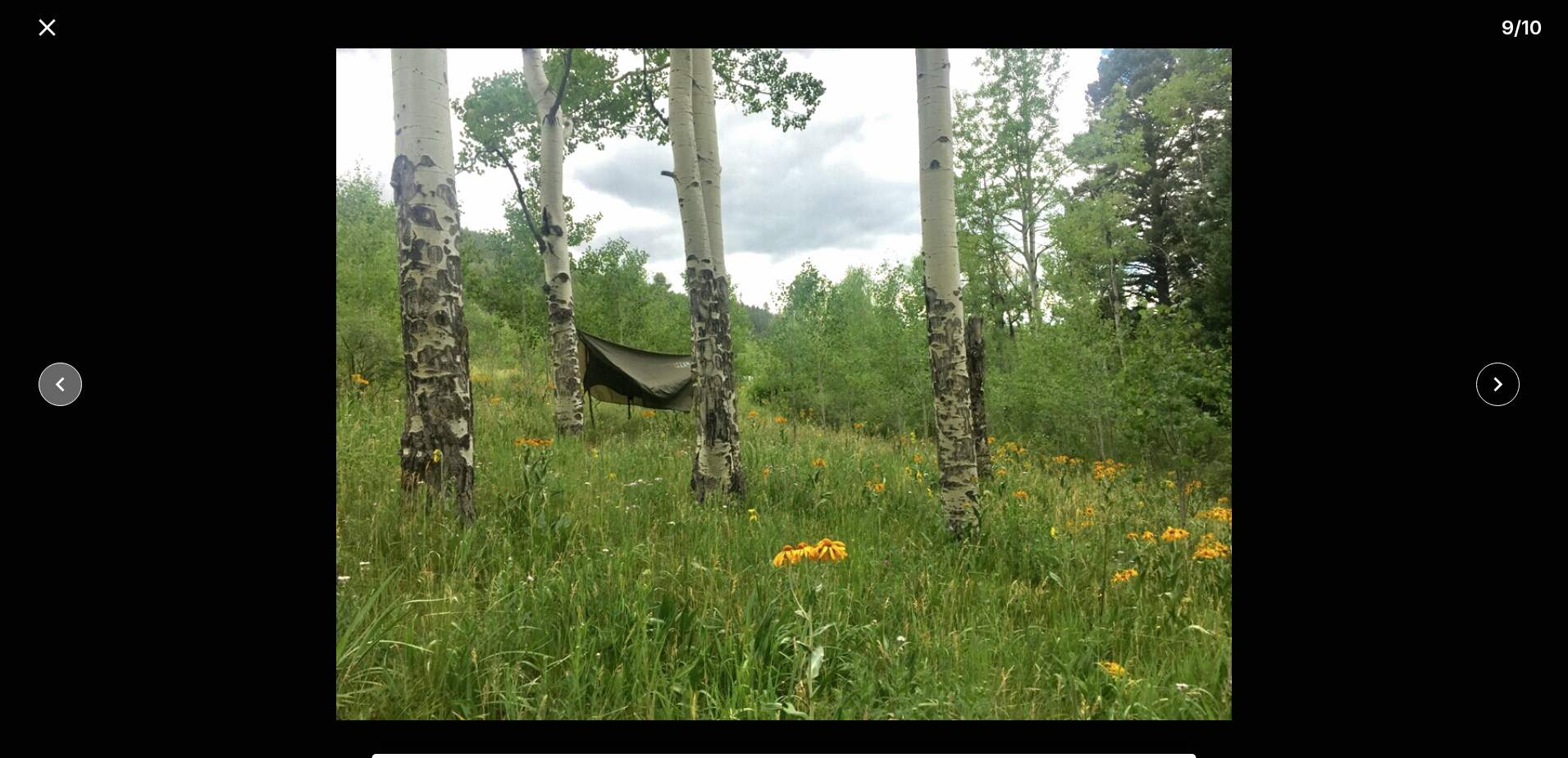
click at [73, 390] on icon "close" at bounding box center [60, 384] width 29 height 29
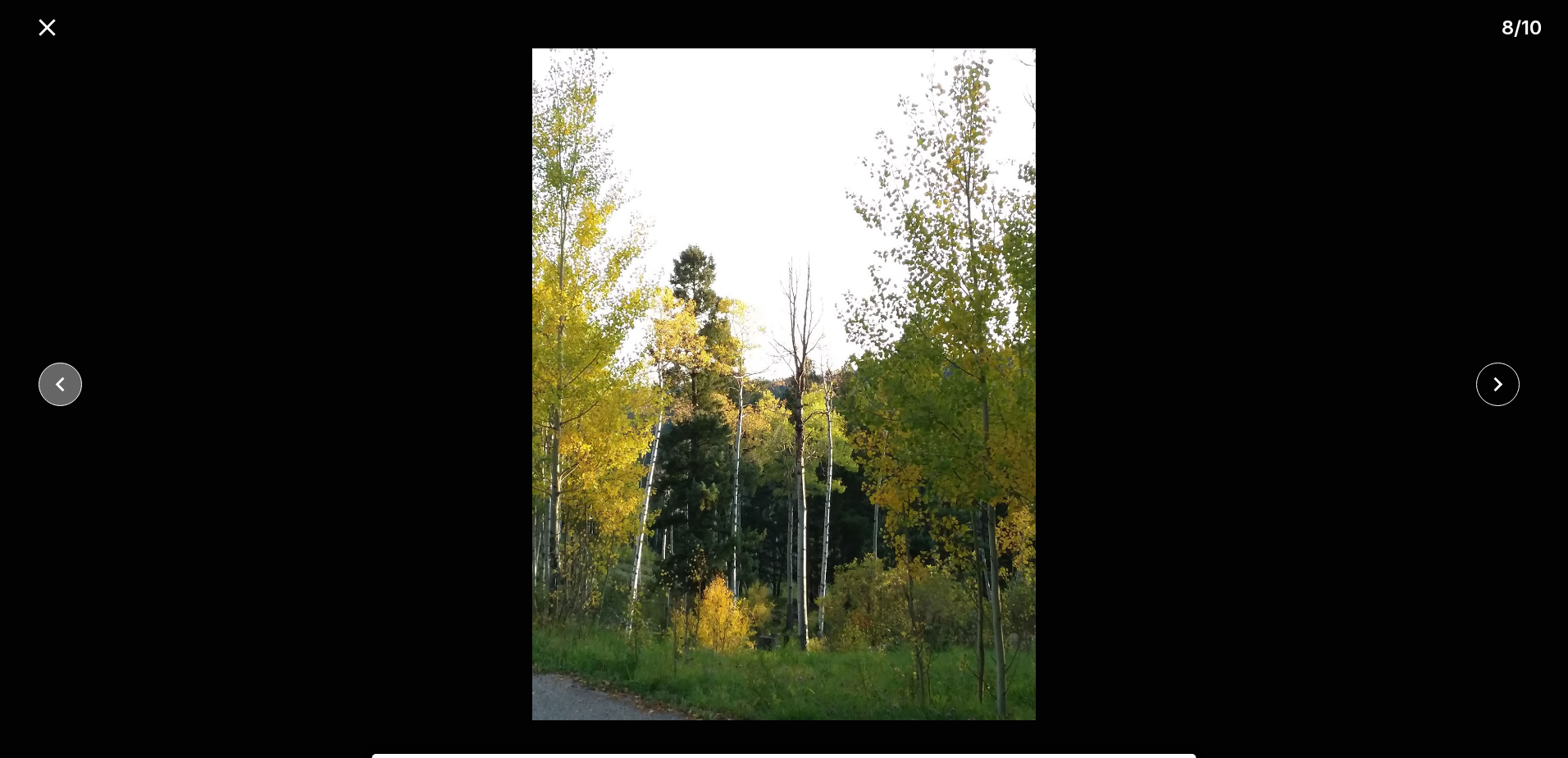
click at [73, 390] on icon "close" at bounding box center [60, 384] width 29 height 29
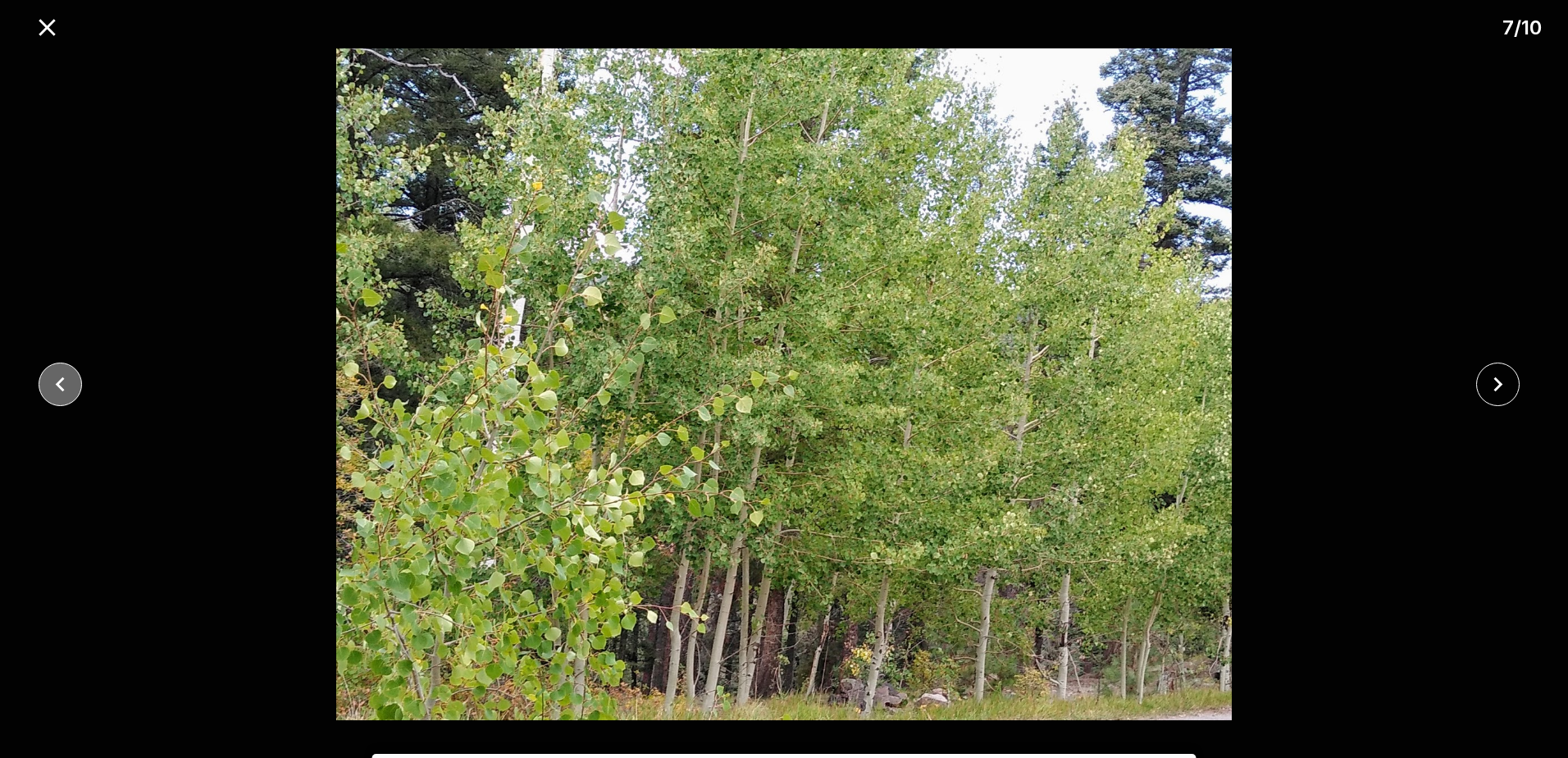
click at [60, 390] on icon "close" at bounding box center [60, 384] width 29 height 29
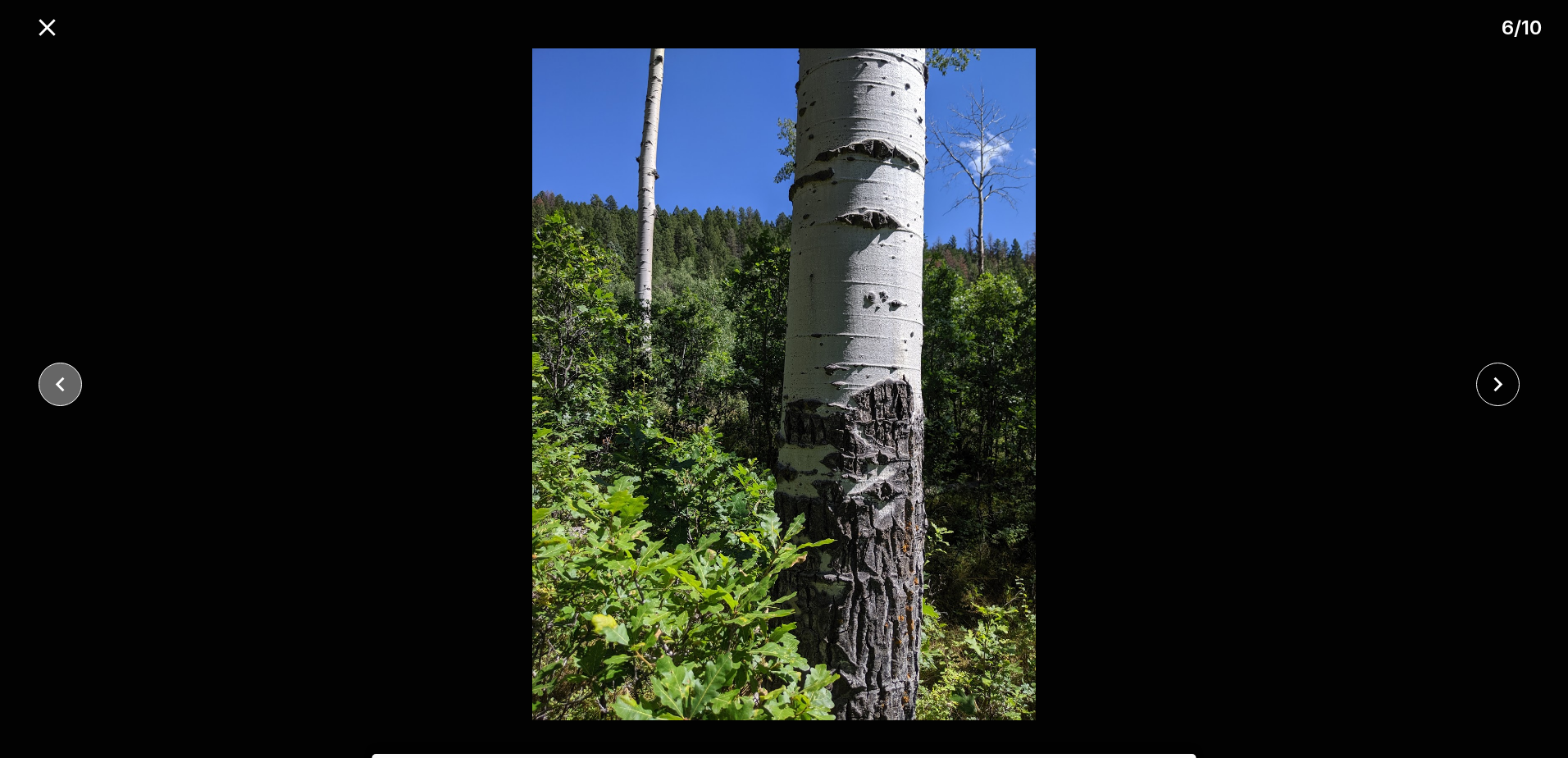
click at [61, 390] on icon "close" at bounding box center [60, 384] width 29 height 29
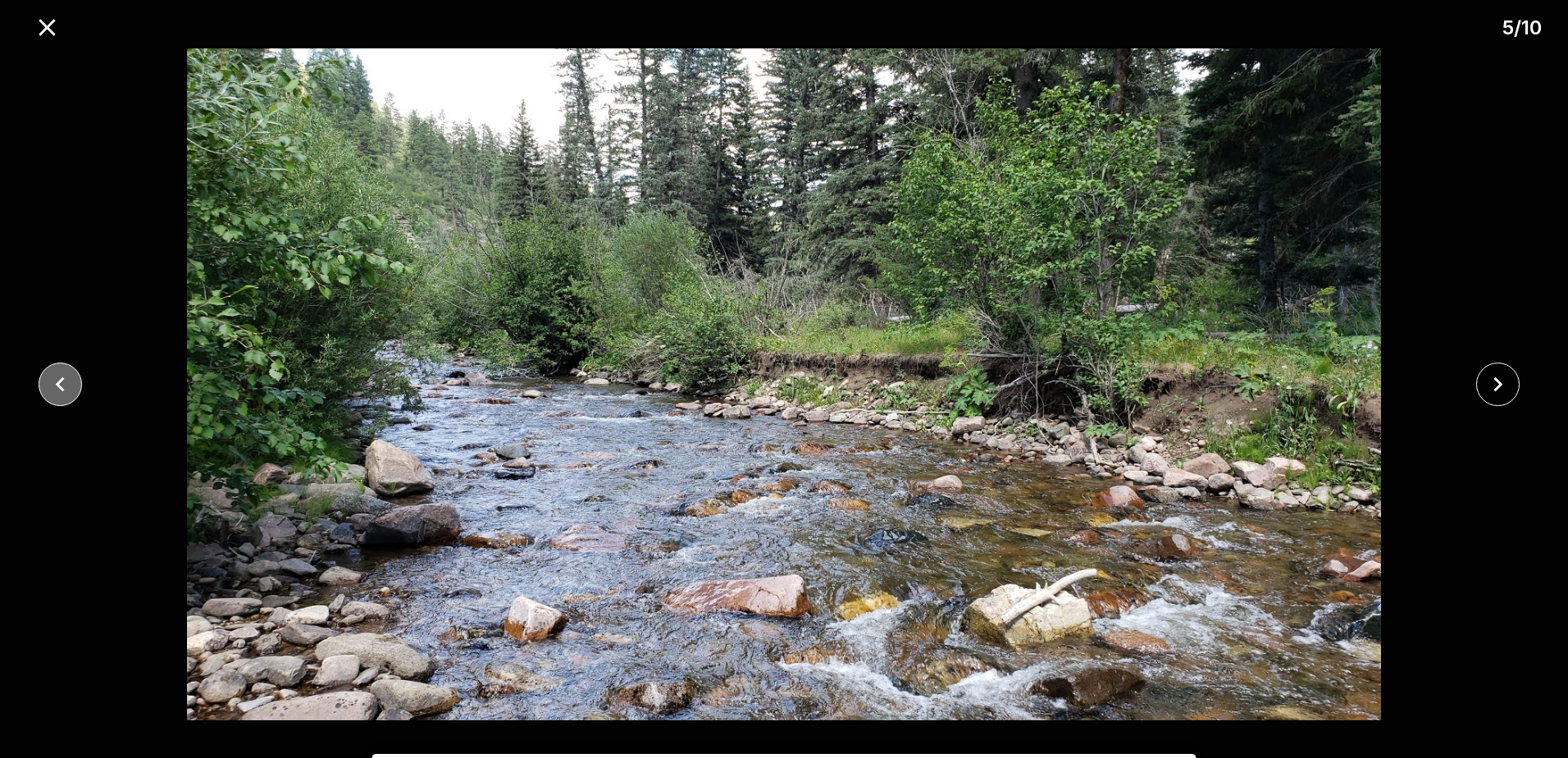
click at [61, 390] on icon "close" at bounding box center [60, 384] width 29 height 29
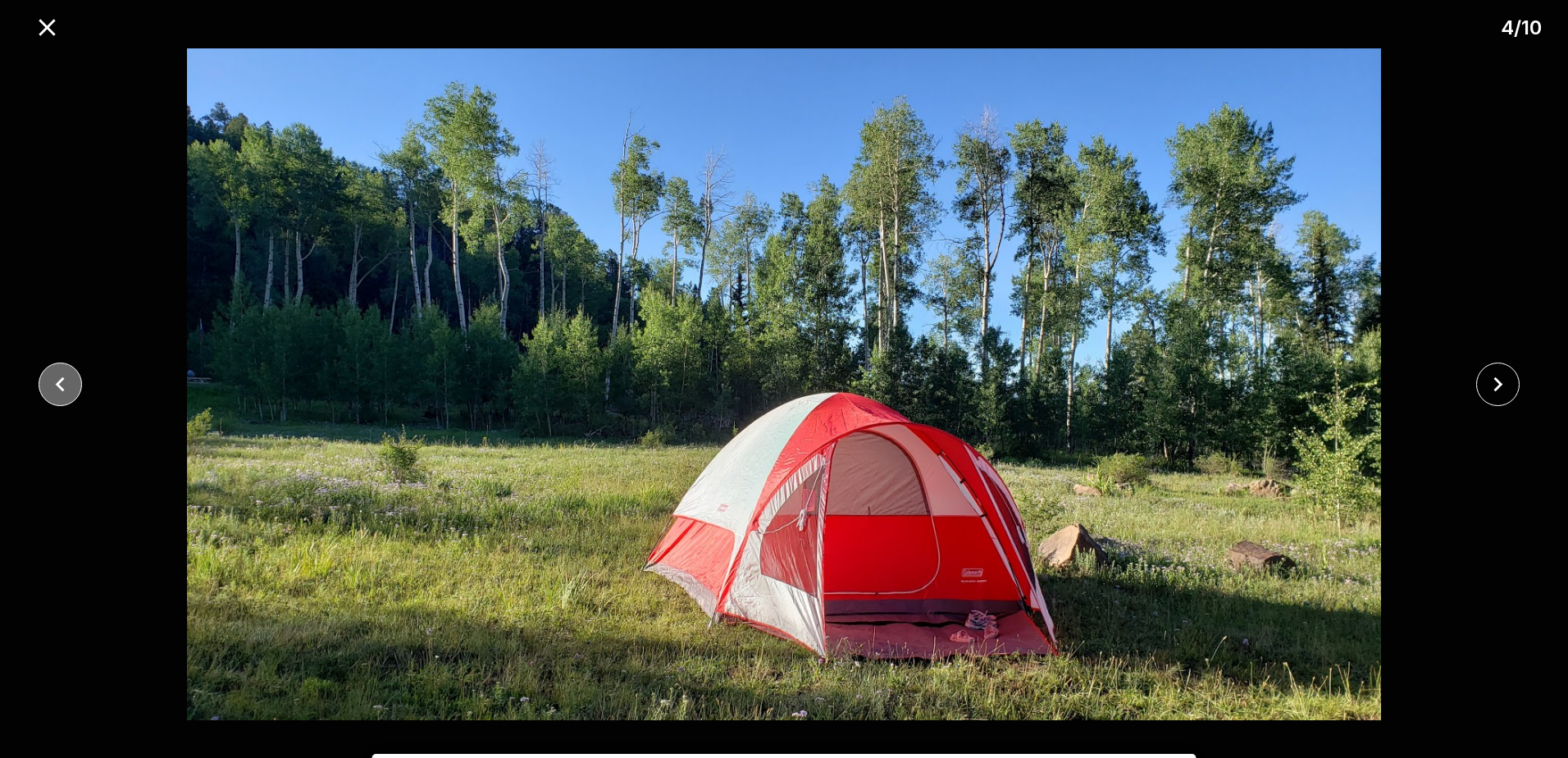
click at [51, 385] on icon "close" at bounding box center [60, 384] width 29 height 29
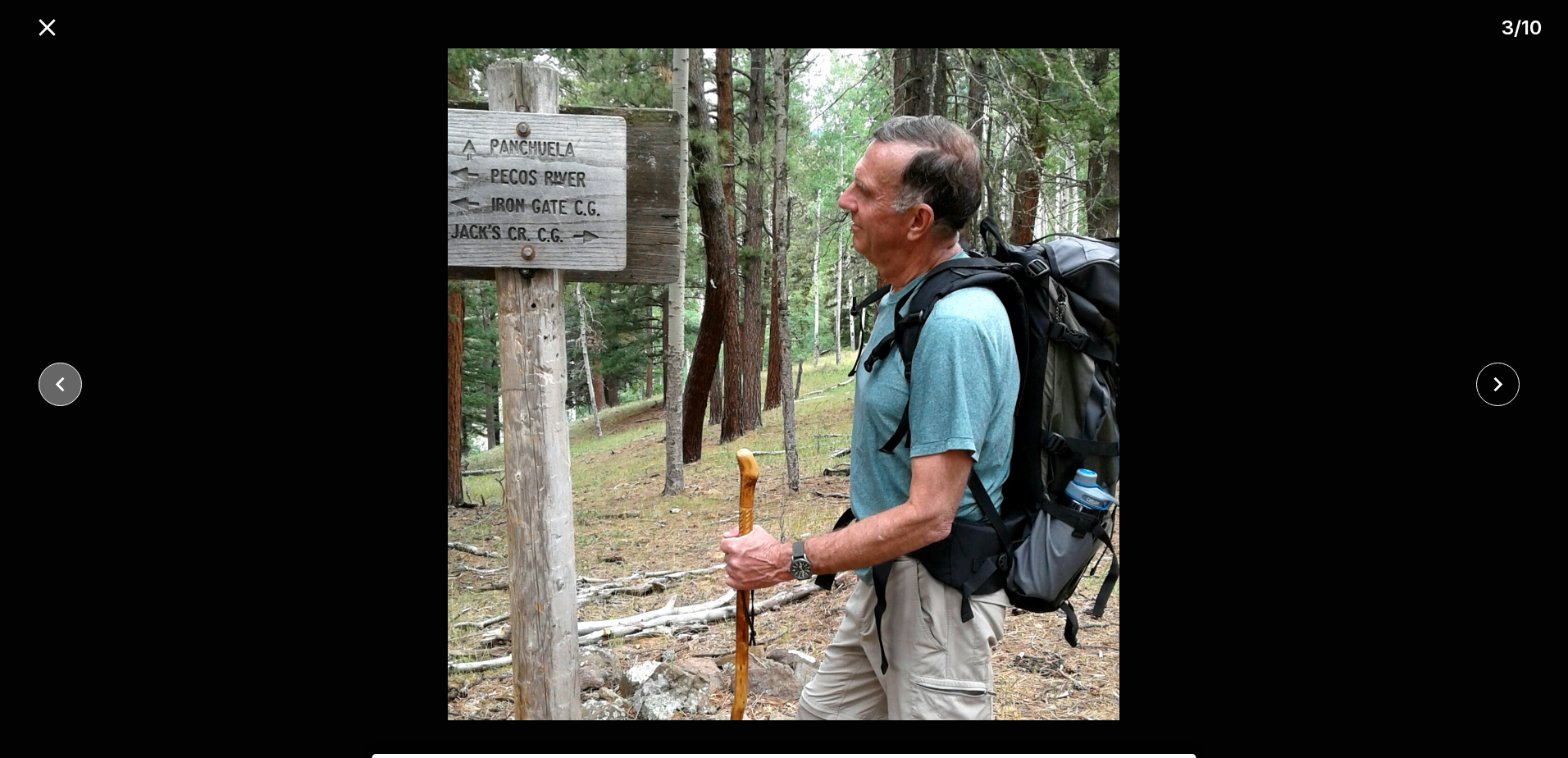
click at [52, 389] on icon "close" at bounding box center [60, 384] width 29 height 29
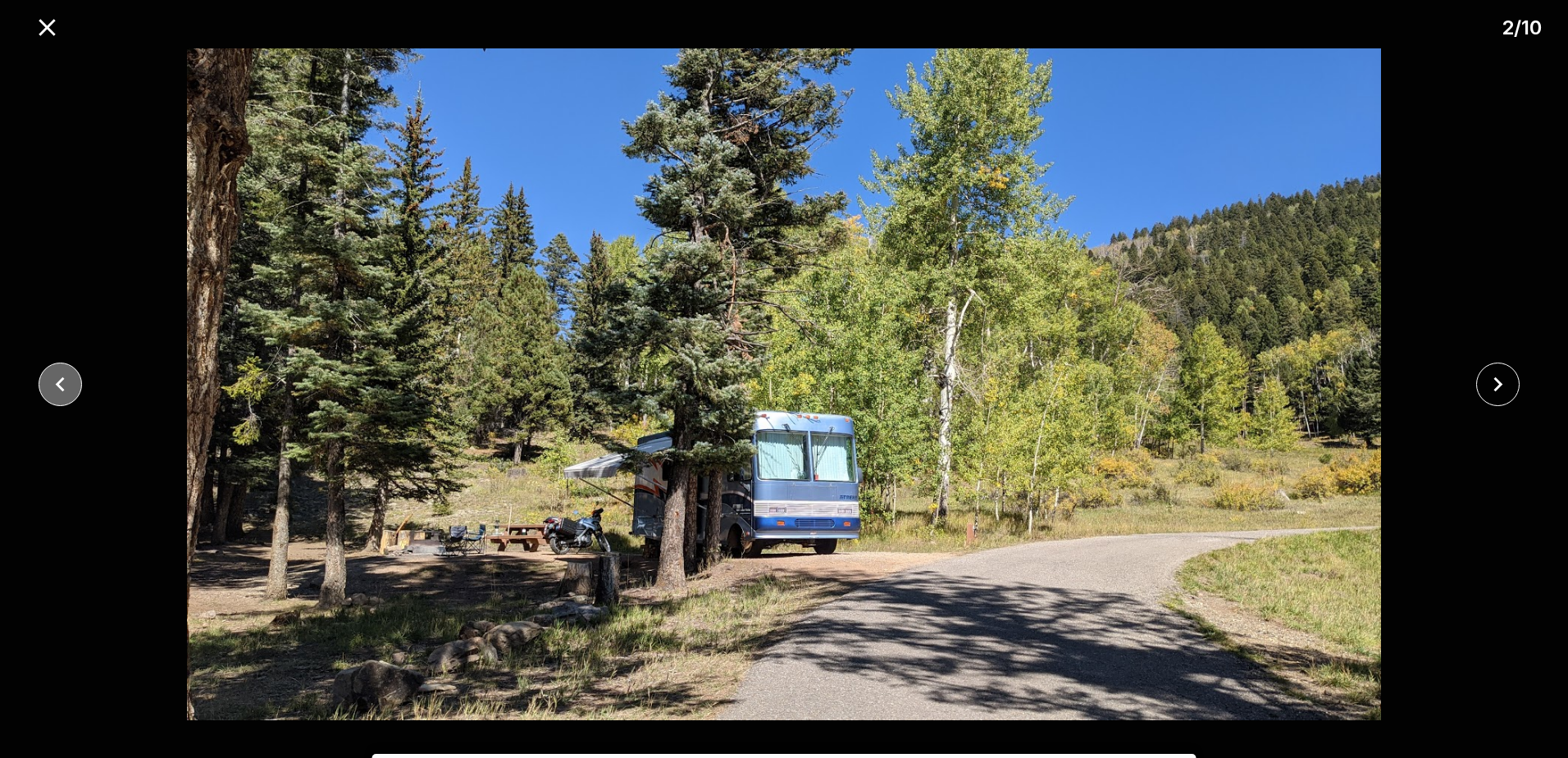
click at [53, 391] on icon "close" at bounding box center [60, 384] width 29 height 29
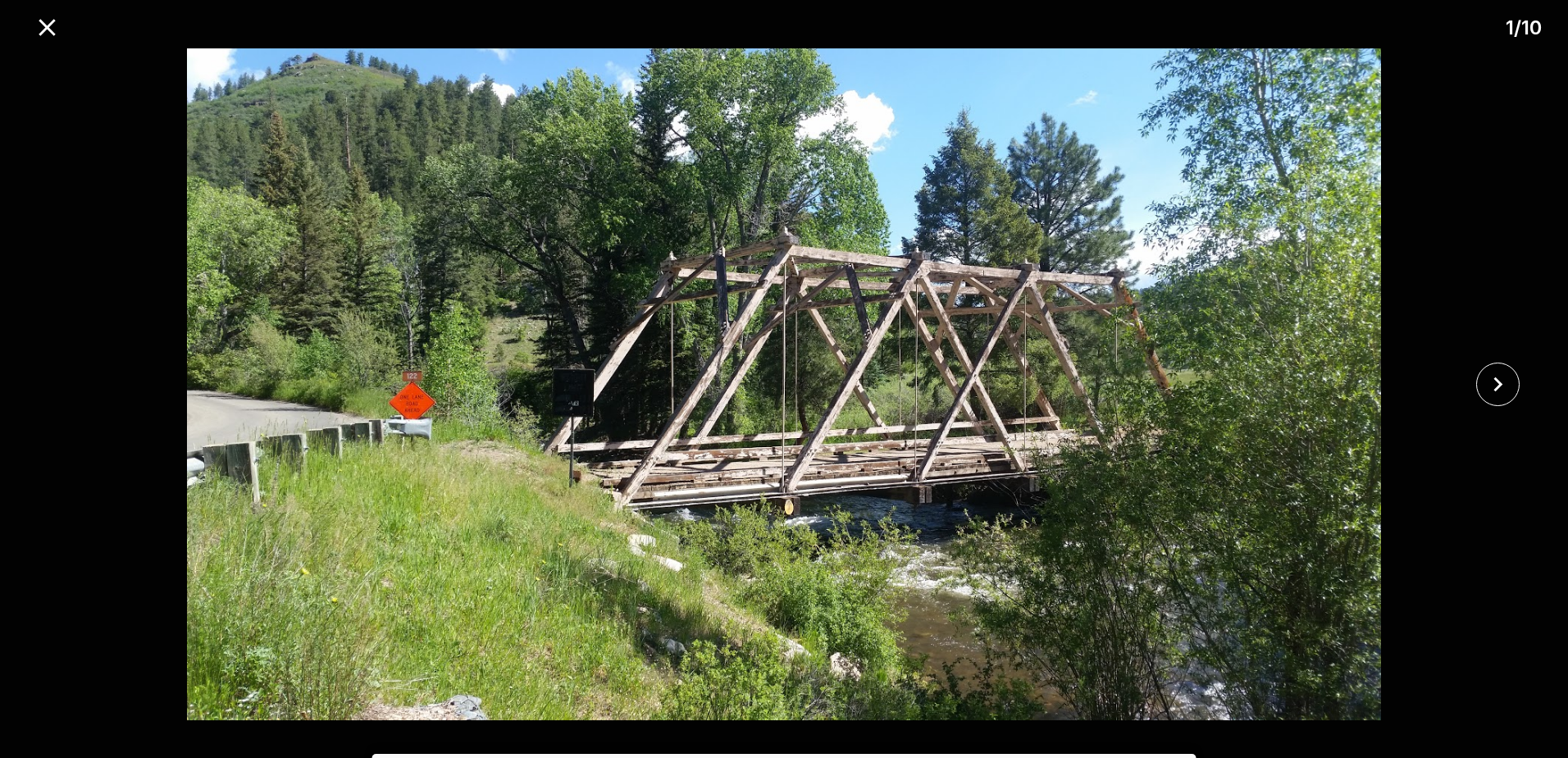
click at [30, 53] on div at bounding box center [784, 384] width 1568 height 672
click at [47, 45] on button "close" at bounding box center [47, 28] width 42 height 42
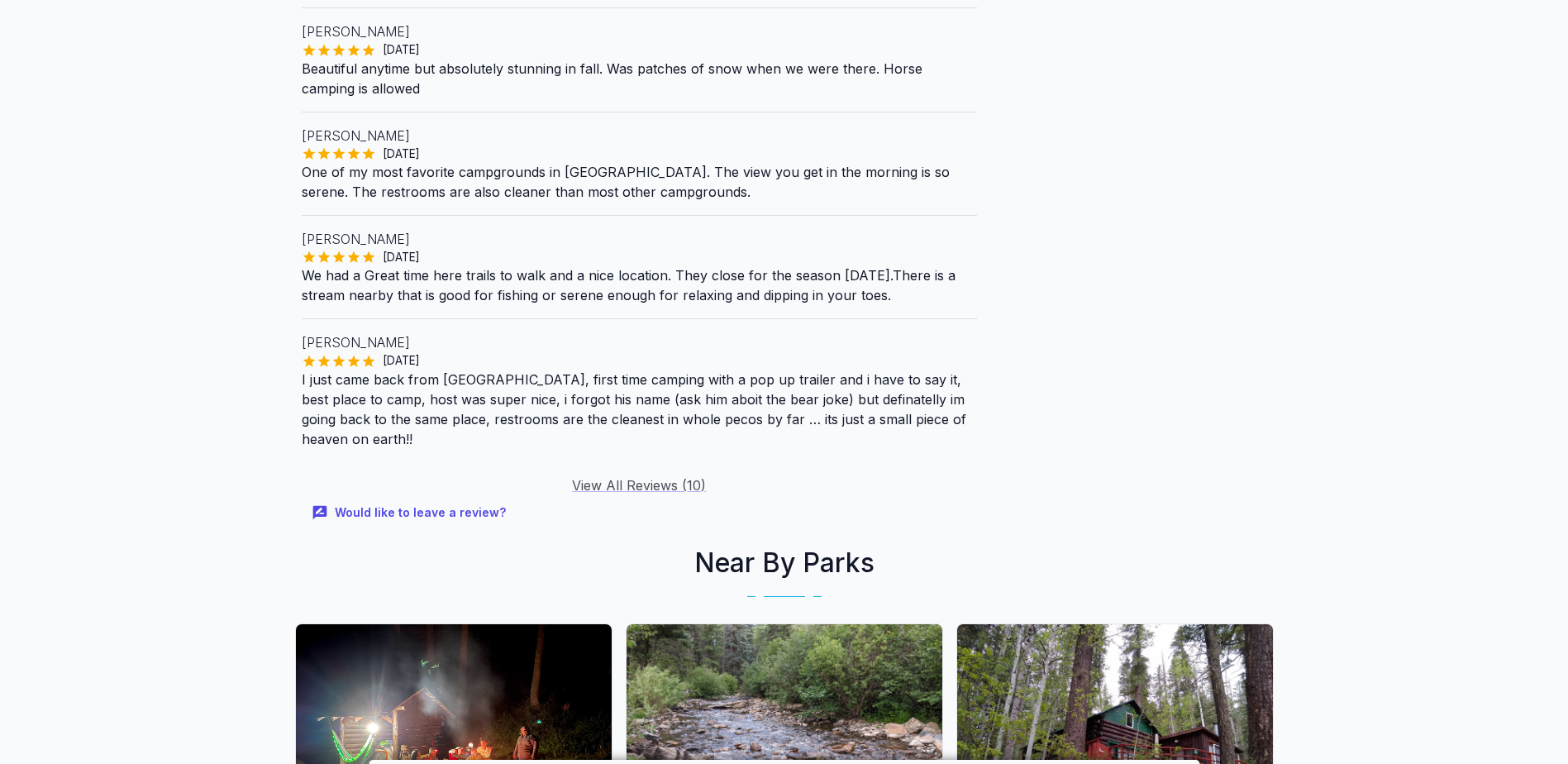
scroll to position [1653, 0]
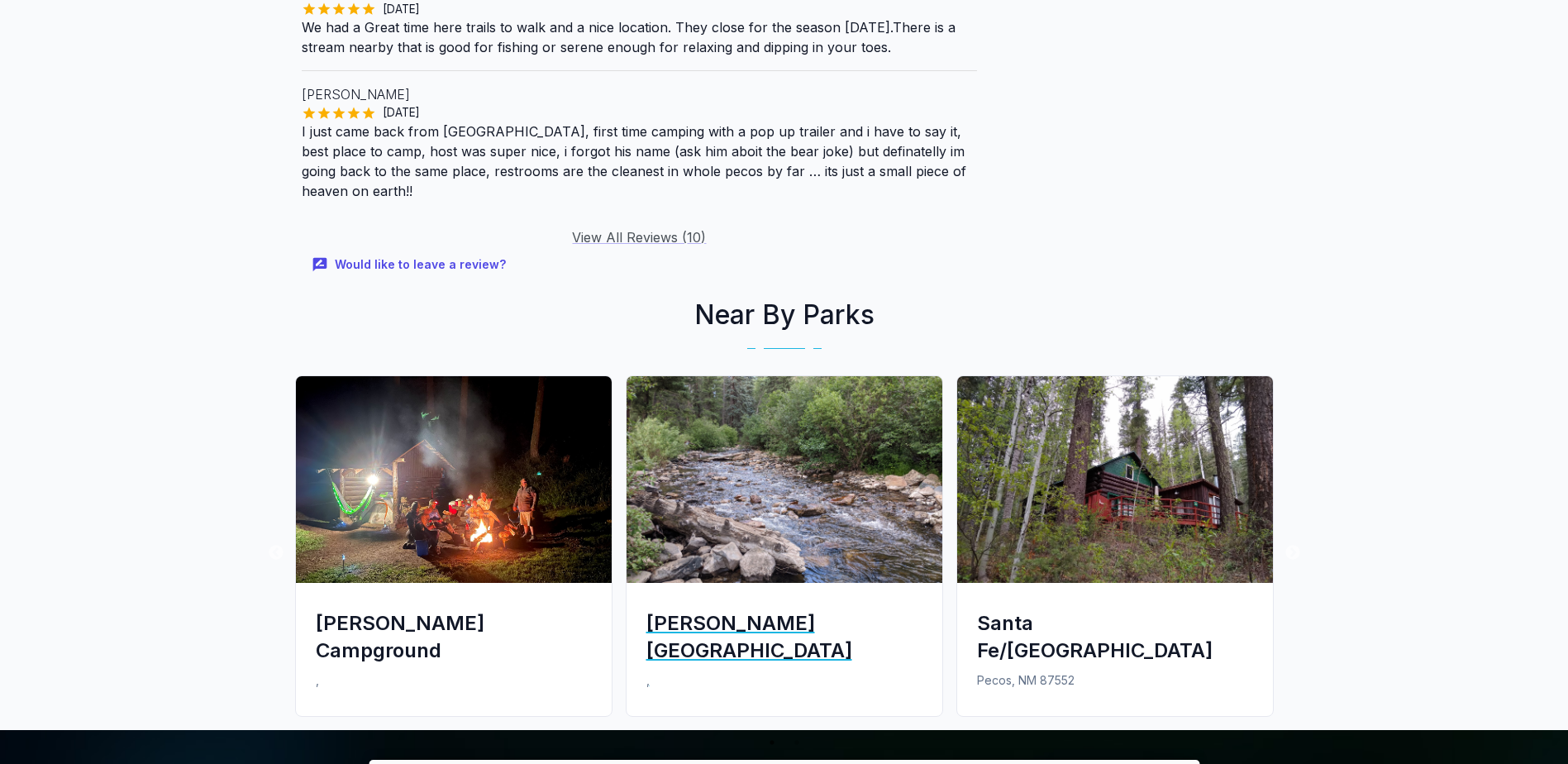
click at [748, 610] on div "[PERSON_NAME][GEOGRAPHIC_DATA]" at bounding box center [784, 636] width 276 height 55
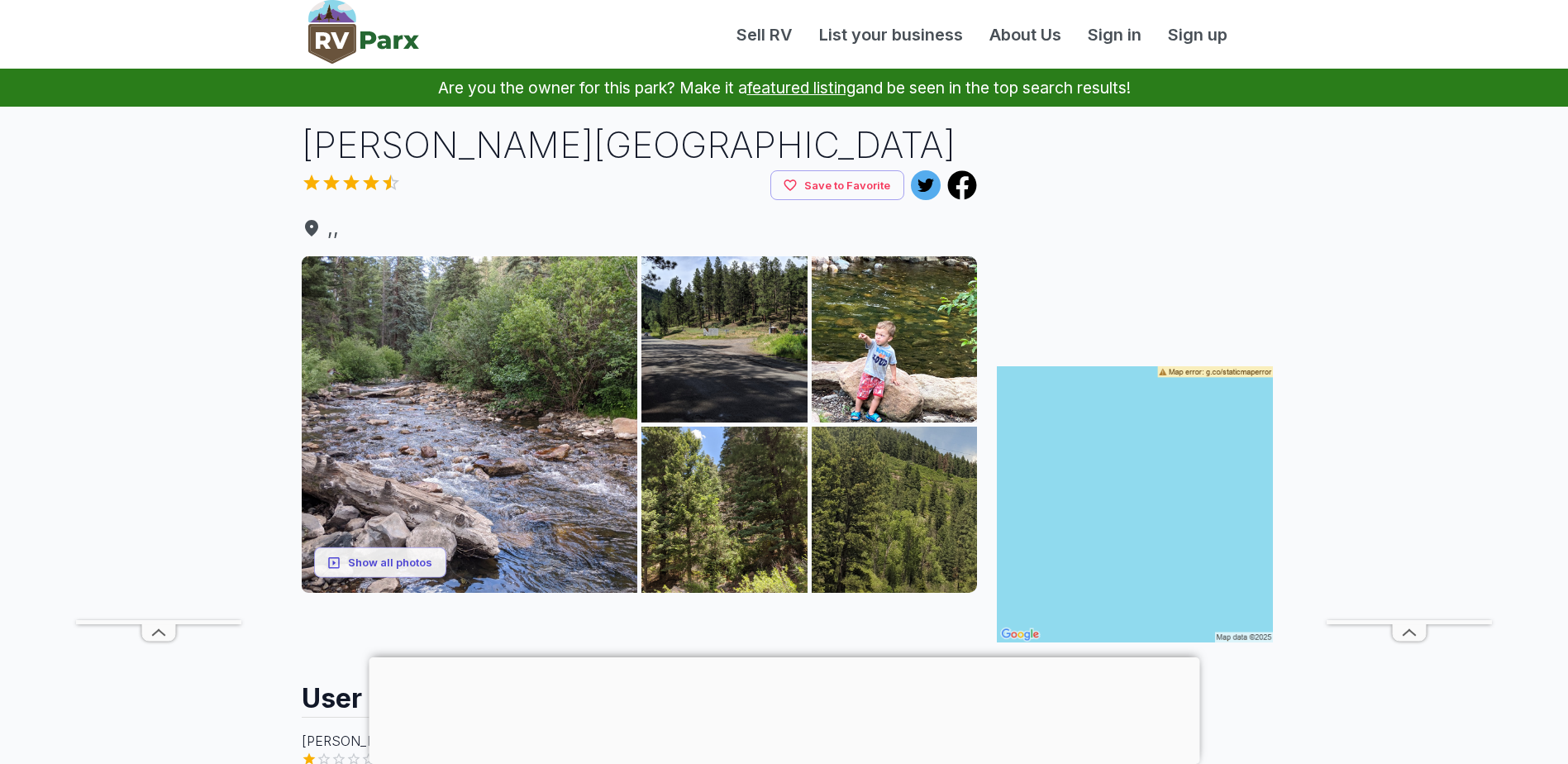
click at [780, 657] on div at bounding box center [784, 657] width 831 height 0
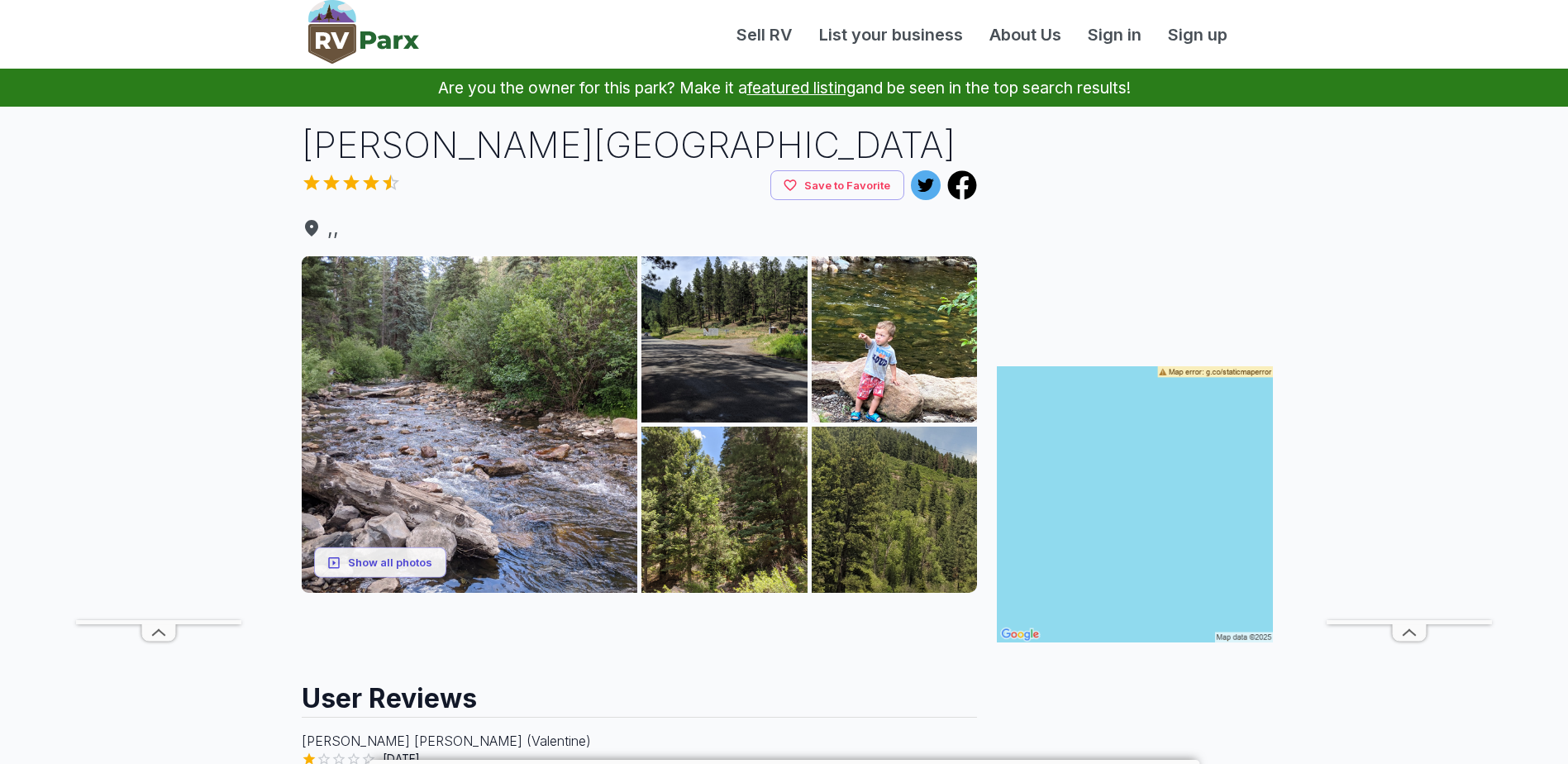
click at [154, 631] on icon at bounding box center [158, 632] width 33 height 17
click at [1397, 638] on icon at bounding box center [1408, 632] width 33 height 17
click at [389, 555] on button "Show all photos" at bounding box center [380, 562] width 132 height 31
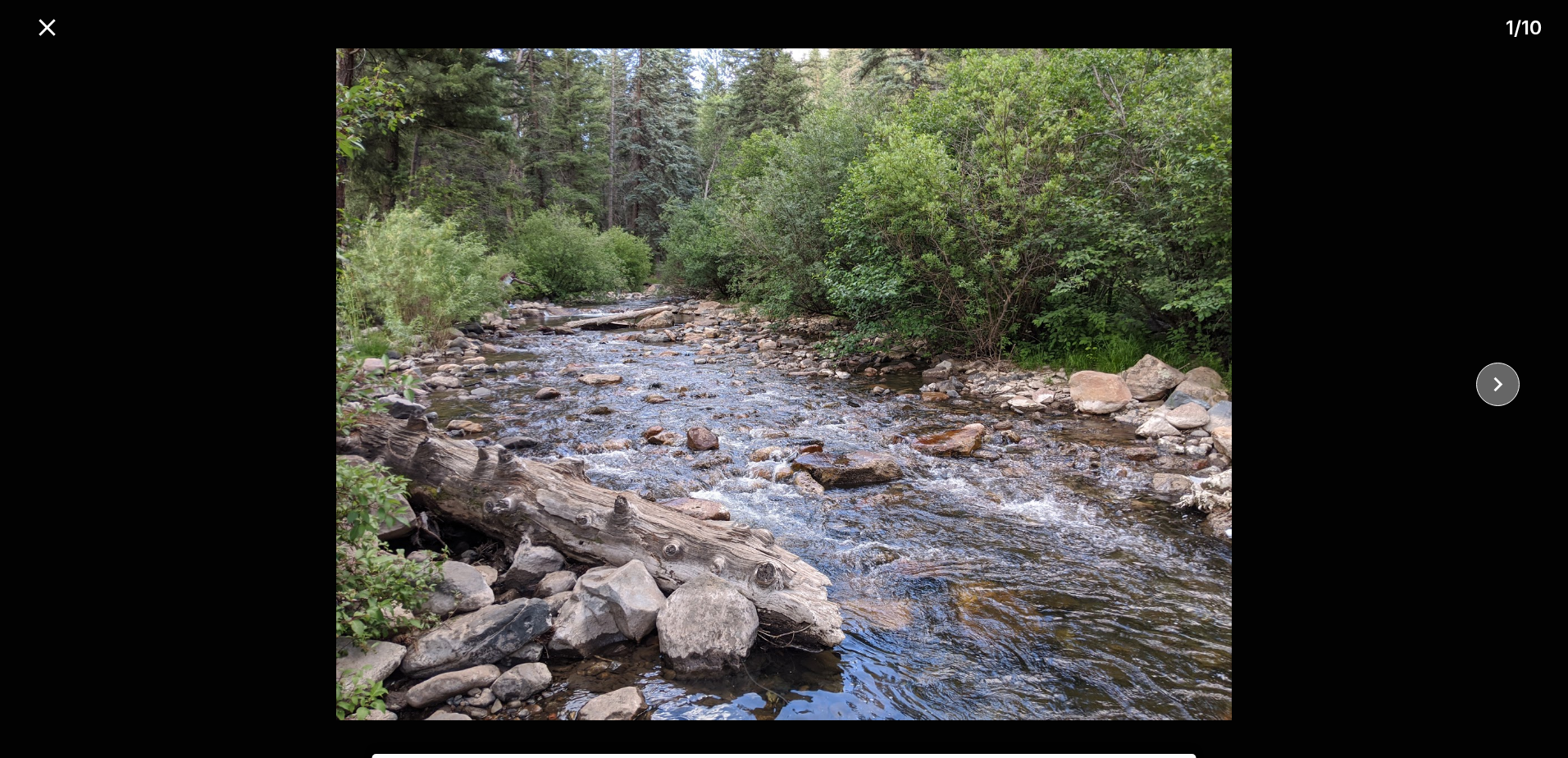
drag, startPoint x: 1506, startPoint y: 384, endPoint x: 1502, endPoint y: 391, distance: 8.1
click at [1504, 386] on icon "close" at bounding box center [1498, 384] width 29 height 29
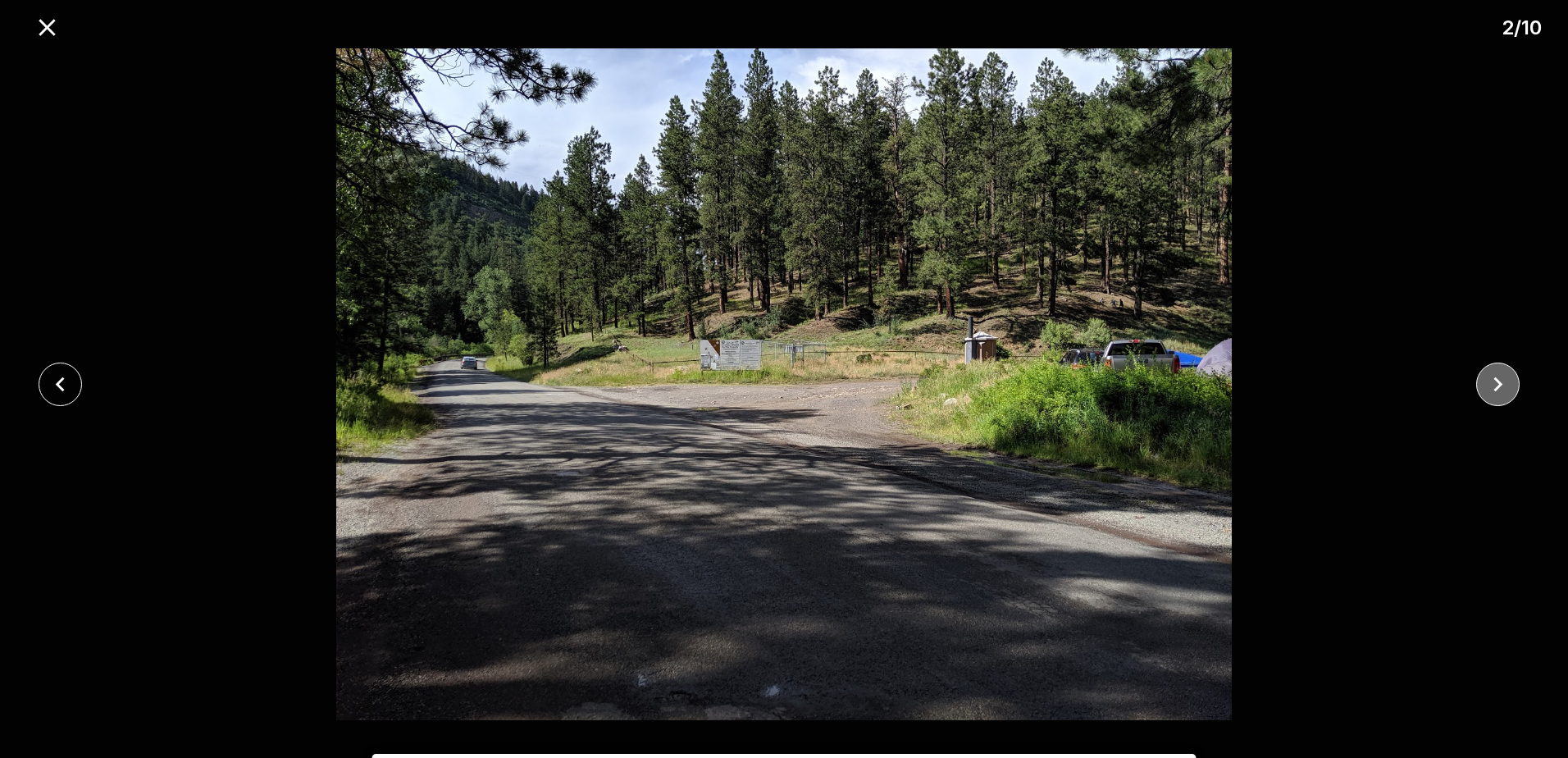
click at [1502, 391] on icon "close" at bounding box center [1498, 384] width 29 height 29
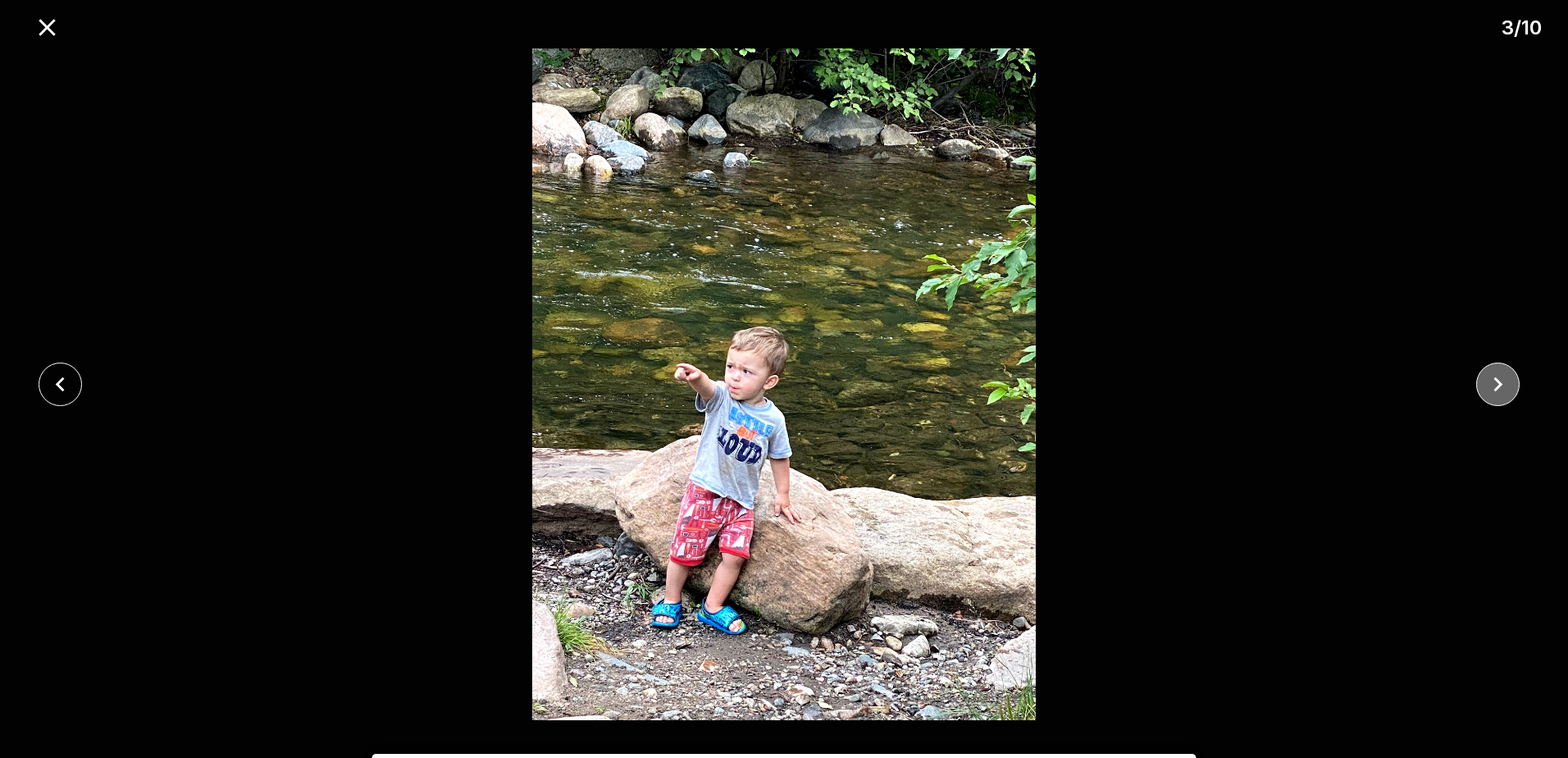
click at [1503, 392] on icon "close" at bounding box center [1498, 384] width 29 height 29
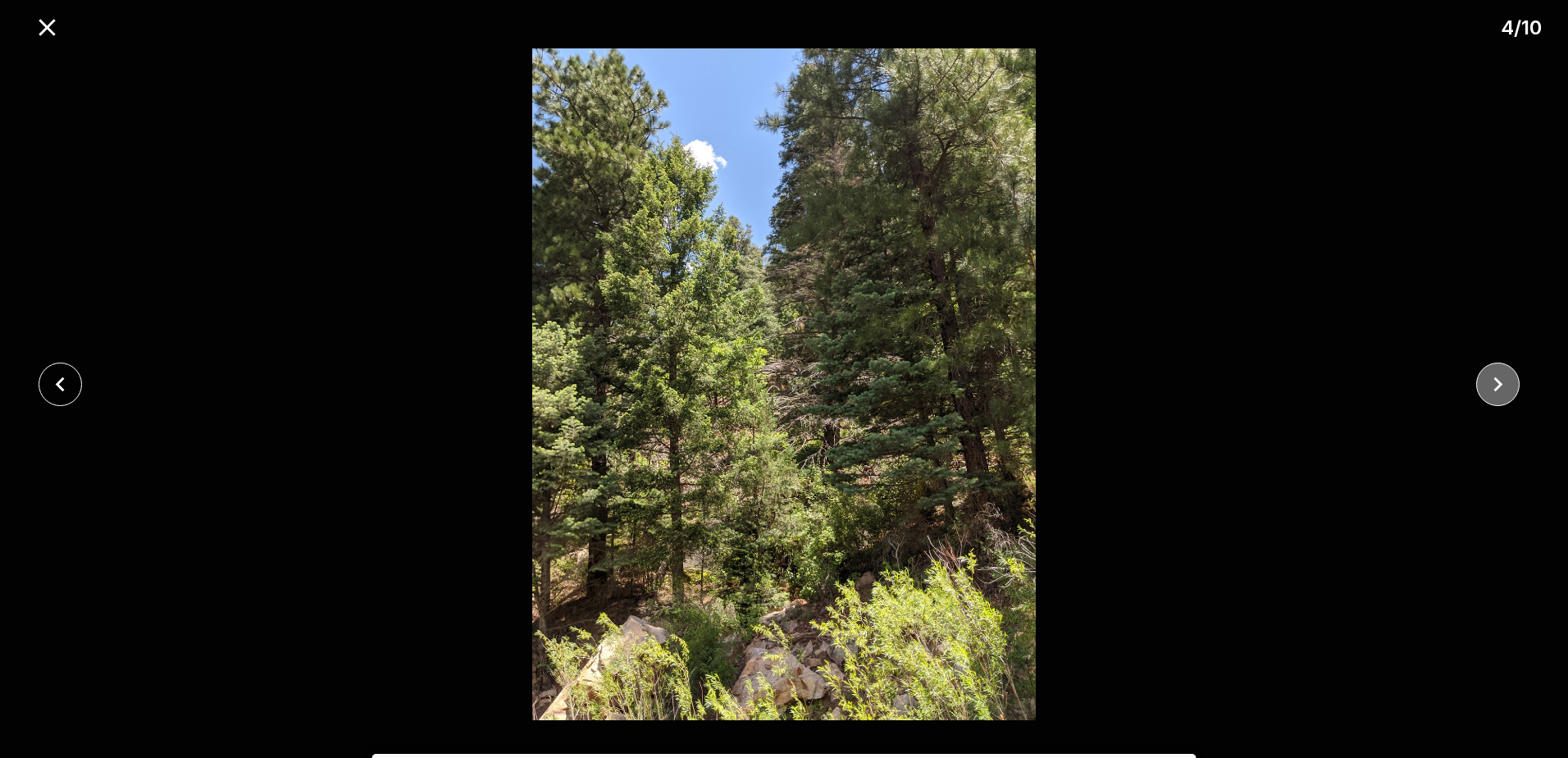
click at [1504, 396] on icon "close" at bounding box center [1498, 384] width 29 height 29
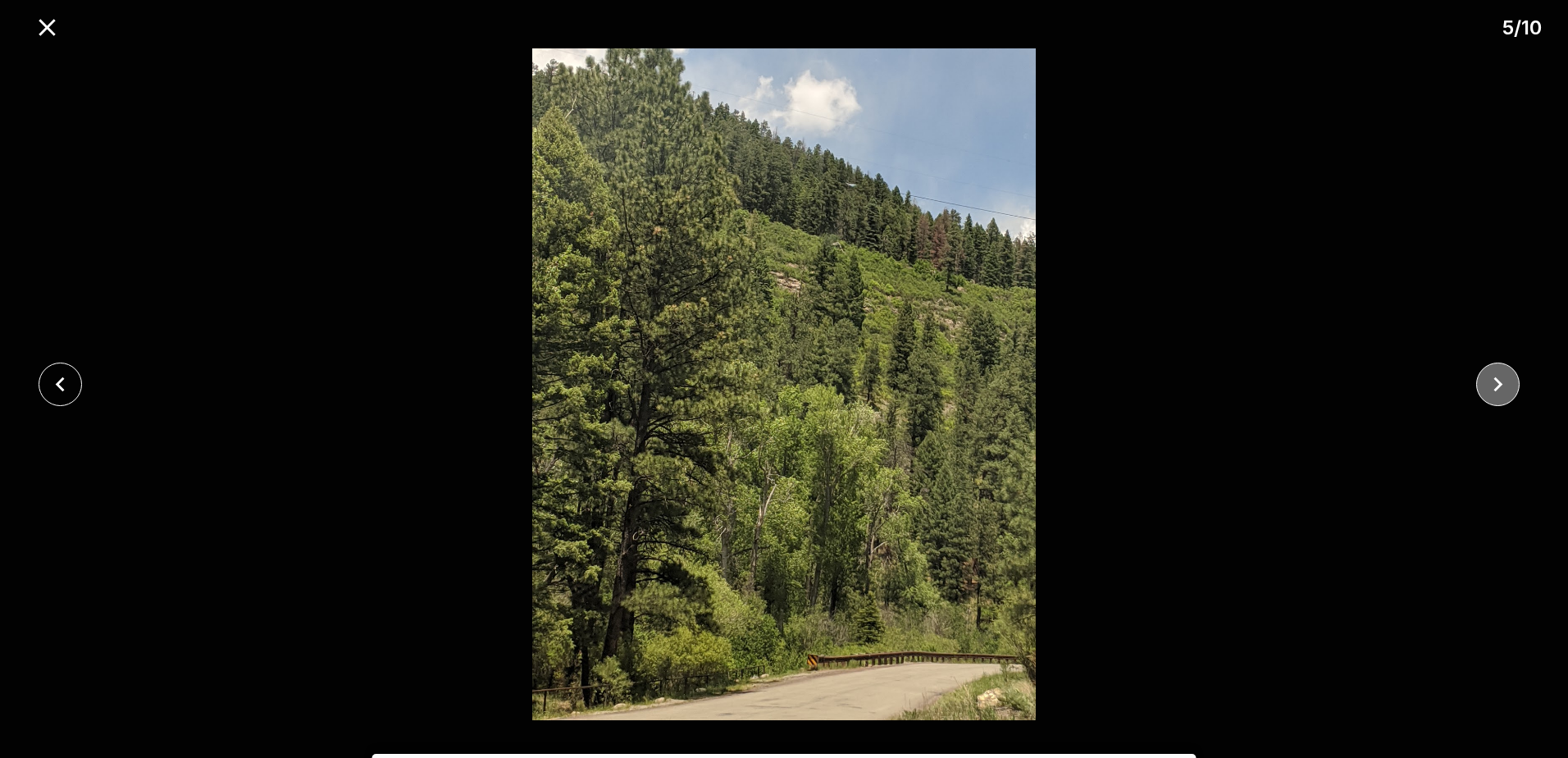
click at [1504, 391] on icon "close" at bounding box center [1498, 384] width 29 height 29
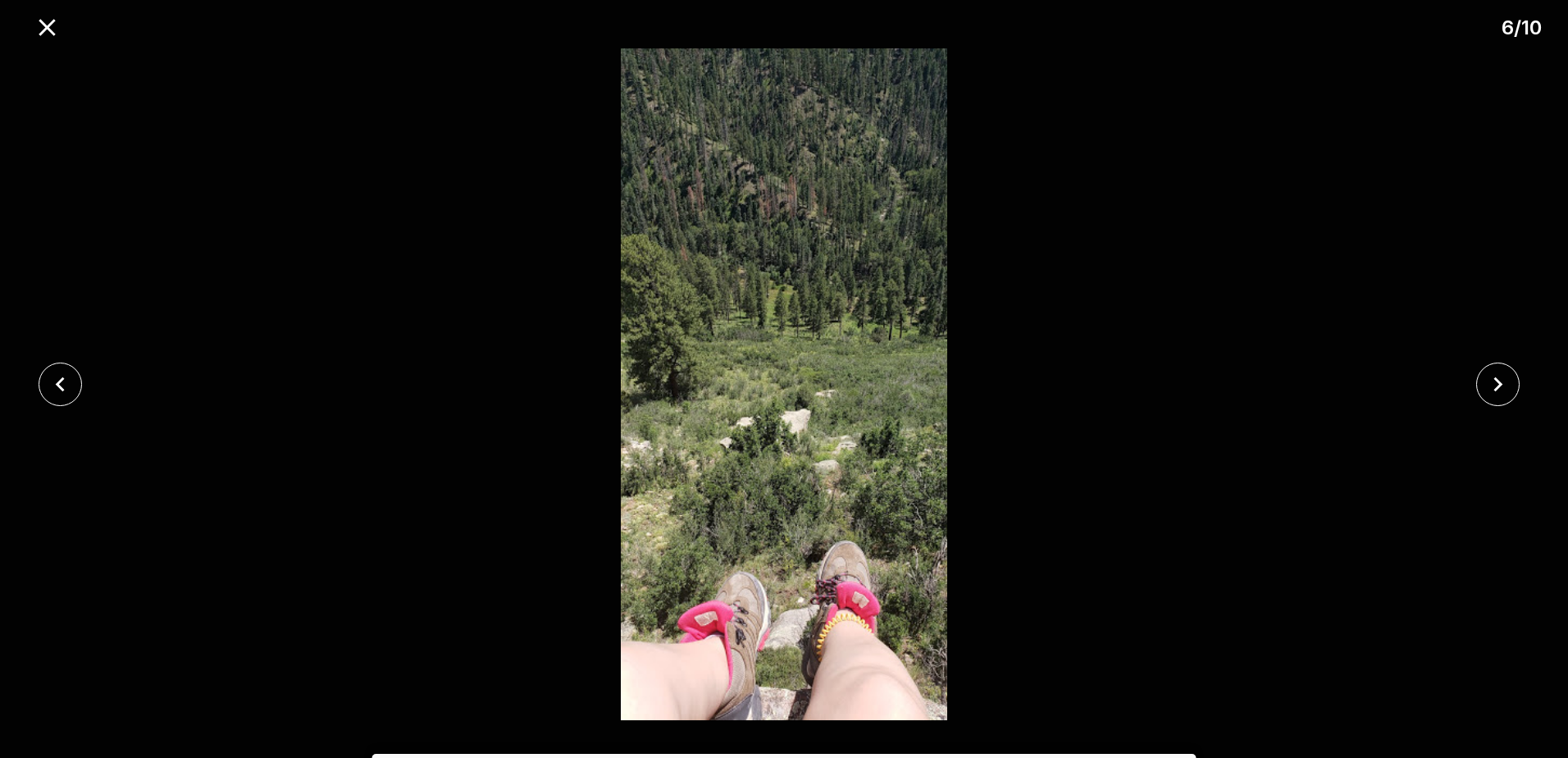
click at [1482, 404] on div at bounding box center [1503, 384] width 130 height 44
click at [1489, 383] on icon "close" at bounding box center [1498, 384] width 29 height 29
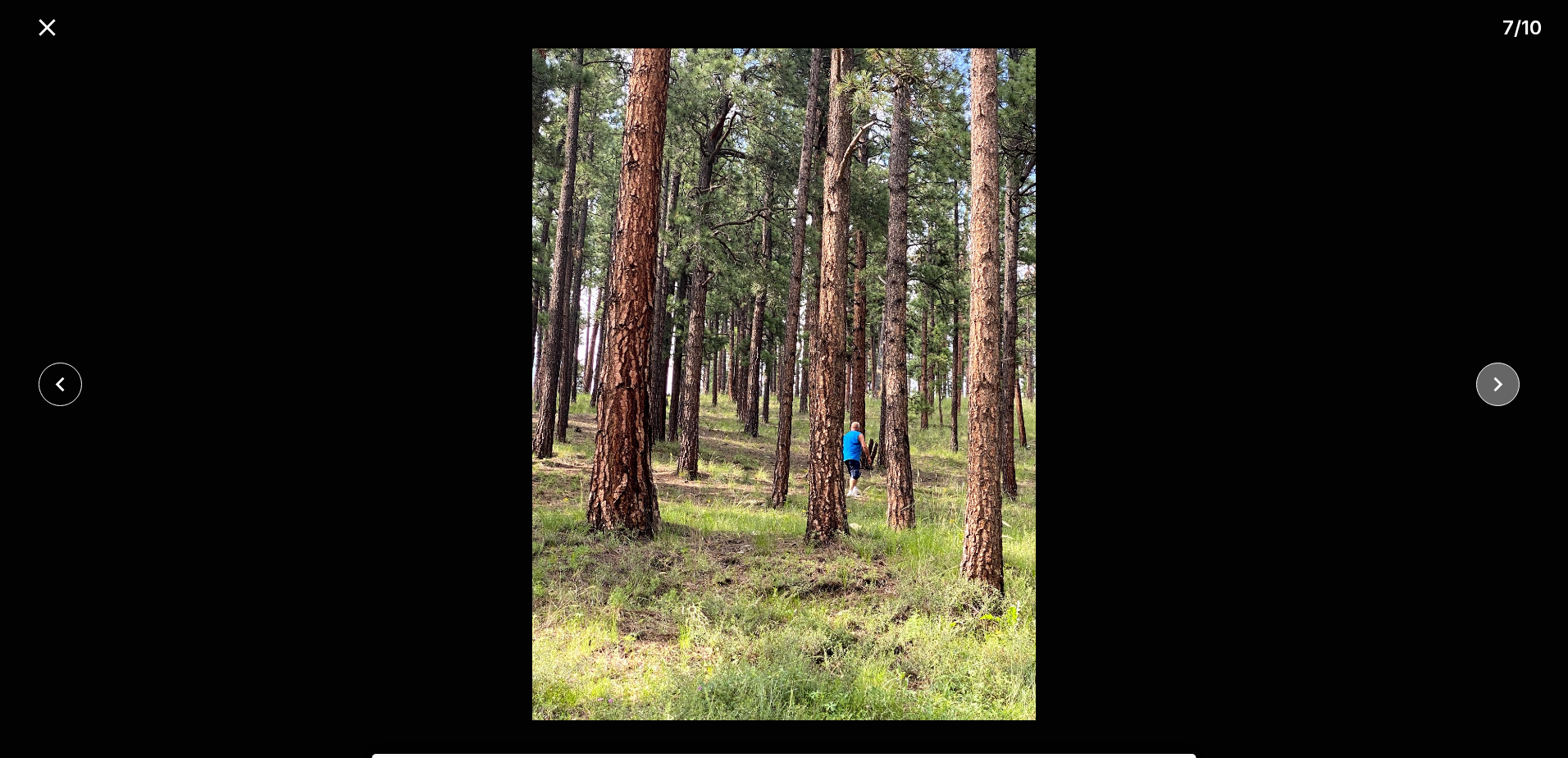
click at [1484, 392] on icon "close" at bounding box center [1498, 384] width 29 height 29
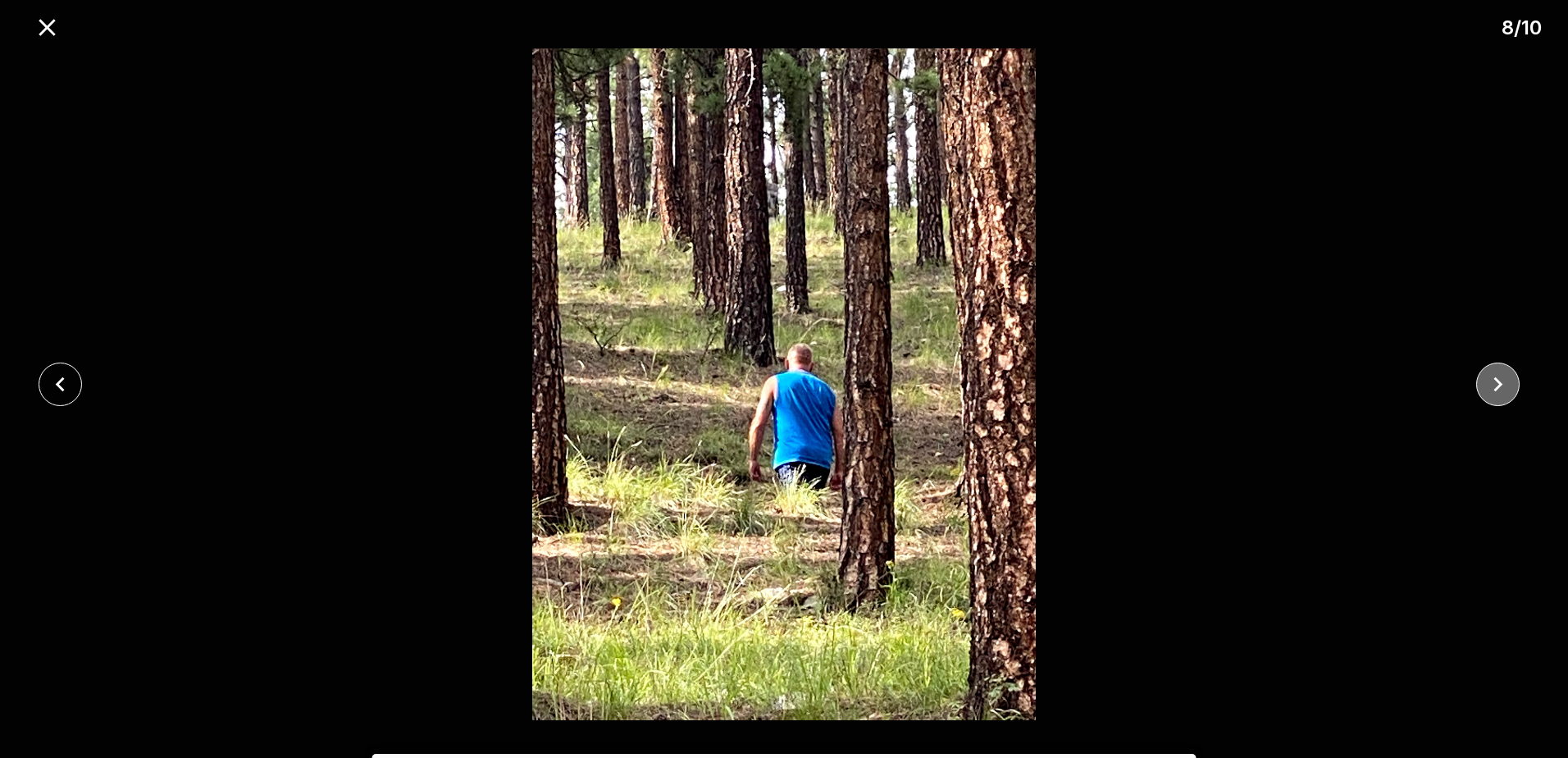
click at [1482, 395] on button "close" at bounding box center [1499, 384] width 44 height 44
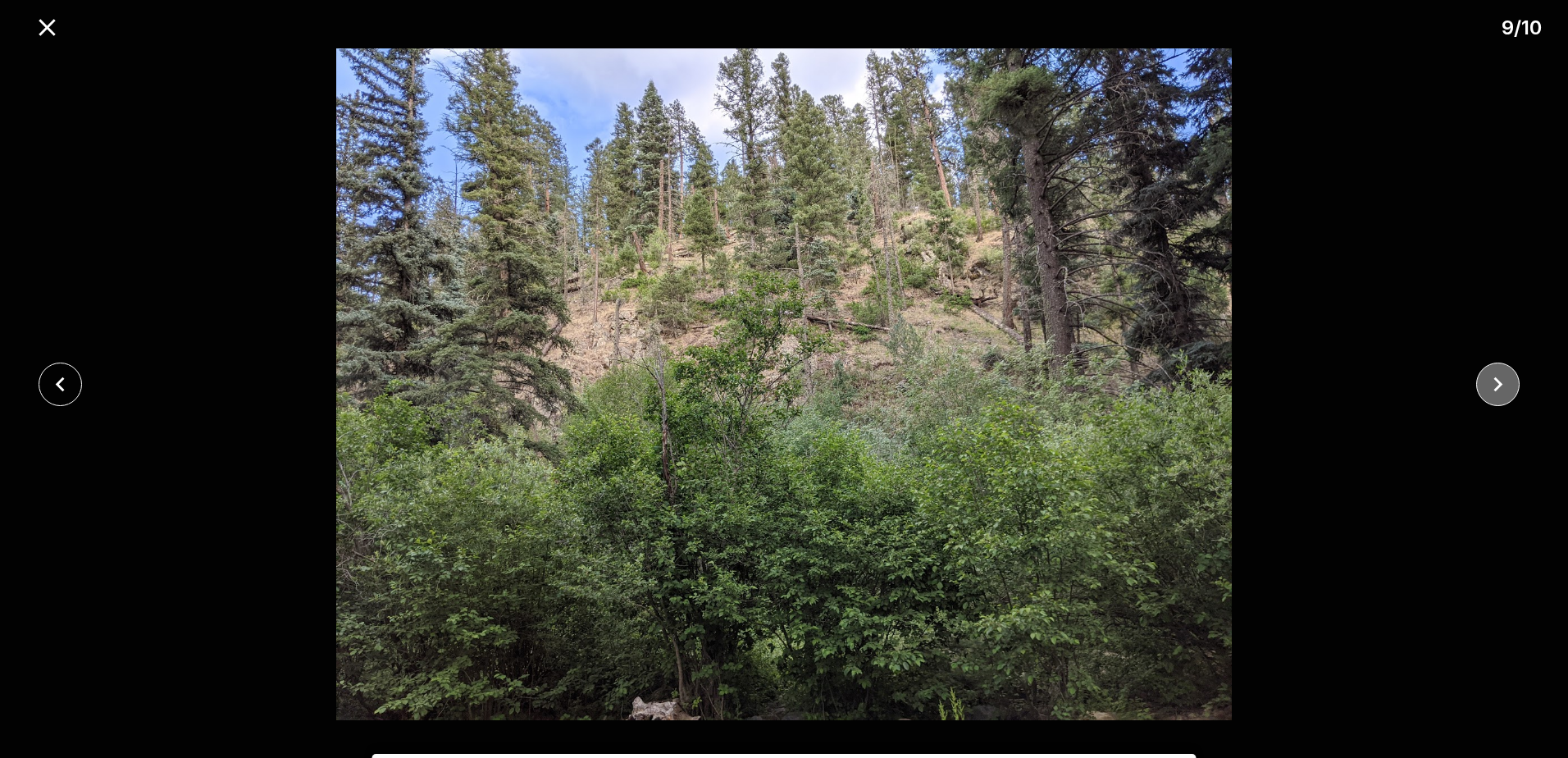
click at [1482, 397] on button "close" at bounding box center [1499, 384] width 44 height 44
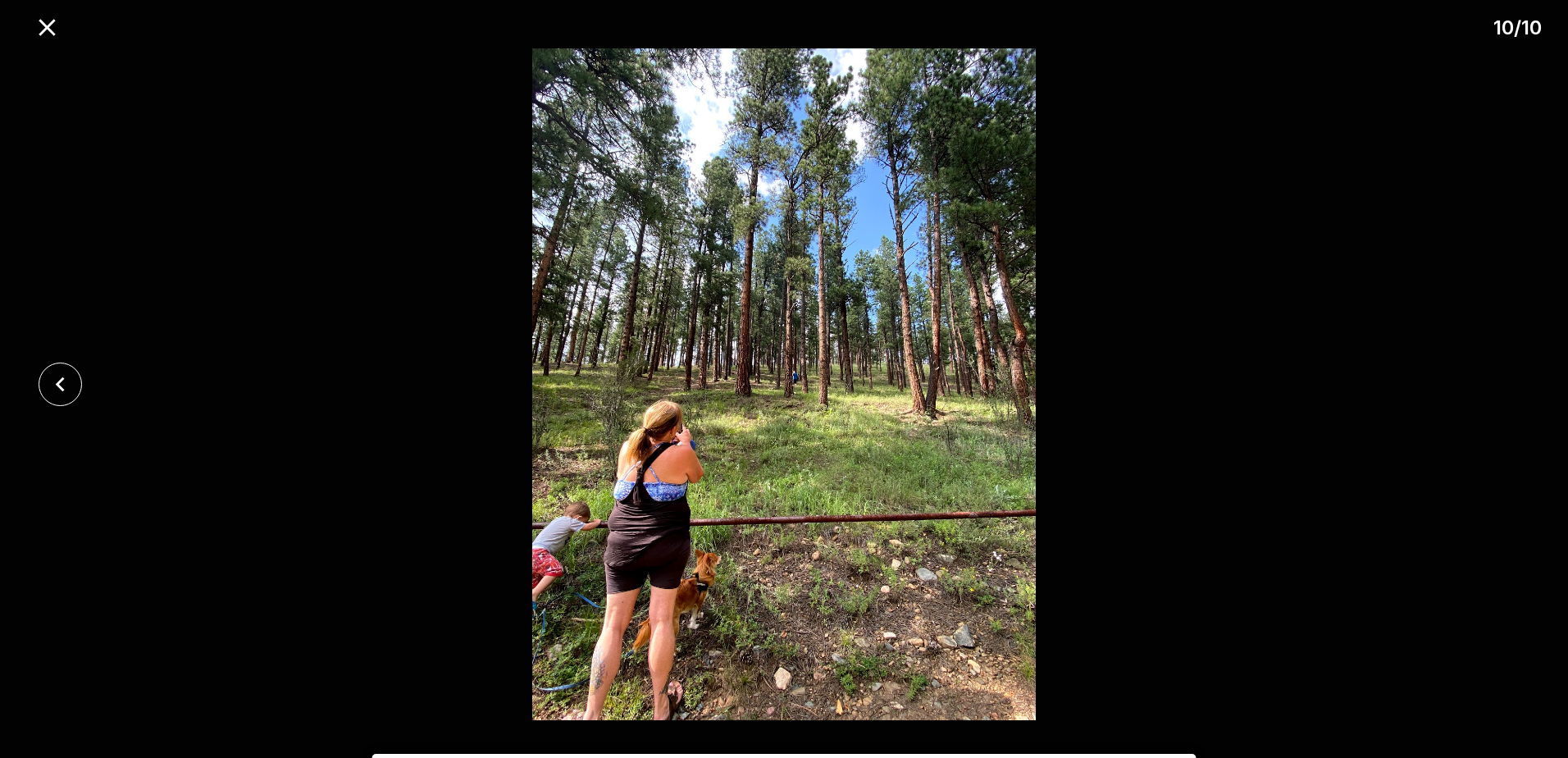
click at [1484, 394] on div at bounding box center [784, 384] width 1568 height 672
click at [59, 36] on icon "close" at bounding box center [47, 27] width 29 height 29
